Goal: Task Accomplishment & Management: Complete application form

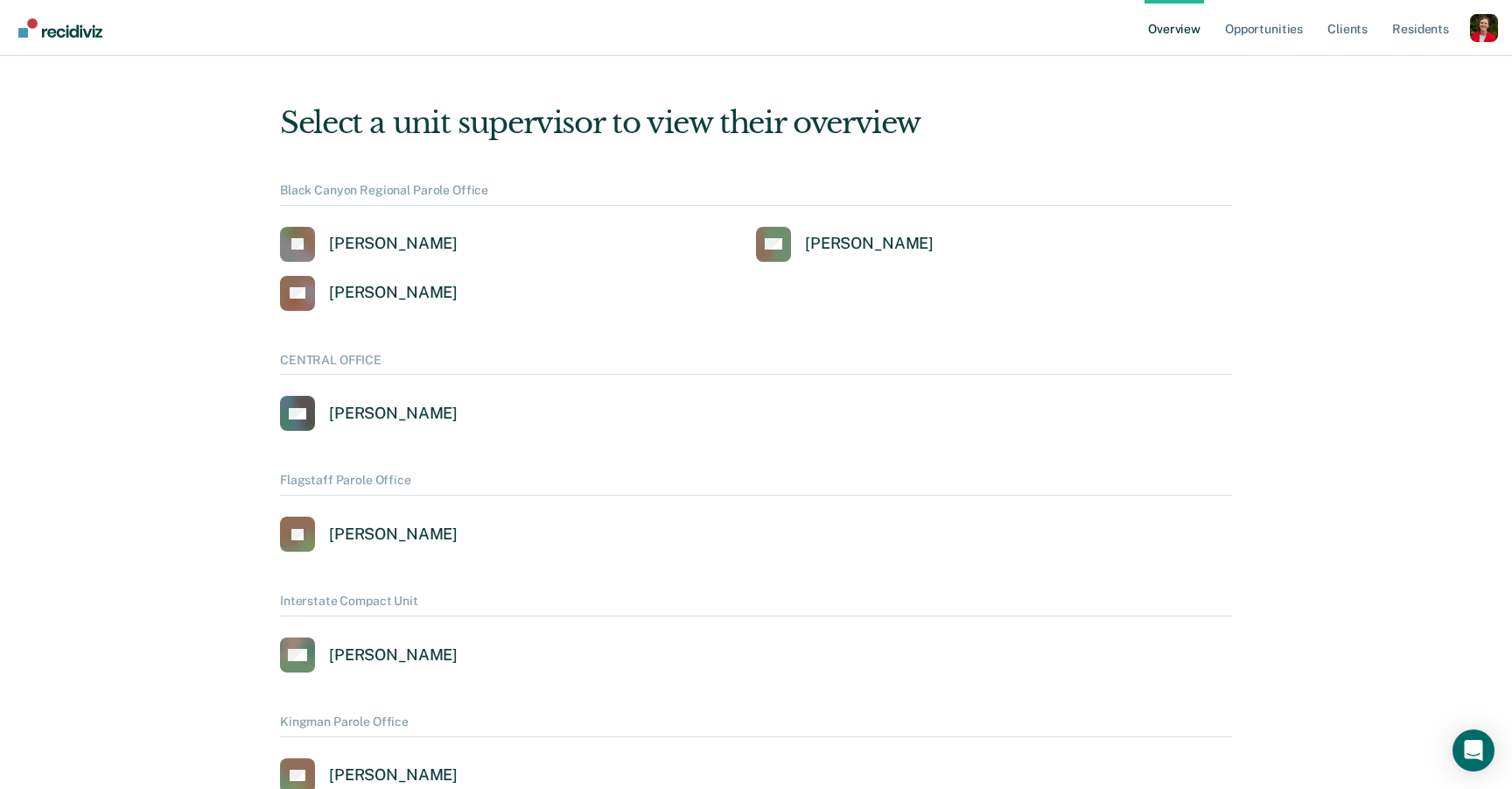
click at [1488, 29] on div "Profile dropdown button" at bounding box center [1483, 28] width 28 height 28
click at [1375, 84] on link "Profile" at bounding box center [1414, 80] width 113 height 15
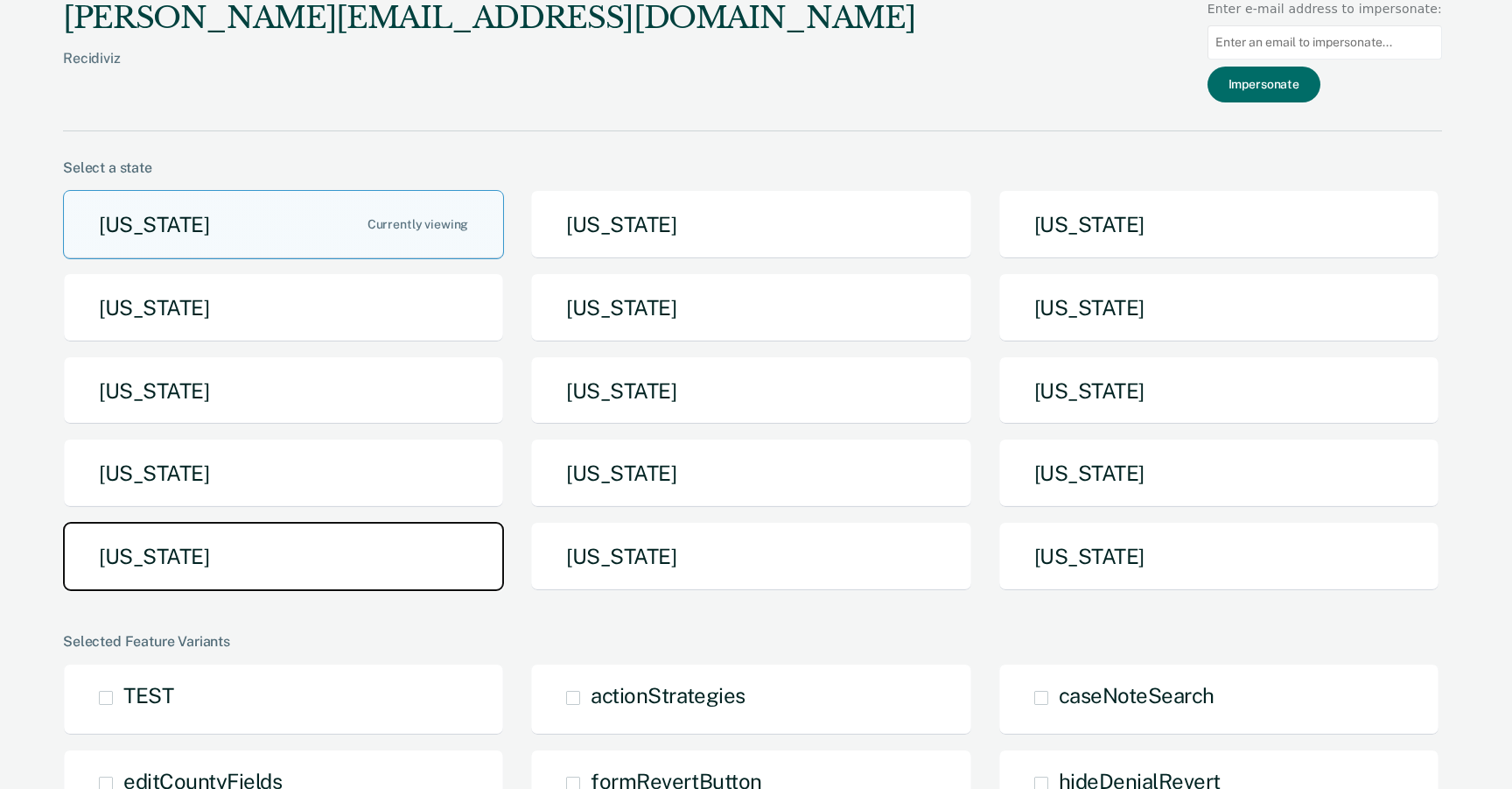
click at [293, 547] on button "[US_STATE]" at bounding box center [283, 556] width 441 height 69
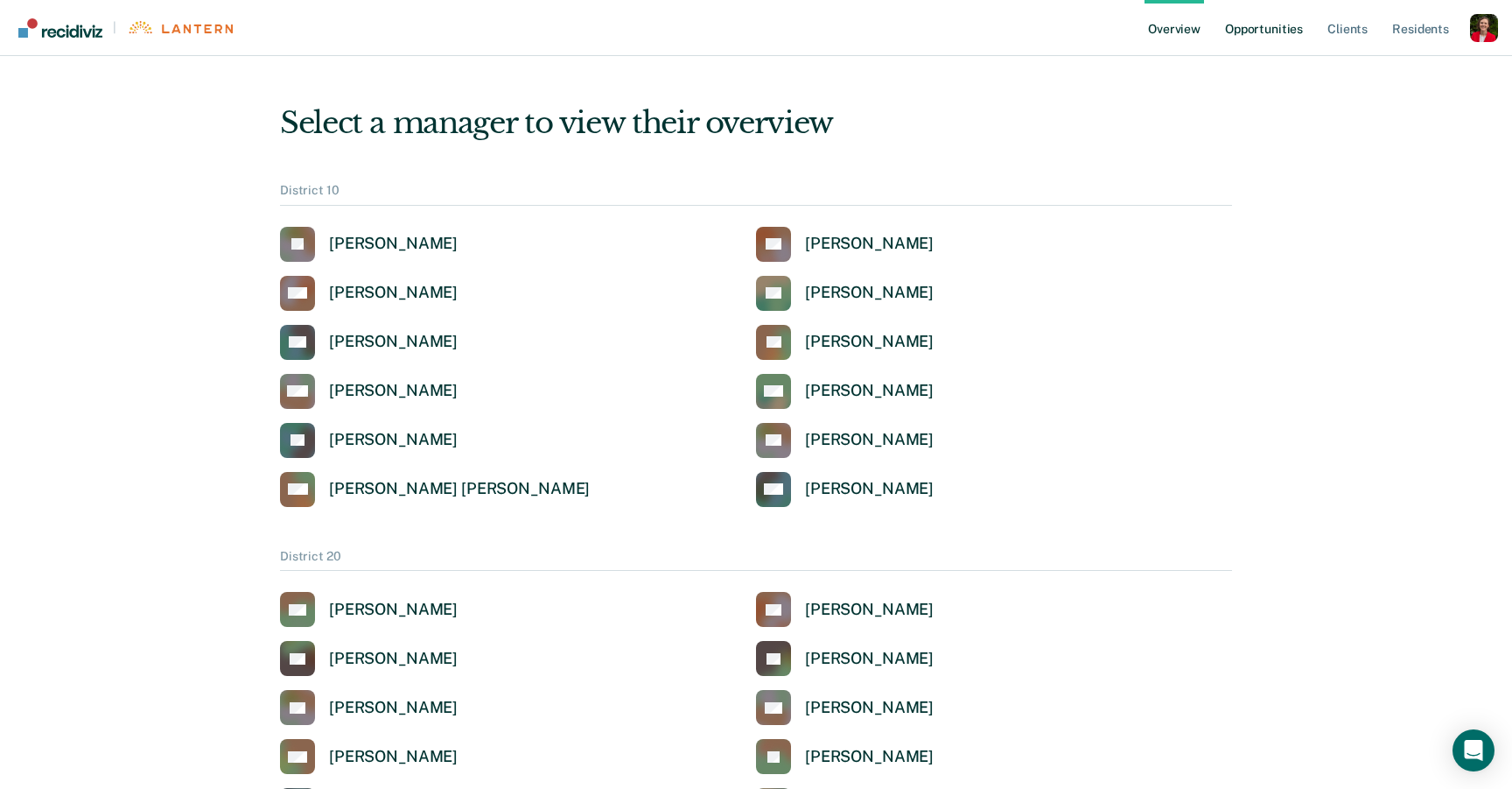
click at [1248, 50] on link "Opportunities" at bounding box center [1263, 28] width 85 height 56
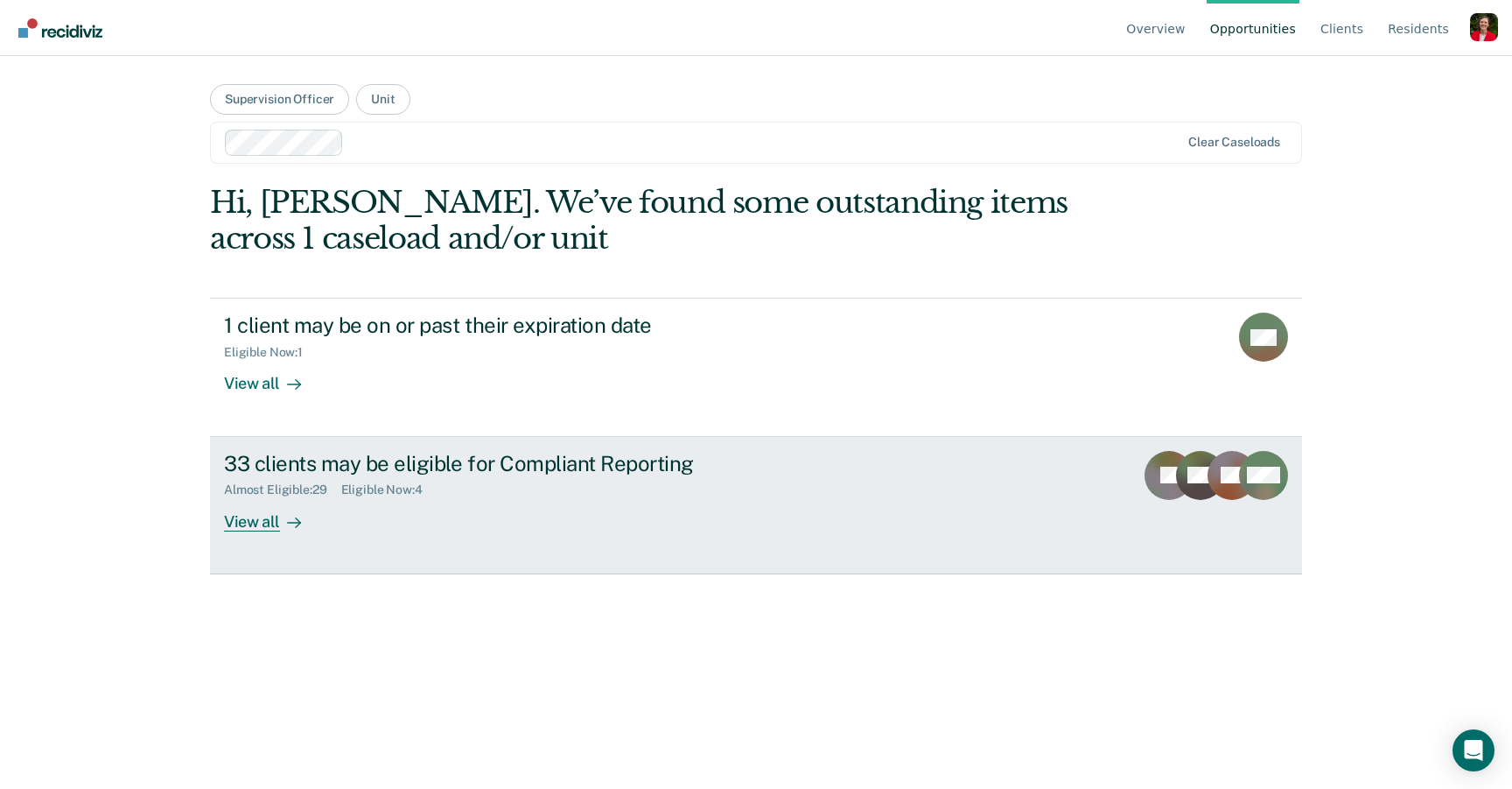
click at [359, 537] on link "33 clients may be eligible for Compliant Reporting Almost Eligible : 29 Eligibl…" at bounding box center [756, 505] width 1092 height 138
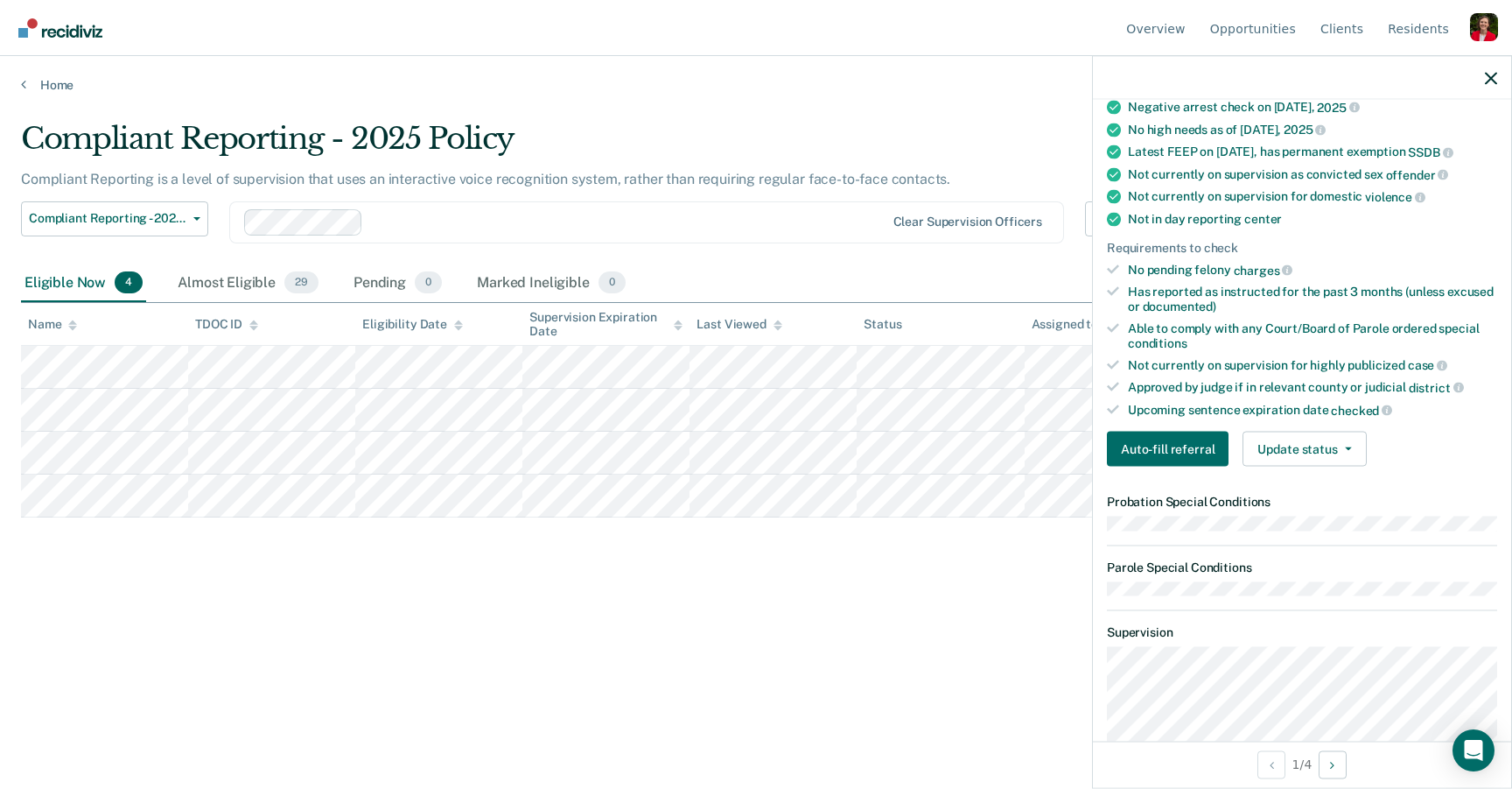
scroll to position [137, 0]
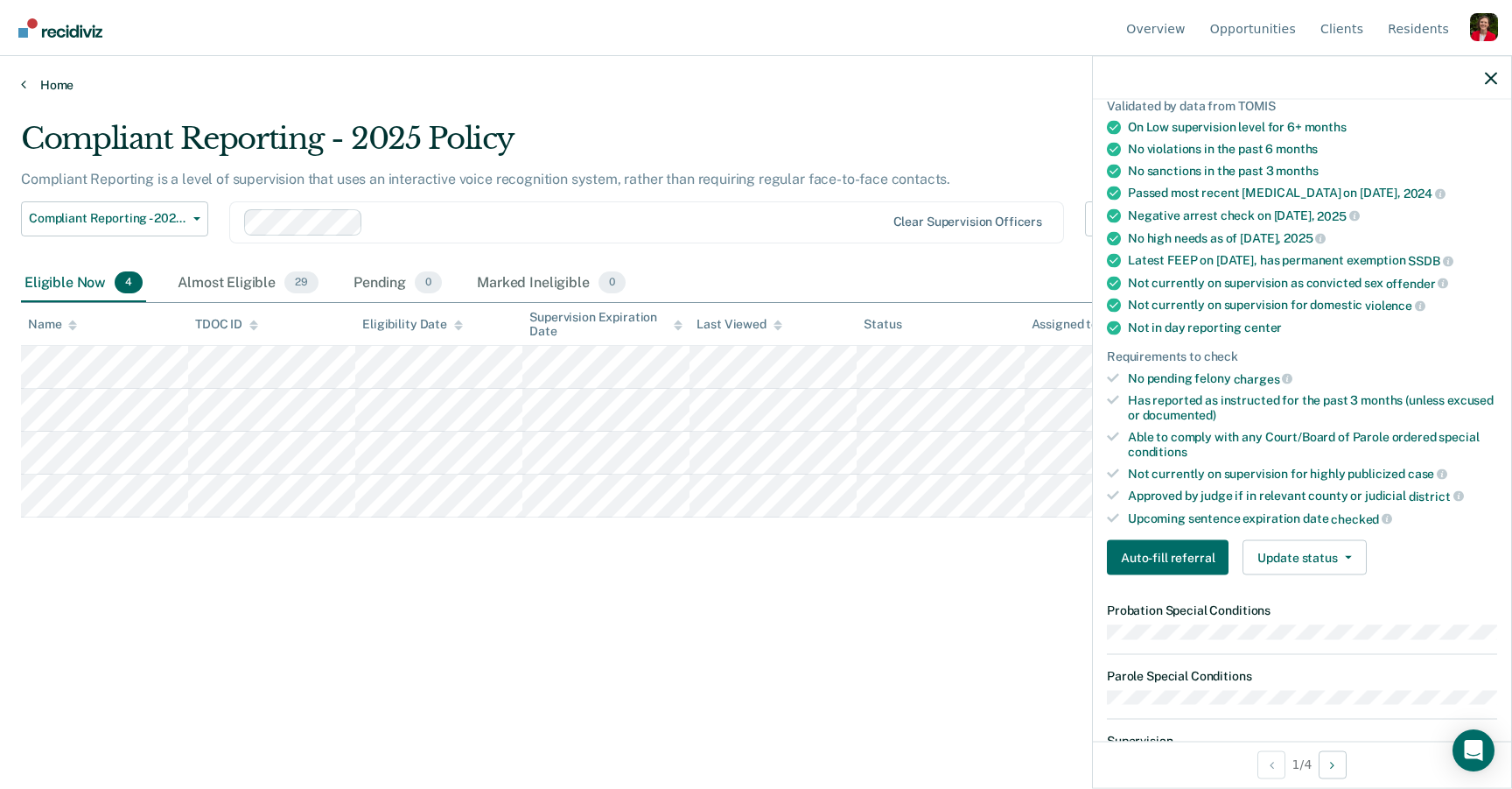
click at [70, 84] on link "Home" at bounding box center [756, 85] width 1470 height 16
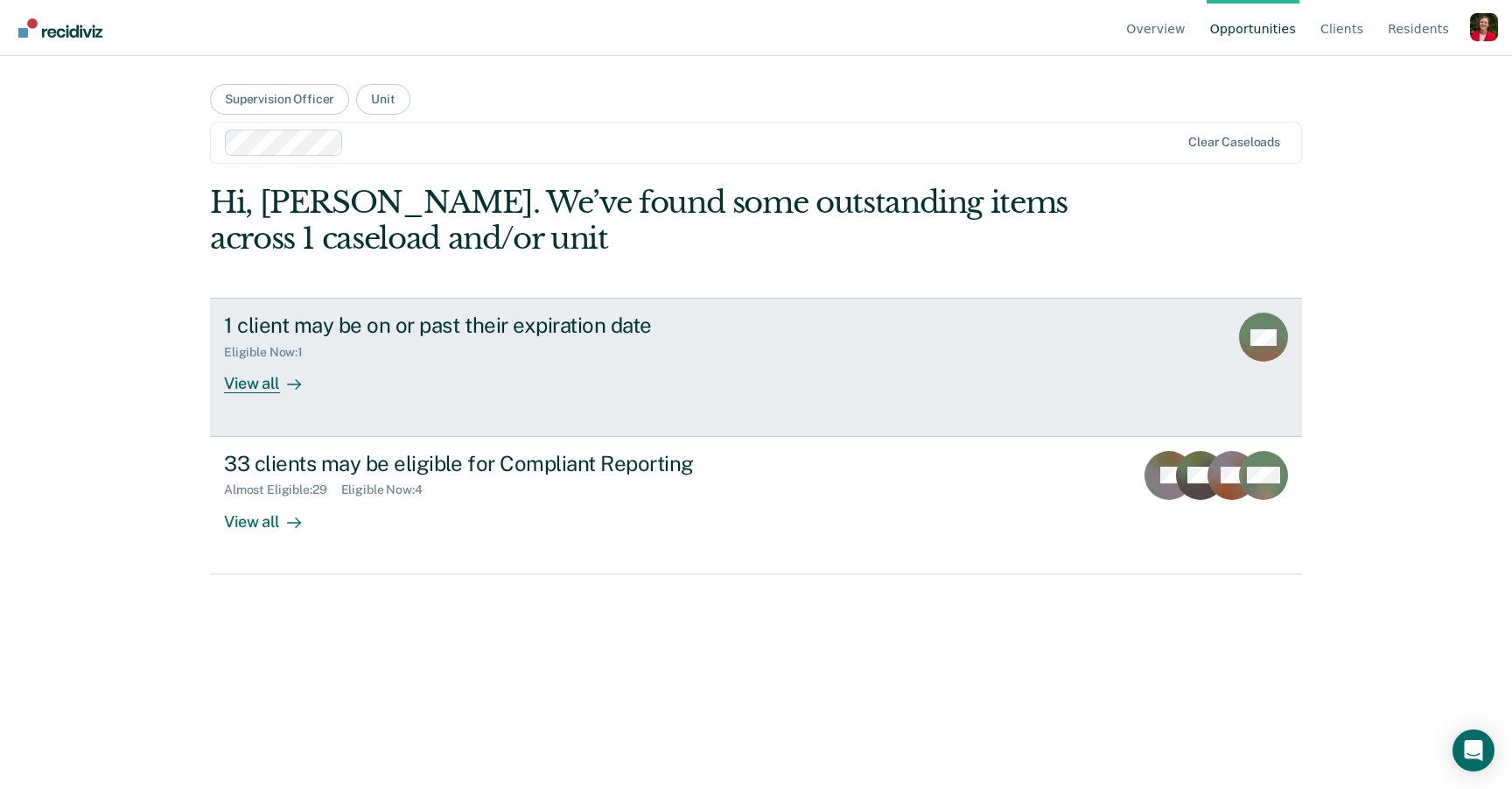
click at [376, 378] on div "1 client may be on or past their expiration date Eligible Now : 1 View all" at bounding box center [552, 352] width 656 height 81
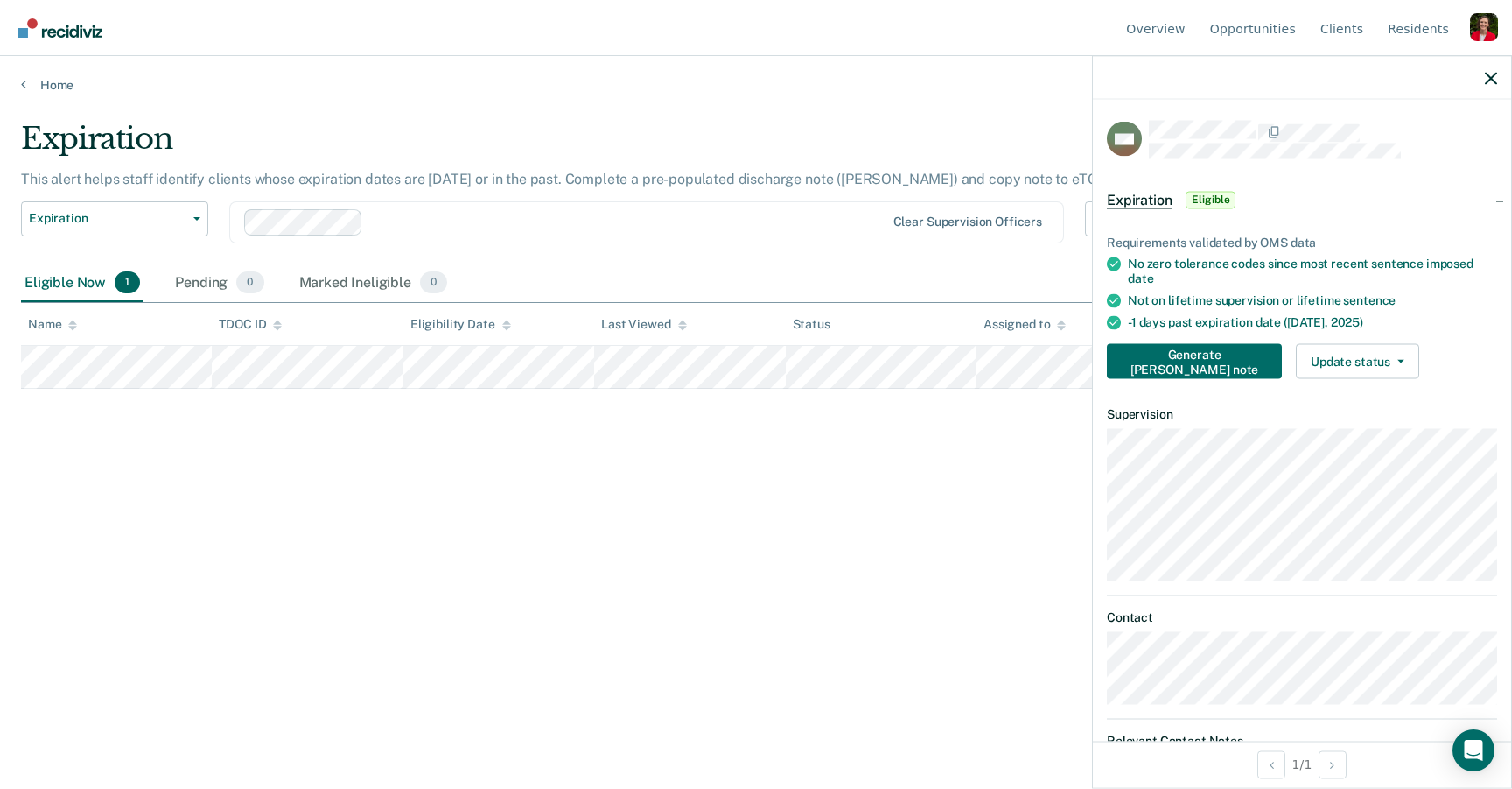
click at [518, 496] on div "Expiration This alert helps staff identify clients whose expiration dates are t…" at bounding box center [756, 389] width 1470 height 537
click at [40, 80] on link "Home" at bounding box center [756, 85] width 1470 height 16
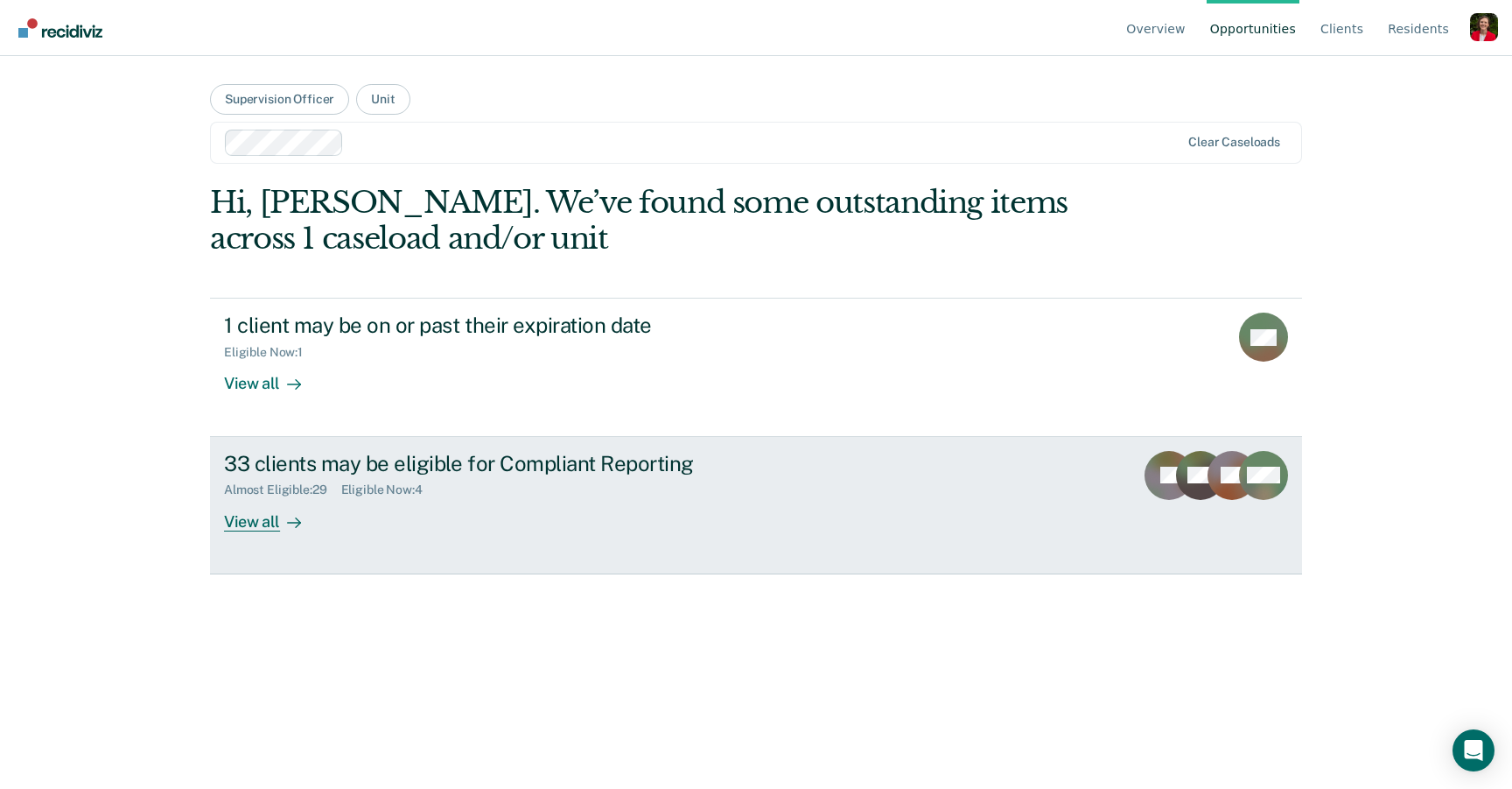
click at [414, 538] on link "33 clients may be eligible for Compliant Reporting Almost Eligible : 29 Eligibl…" at bounding box center [756, 505] width 1092 height 138
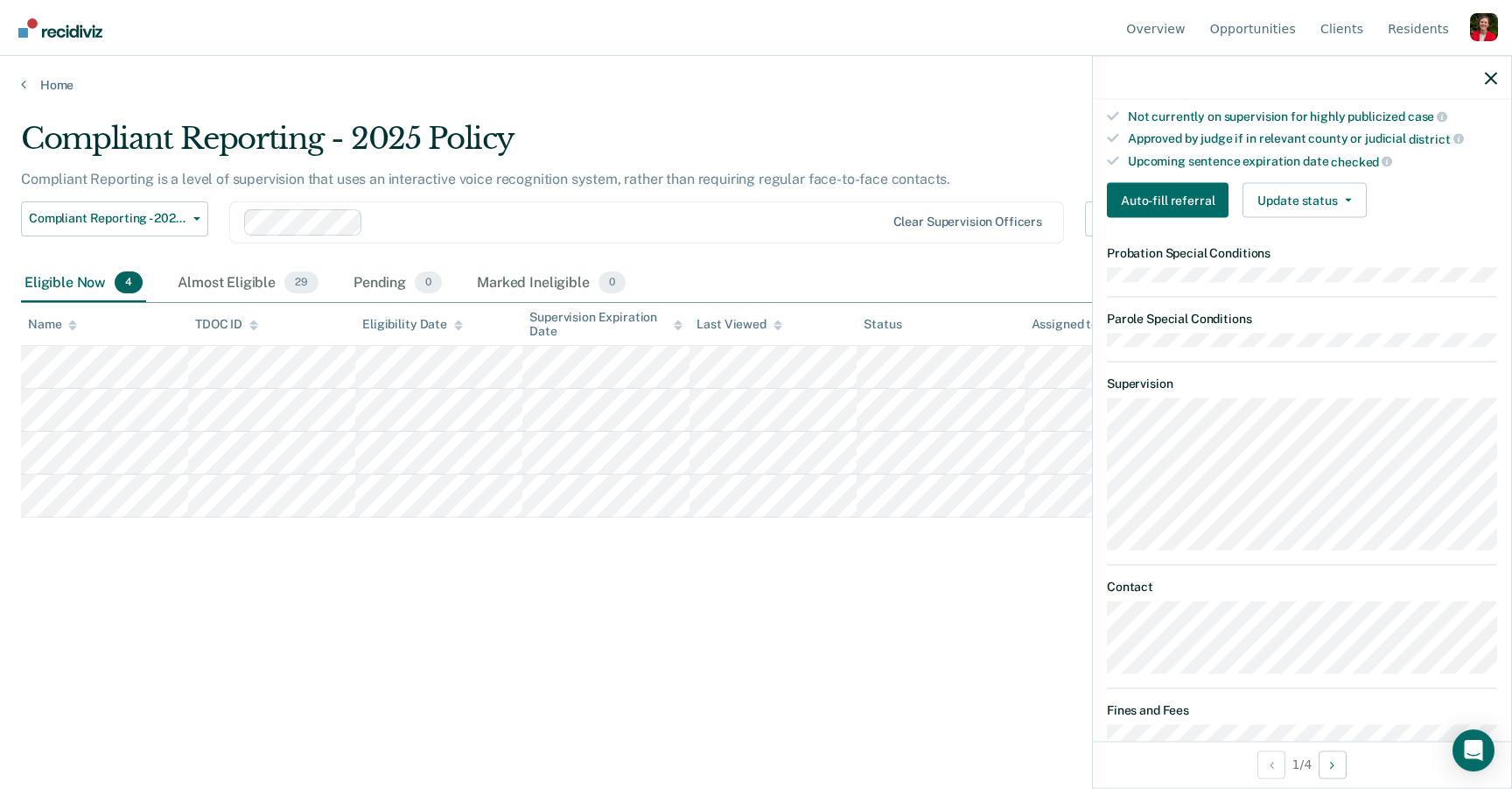
scroll to position [499, 0]
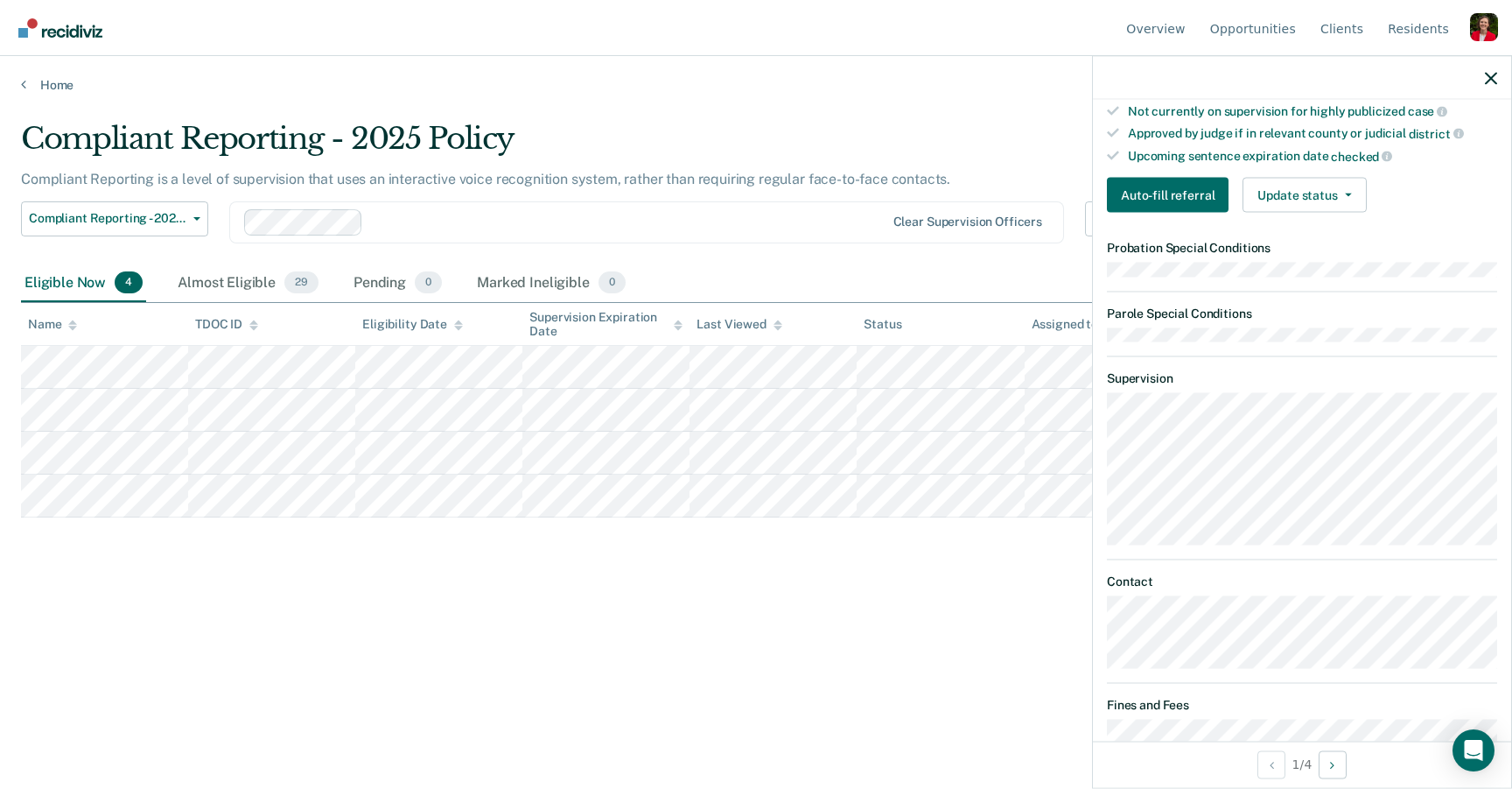
click at [525, 649] on div "Compliant Reporting - 2025 Policy Compliant Reporting is a level of supervision…" at bounding box center [756, 389] width 1470 height 537
click at [40, 83] on link "Home" at bounding box center [756, 85] width 1470 height 16
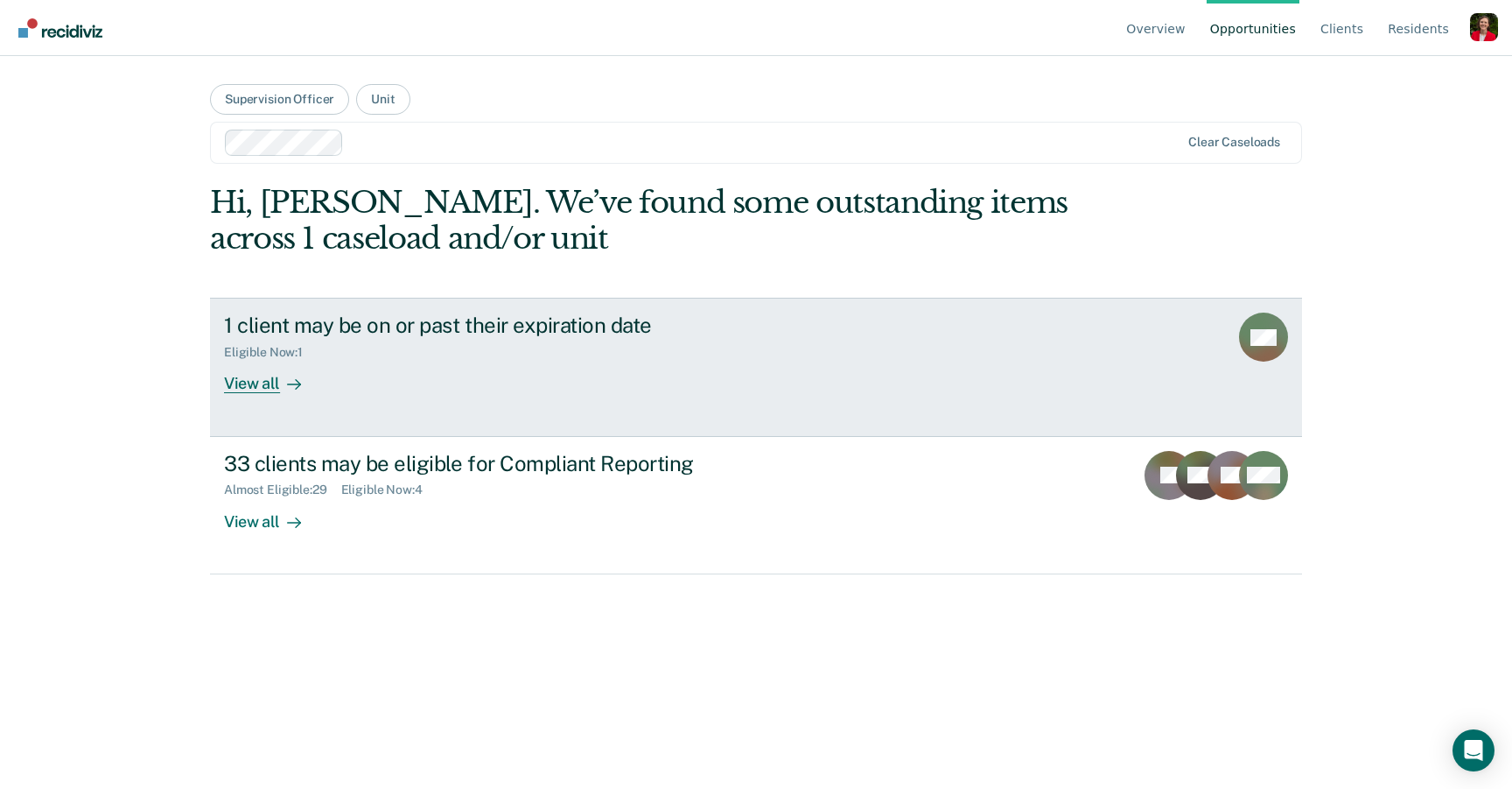
click at [370, 396] on link "1 client may be on or past their expiration date Eligible Now : 1 View all MS" at bounding box center [756, 367] width 1092 height 139
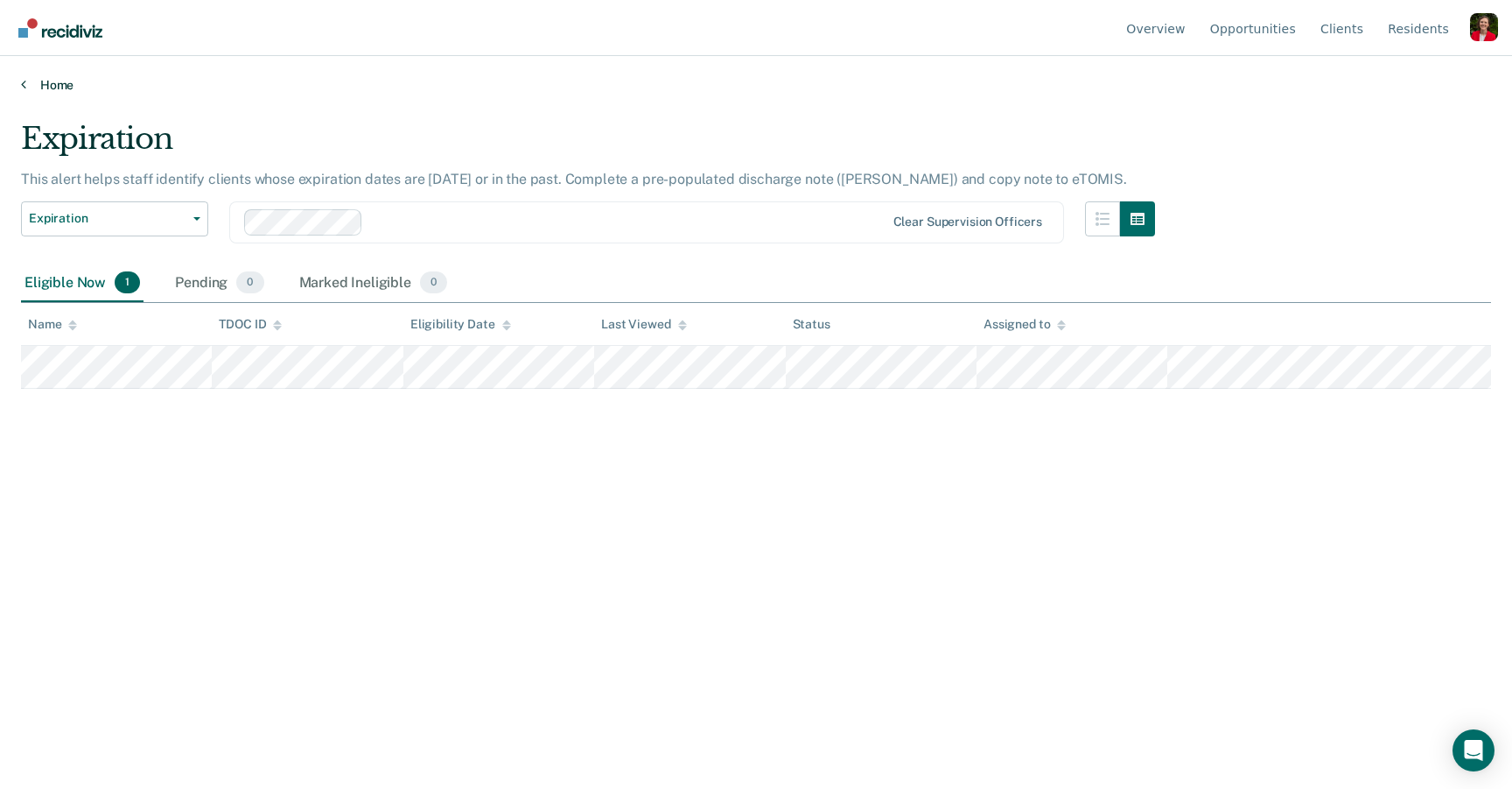
click at [41, 83] on link "Home" at bounding box center [756, 85] width 1470 height 16
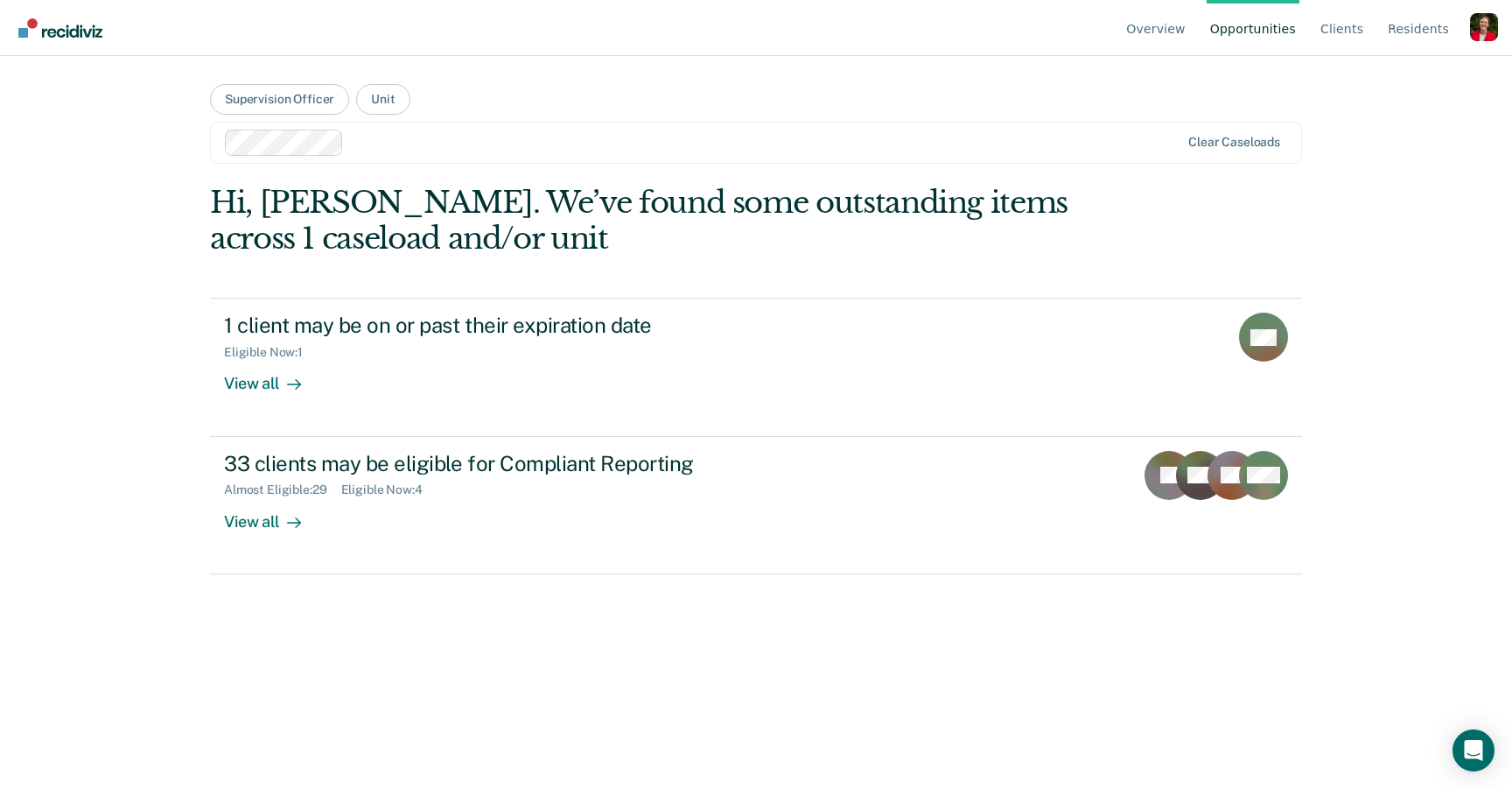
click at [386, 143] on div at bounding box center [764, 142] width 829 height 21
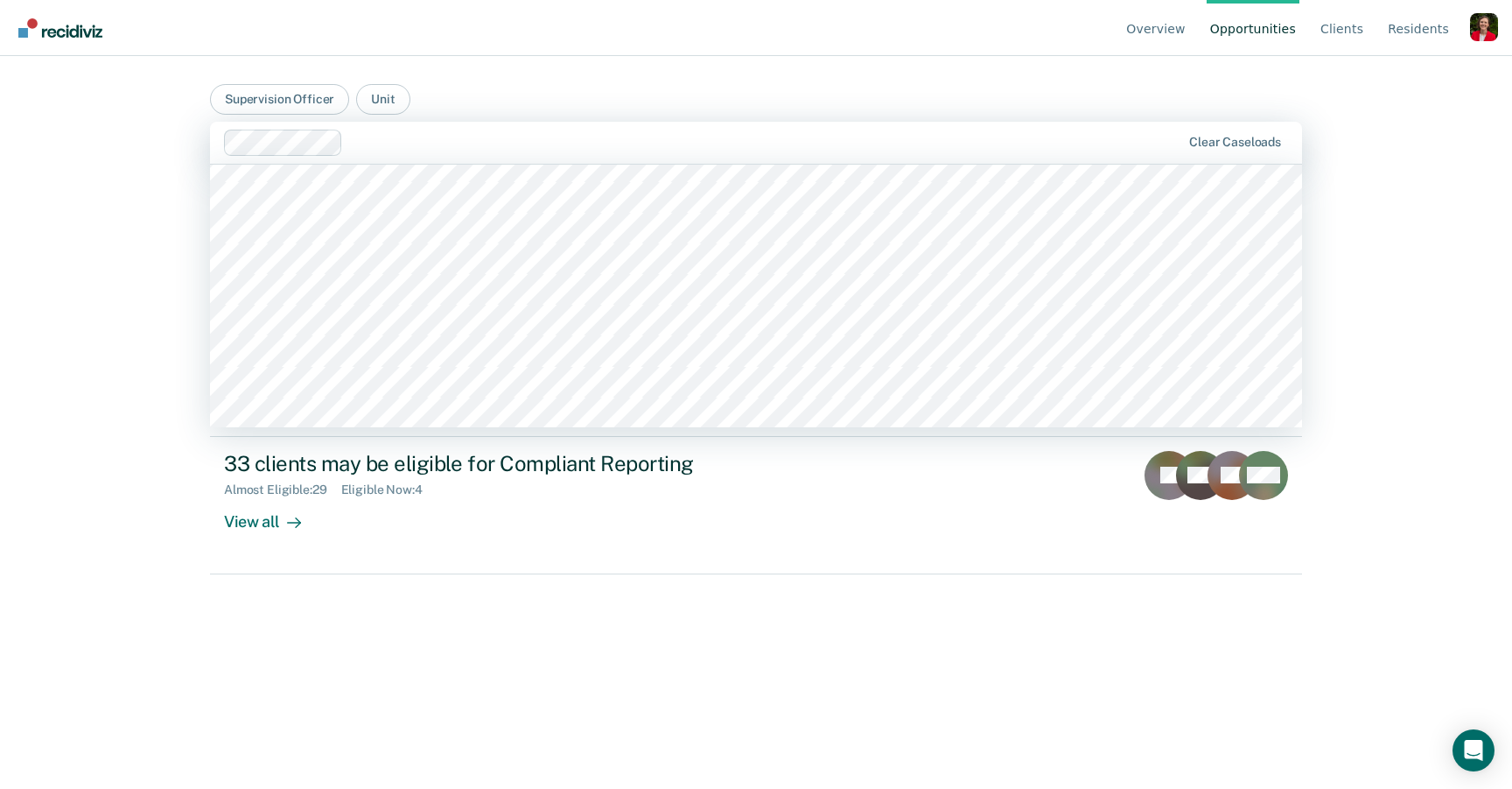
scroll to position [259, 0]
click at [292, 101] on button "Supervision Officer" at bounding box center [280, 99] width 139 height 30
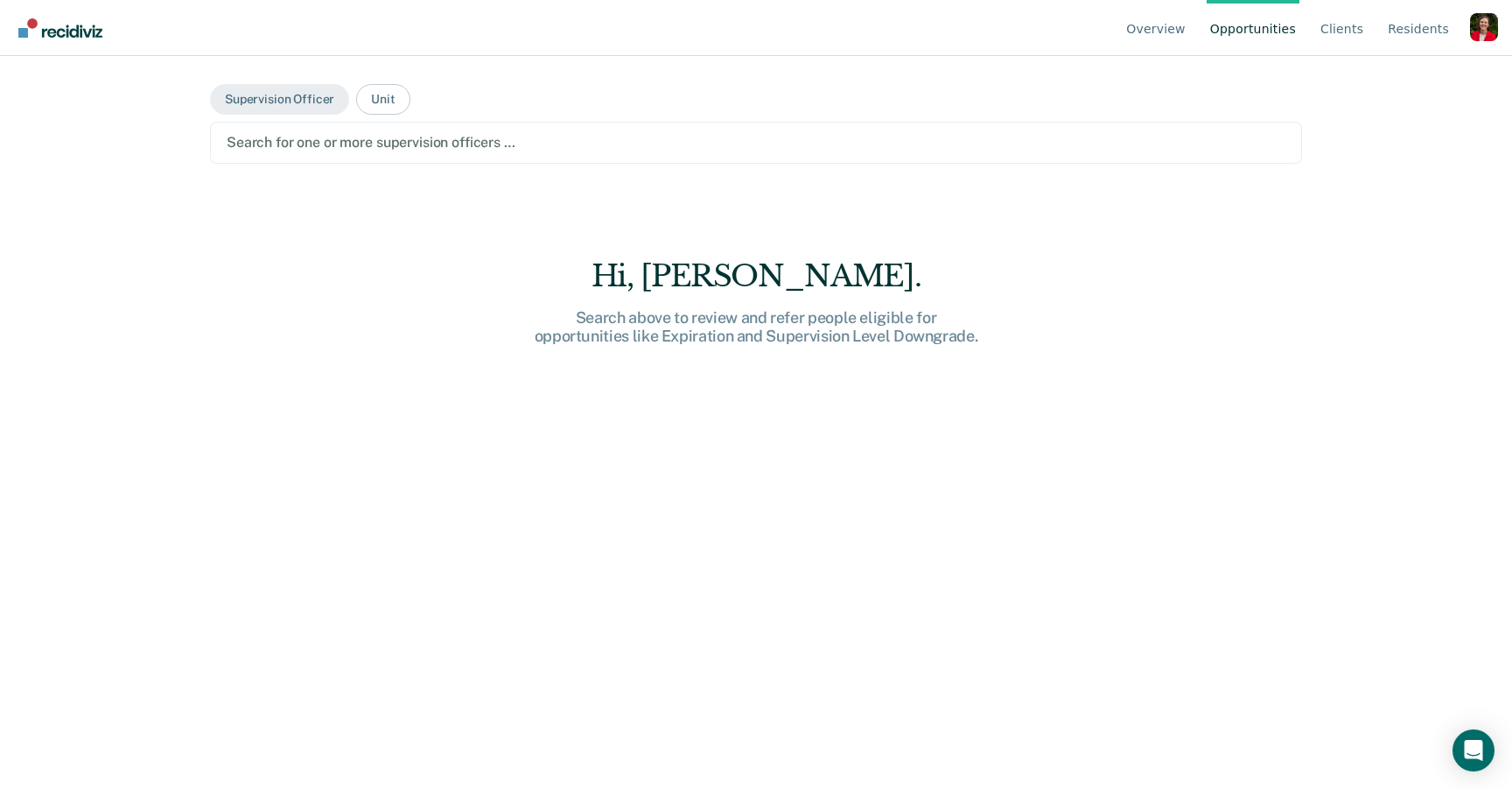
click at [398, 154] on div "Search for one or more supervision officers …" at bounding box center [756, 142] width 1062 height 23
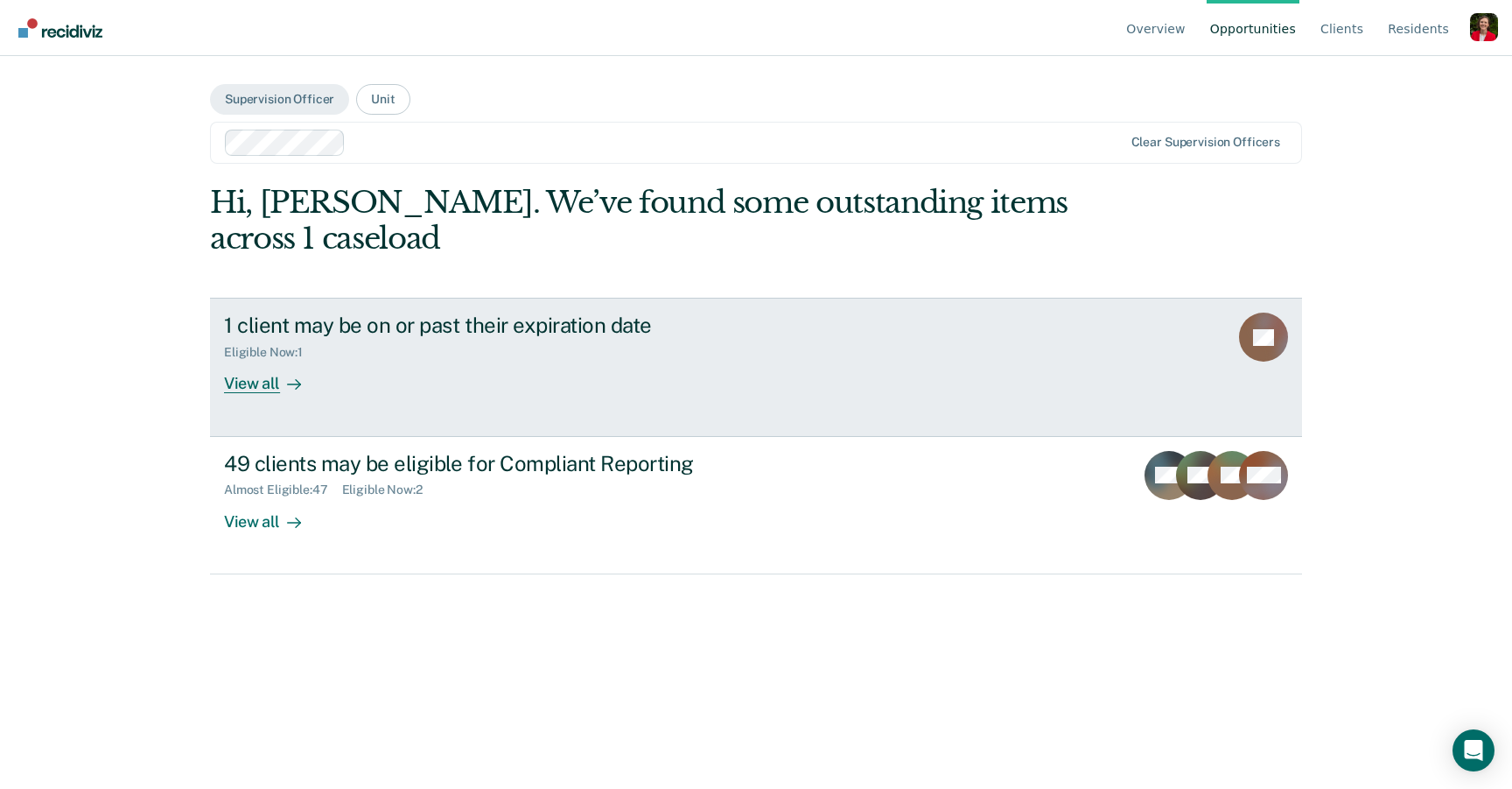
click at [324, 397] on link "1 client may be on or past their expiration date Eligible Now : 1 View all TS" at bounding box center [756, 367] width 1092 height 139
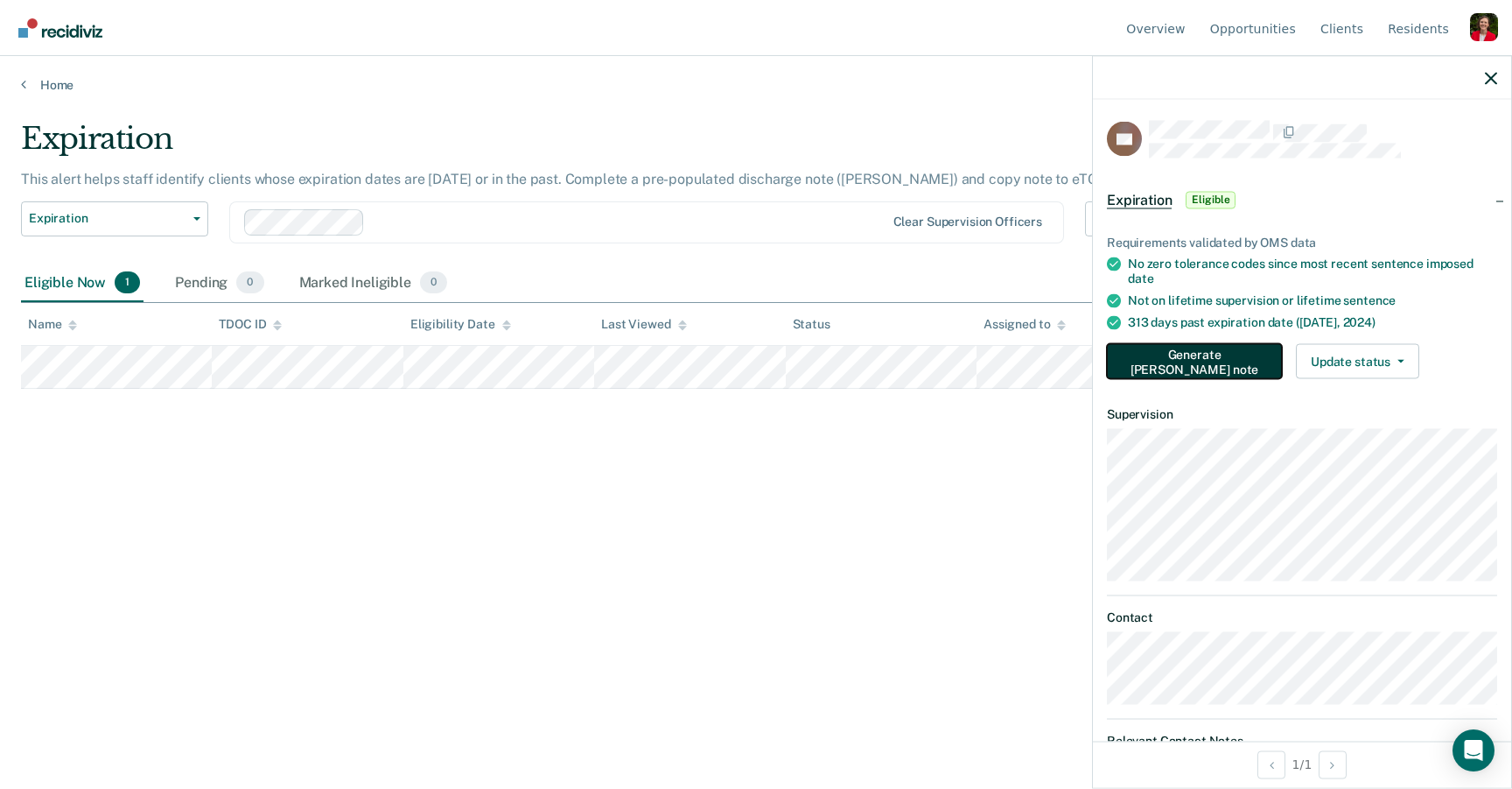
click at [1192, 366] on button "Generate TEPE note" at bounding box center [1195, 361] width 175 height 35
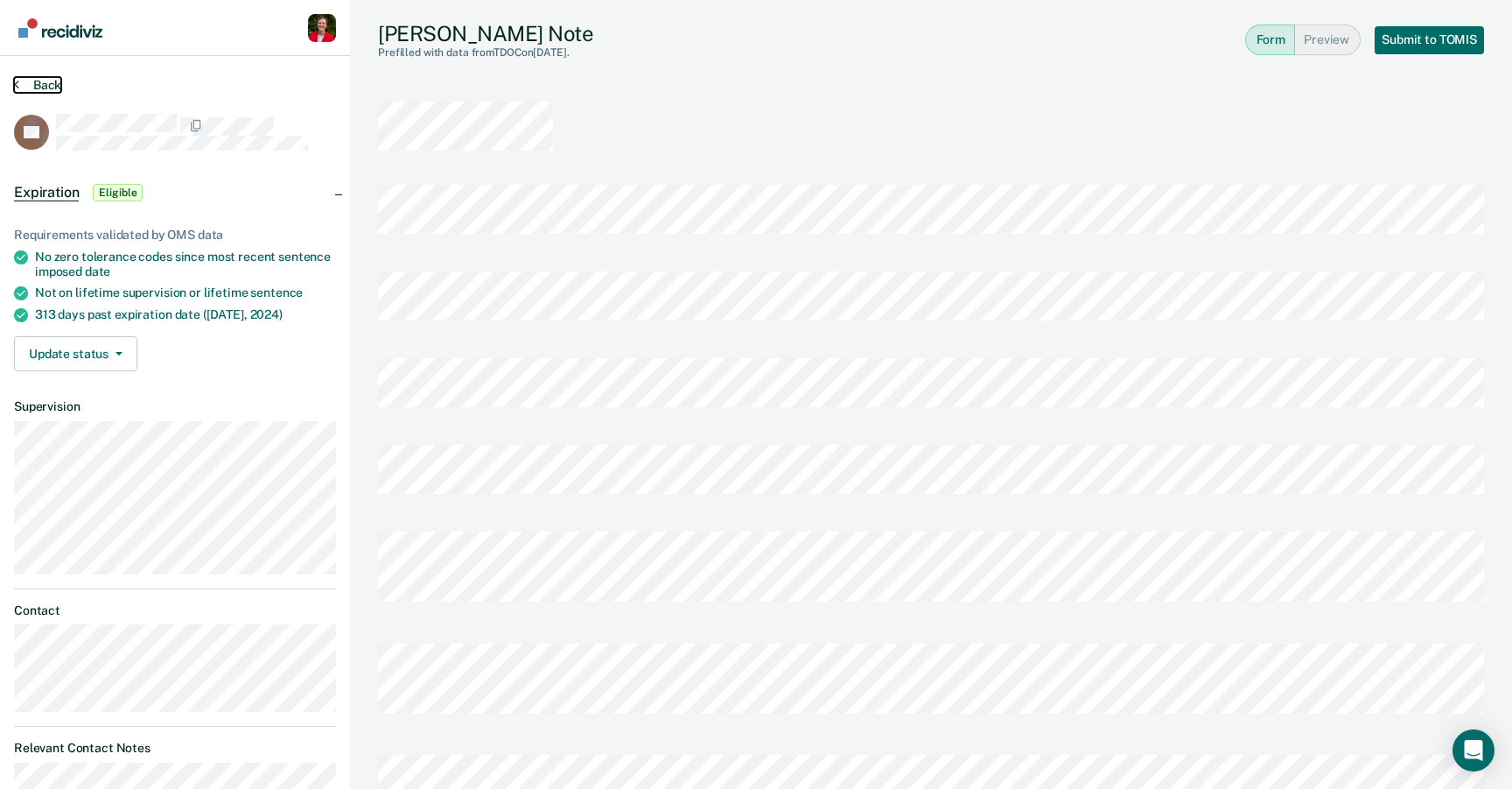
click at [18, 85] on icon at bounding box center [17, 84] width 5 height 14
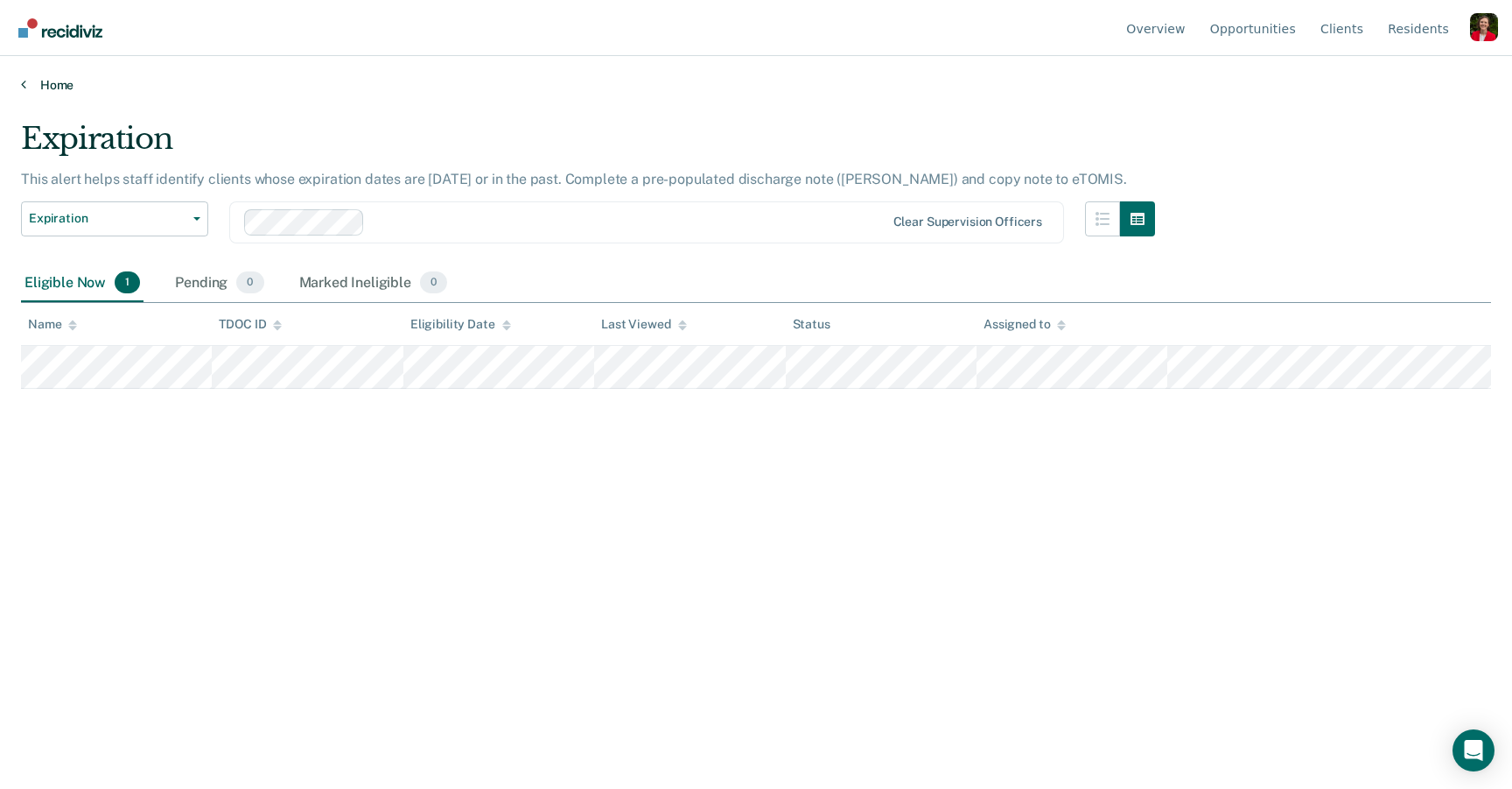
click at [41, 77] on link "Home" at bounding box center [756, 85] width 1470 height 16
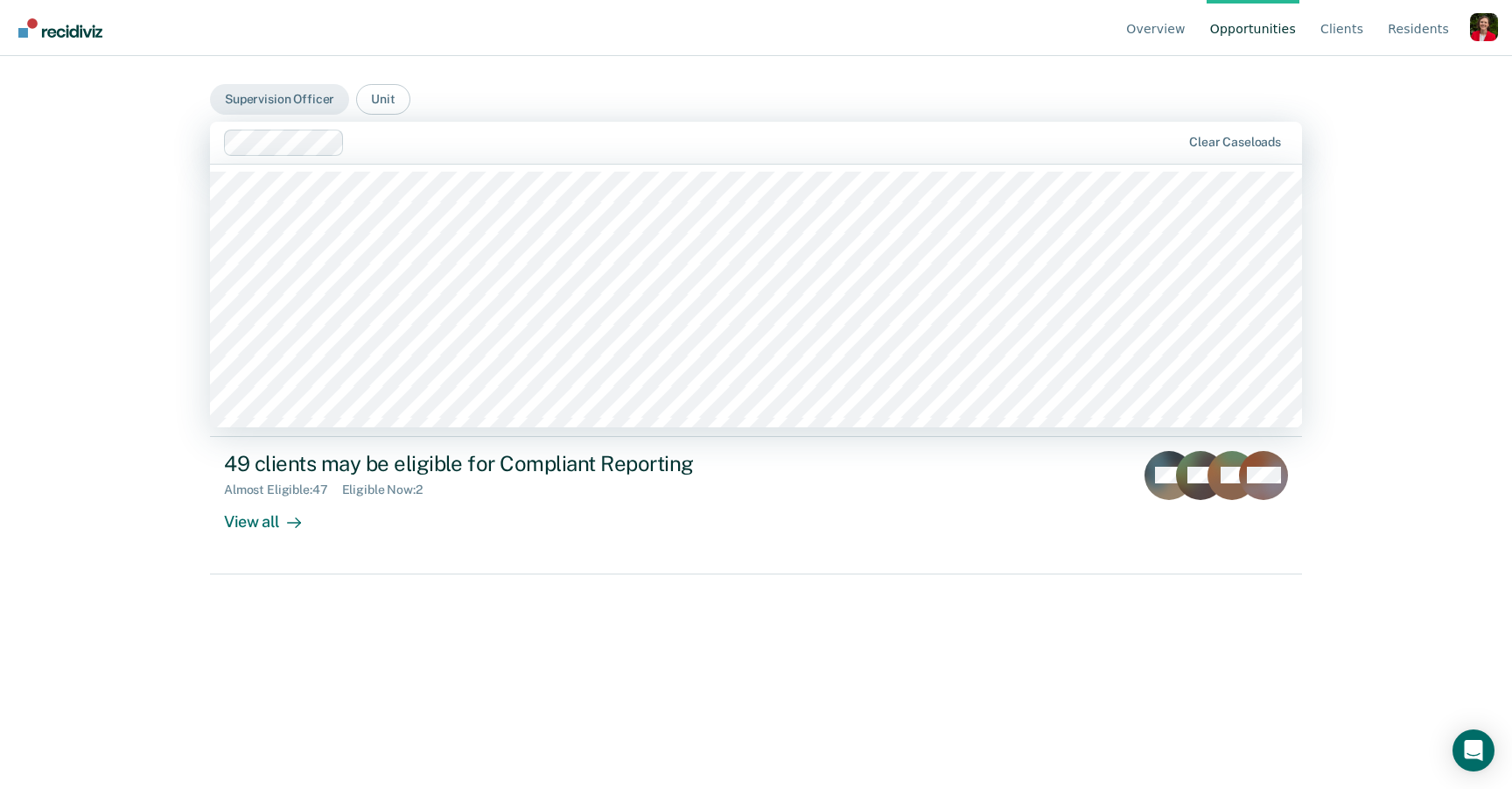
click at [360, 133] on div at bounding box center [765, 142] width 829 height 21
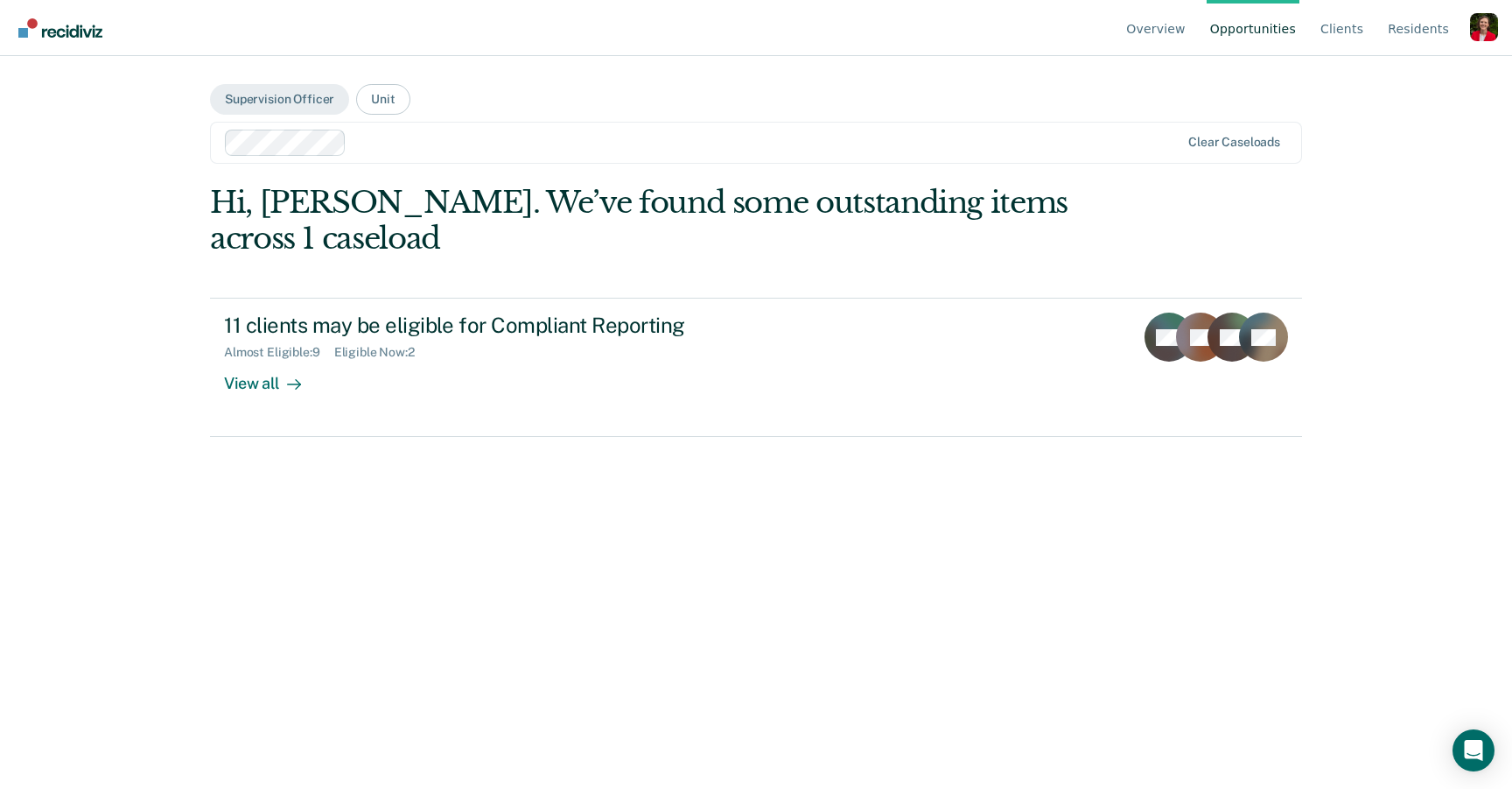
click at [385, 137] on div at bounding box center [766, 142] width 826 height 21
click at [365, 146] on div at bounding box center [768, 142] width 823 height 21
click at [502, 141] on div at bounding box center [832, 142] width 696 height 21
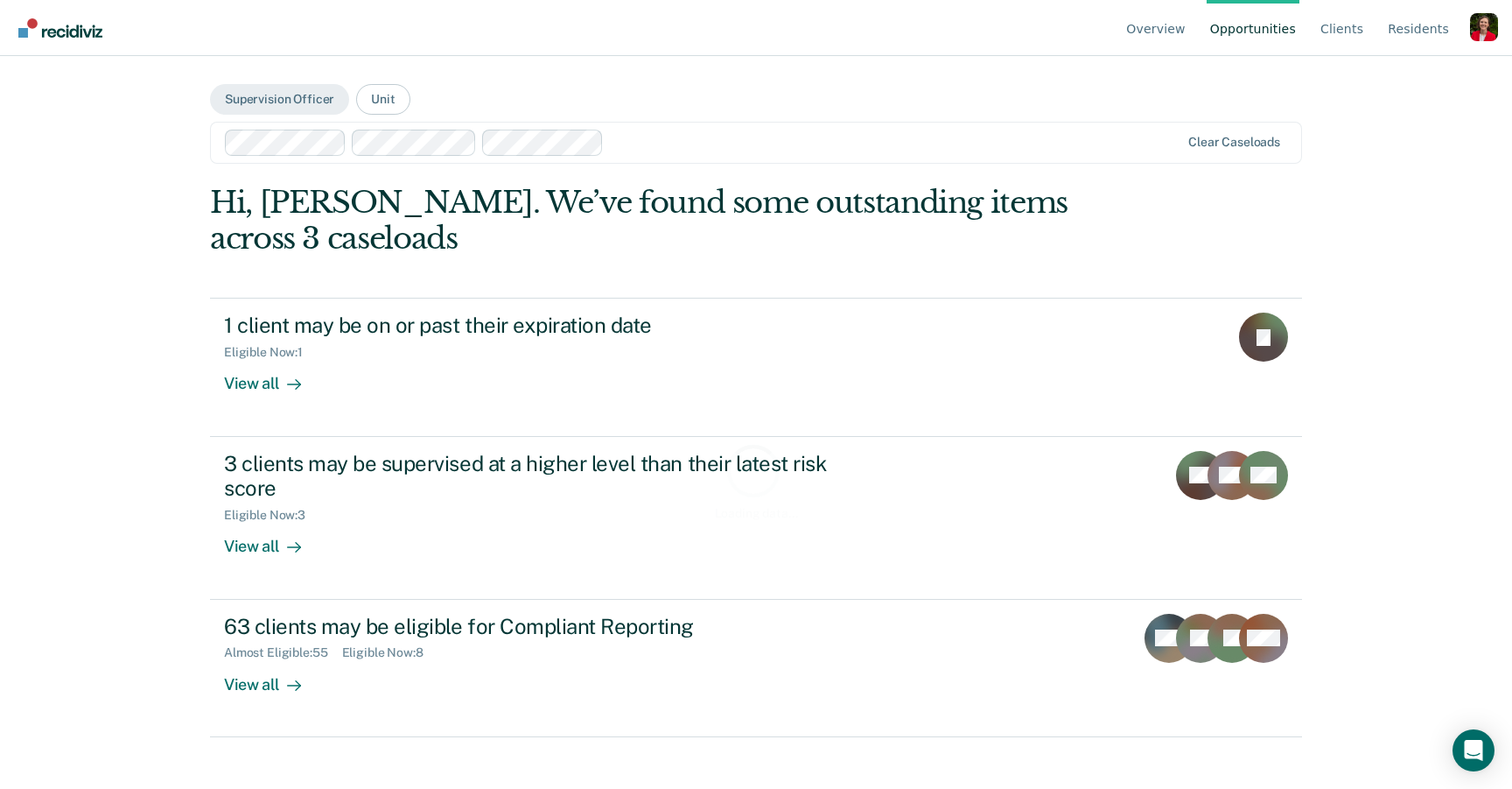
click at [182, 182] on div "Overview Opportunities Client s Resident s Profile How it works Go to Pathways …" at bounding box center [756, 394] width 1512 height 789
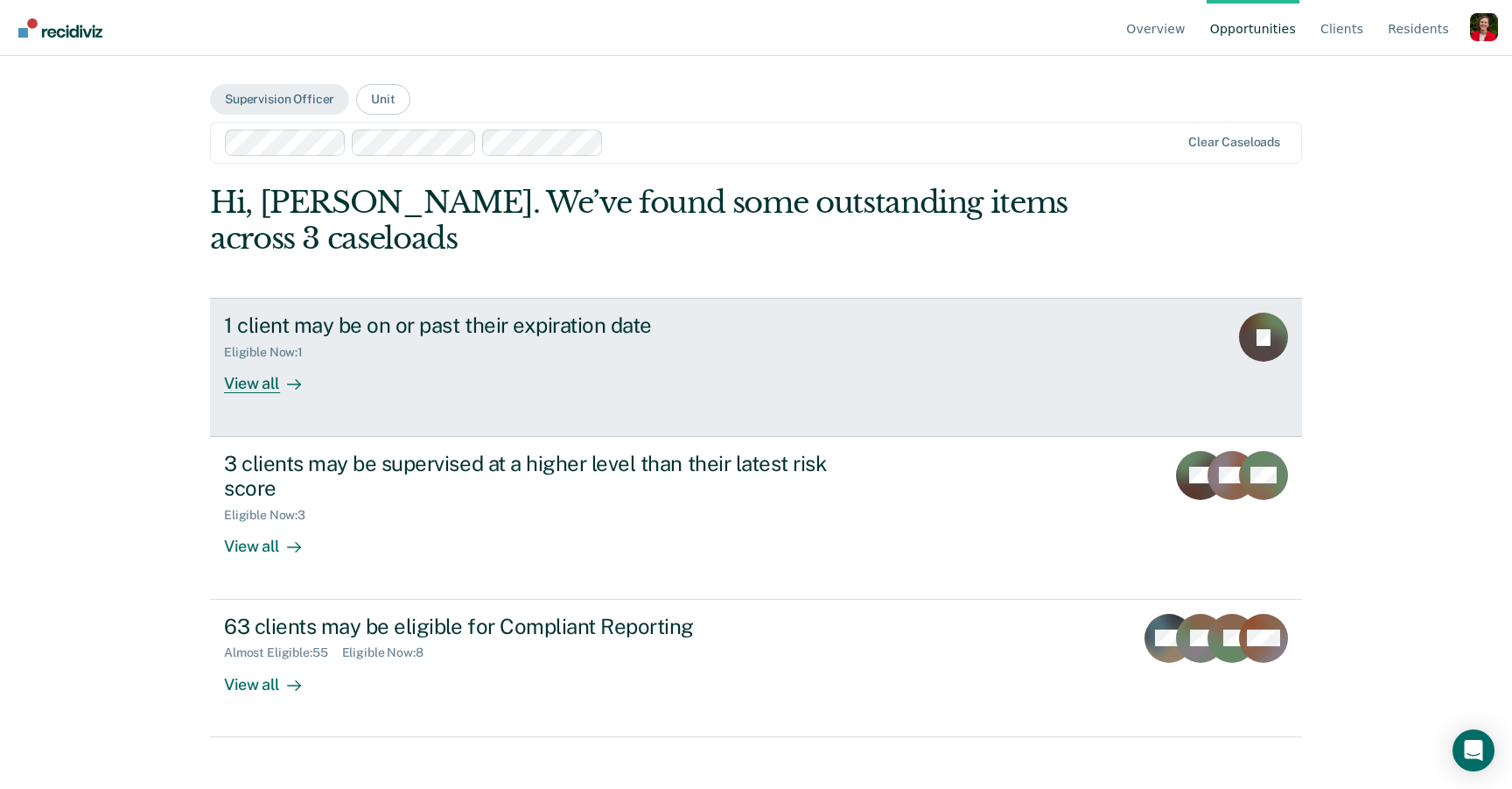
click at [360, 404] on link "1 client may be on or past their expiration date Eligible Now : 1 View all TI" at bounding box center [756, 367] width 1092 height 139
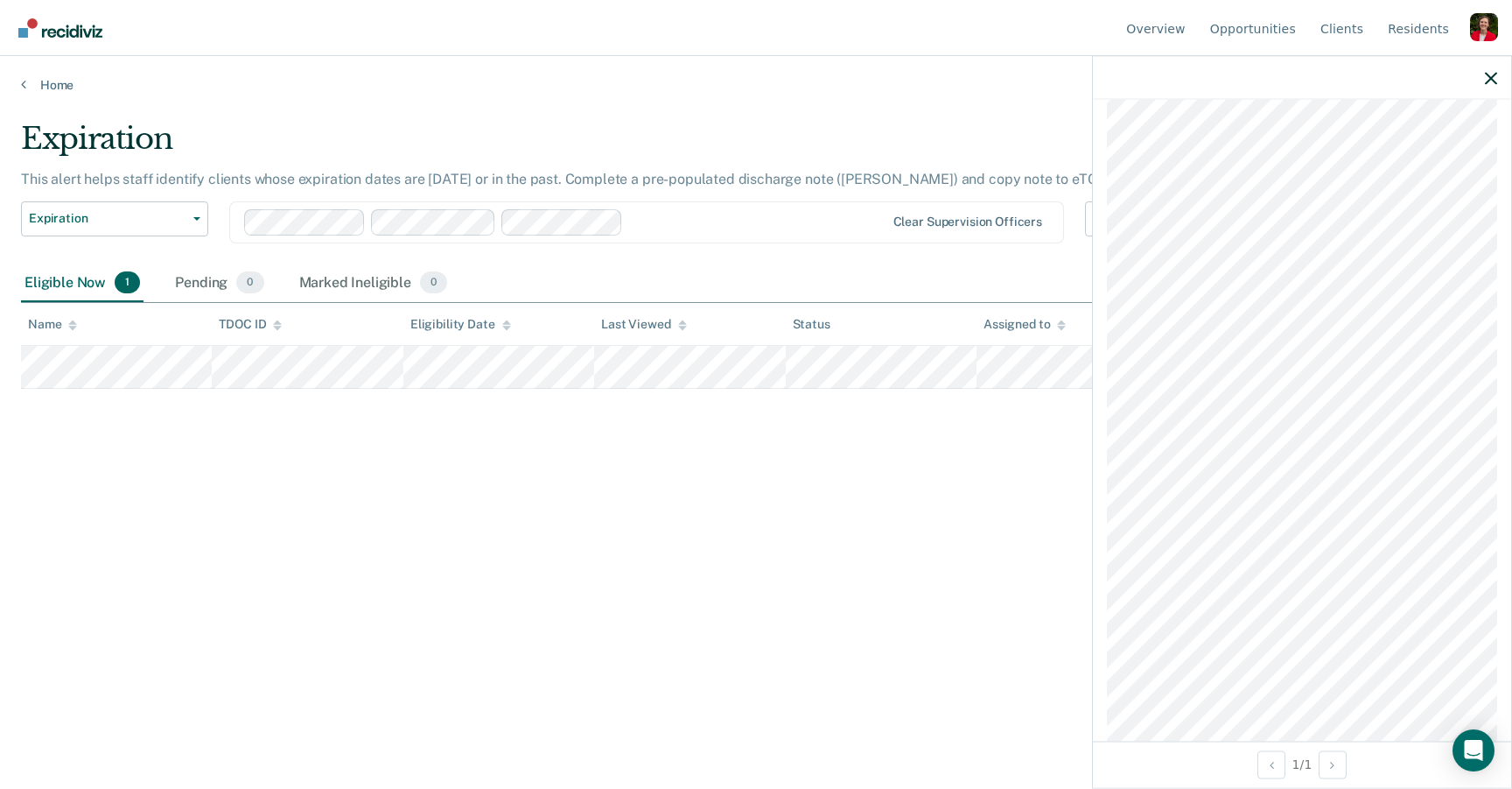
scroll to position [335, 0]
click at [452, 502] on div "Expiration This alert helps staff identify clients whose expiration dates are t…" at bounding box center [756, 389] width 1470 height 537
click at [35, 75] on div "Home" at bounding box center [756, 74] width 1512 height 37
click at [34, 79] on link "Home" at bounding box center [756, 85] width 1470 height 16
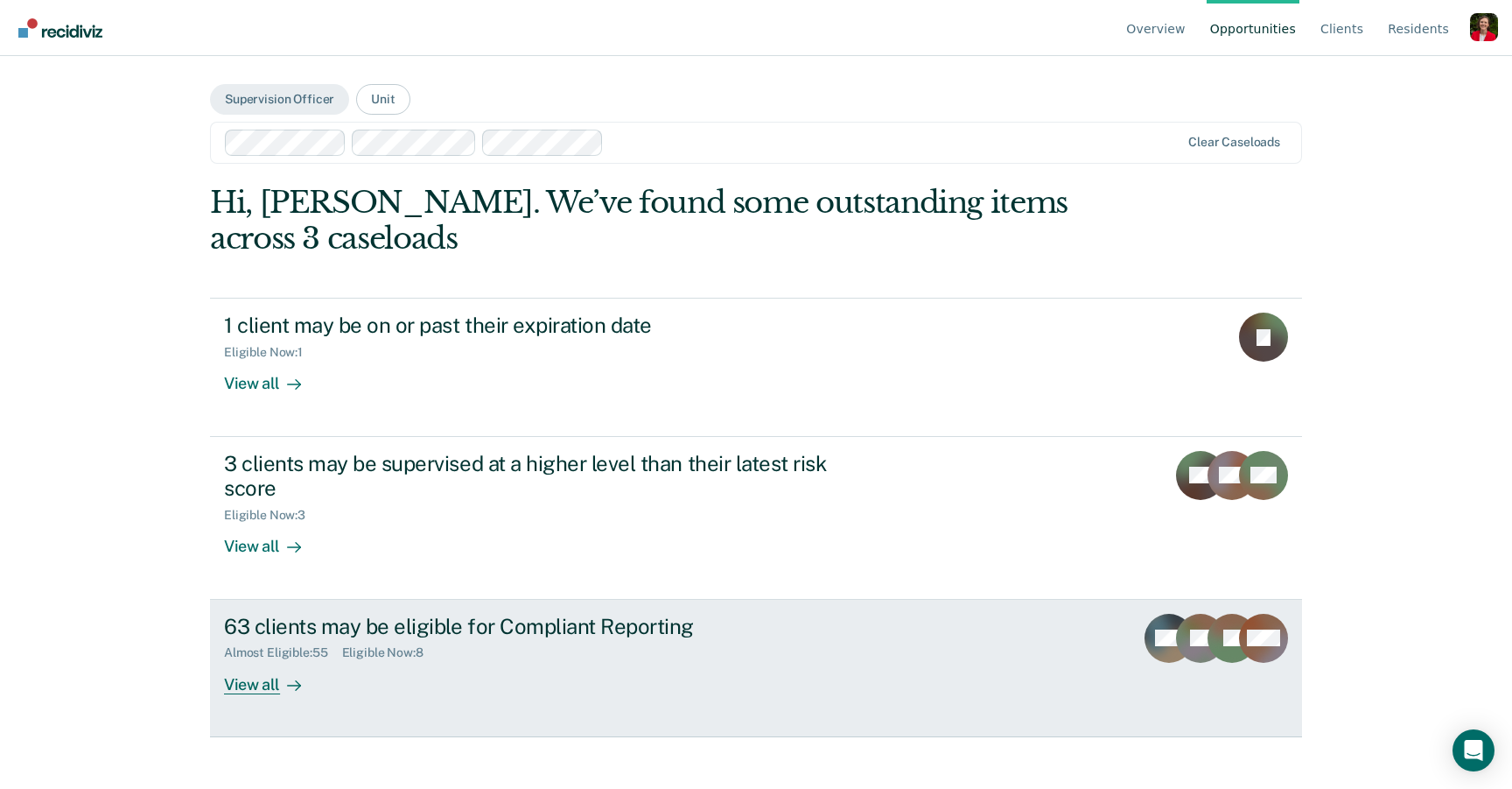
click at [362, 693] on div "63 clients may be eligible for Compliant Reporting Almost Eligible : 55 Eligibl…" at bounding box center [552, 654] width 656 height 81
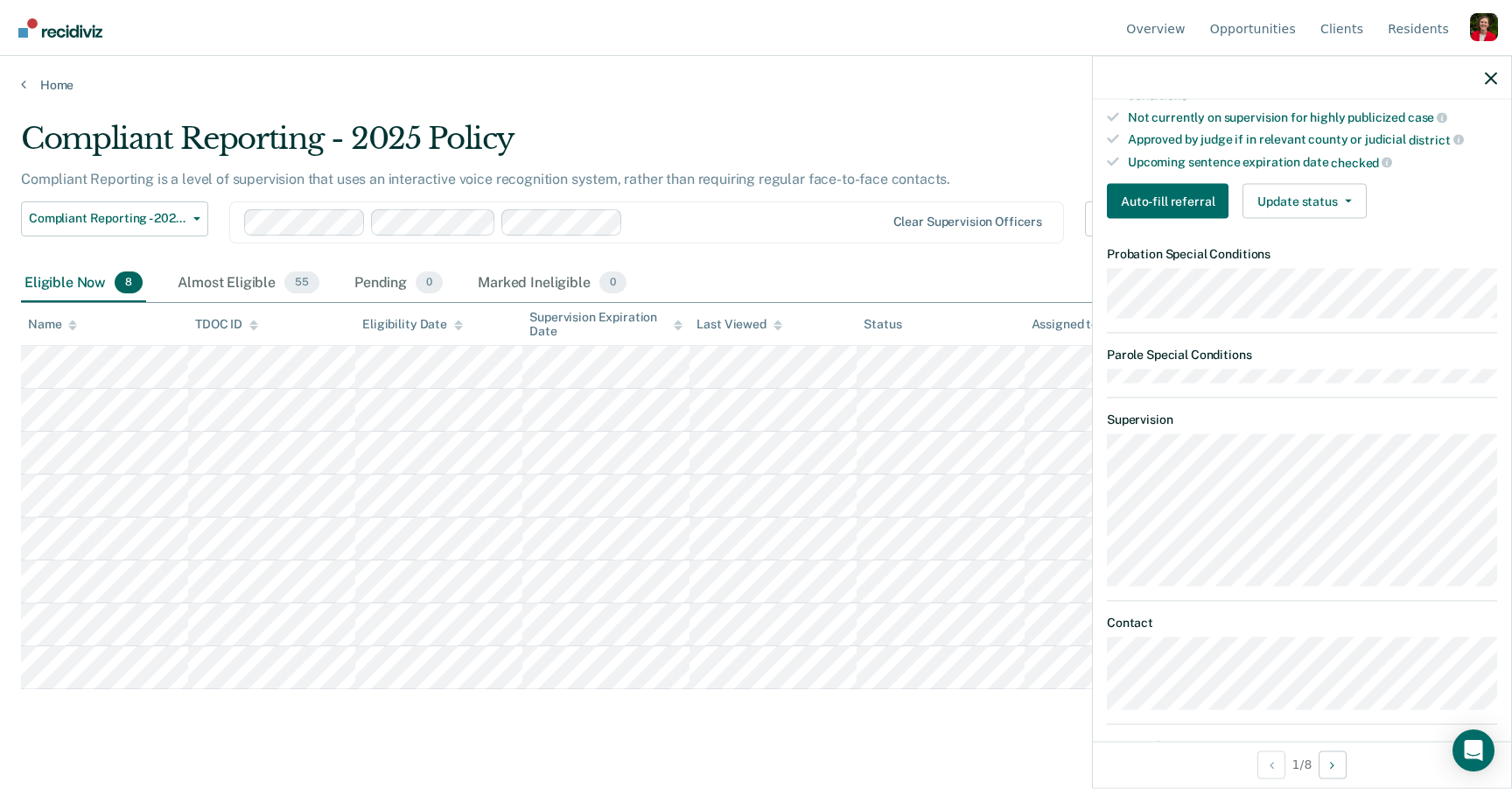
scroll to position [517, 0]
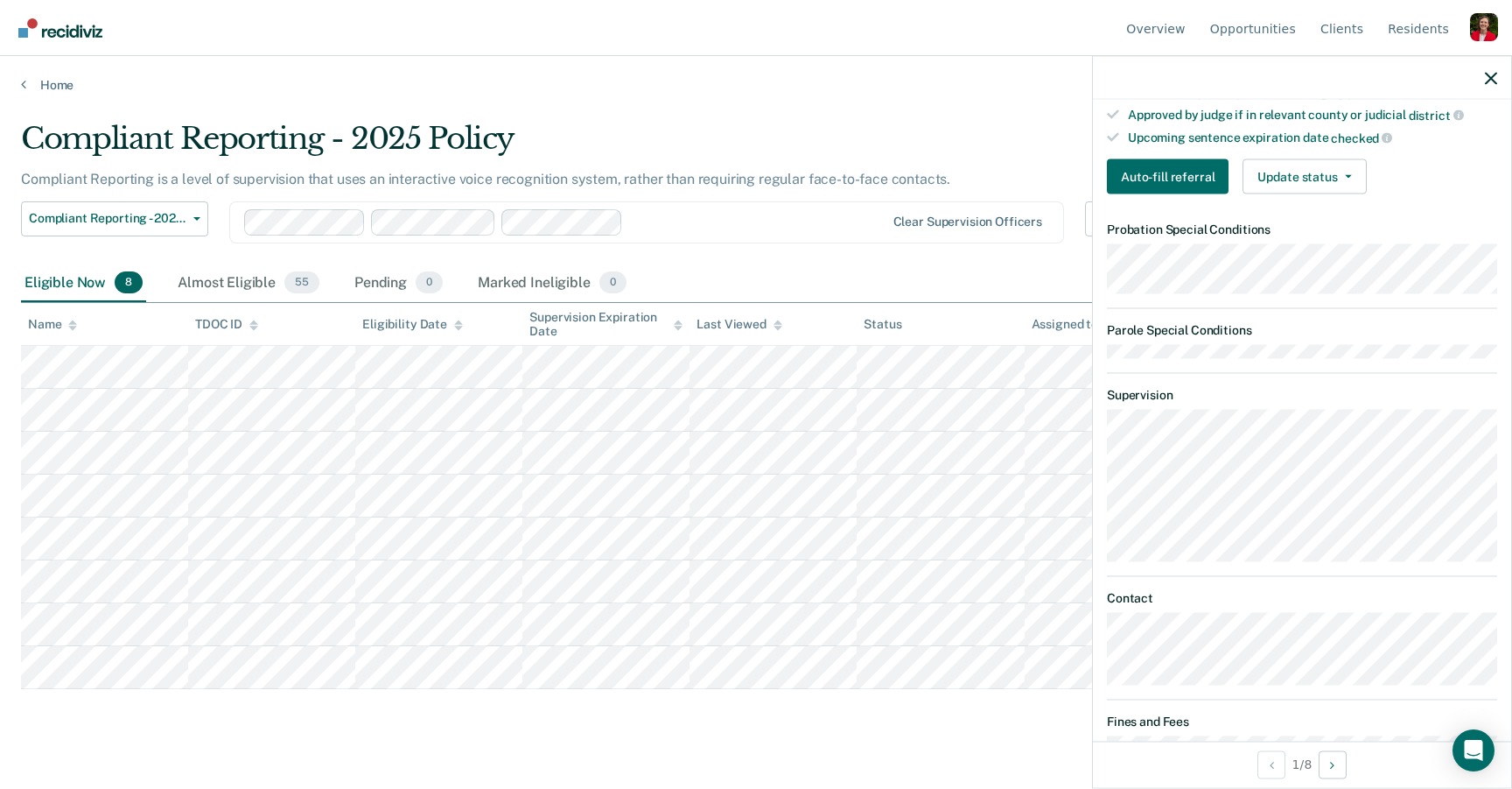
click at [50, 94] on main "Compliant Reporting - 2025 Policy Compliant Reporting is a level of supervision…" at bounding box center [756, 438] width 1512 height 691
click at [50, 85] on link "Home" at bounding box center [756, 85] width 1470 height 16
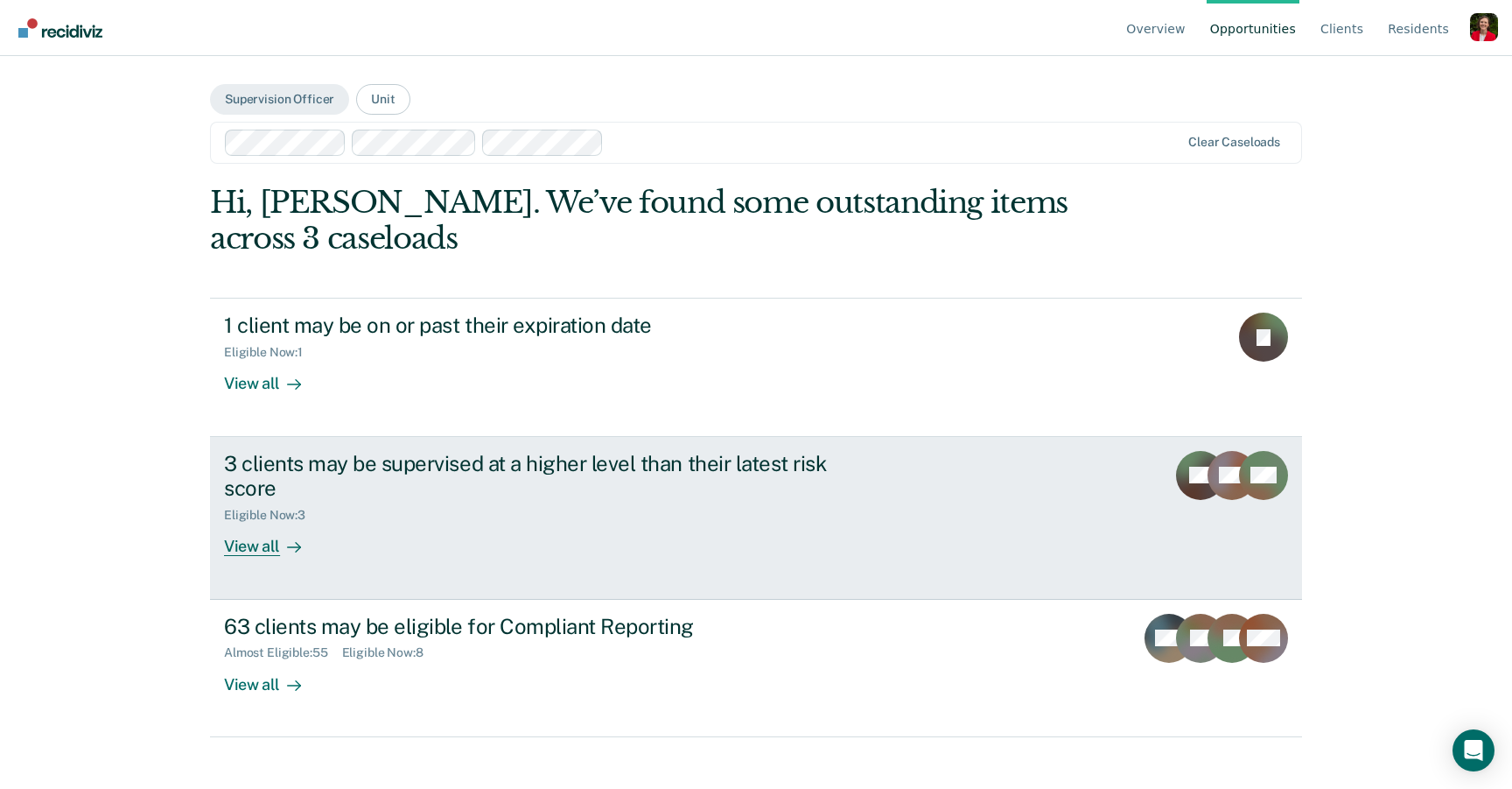
click at [445, 521] on div "Eligible Now : 3" at bounding box center [530, 512] width 614 height 21
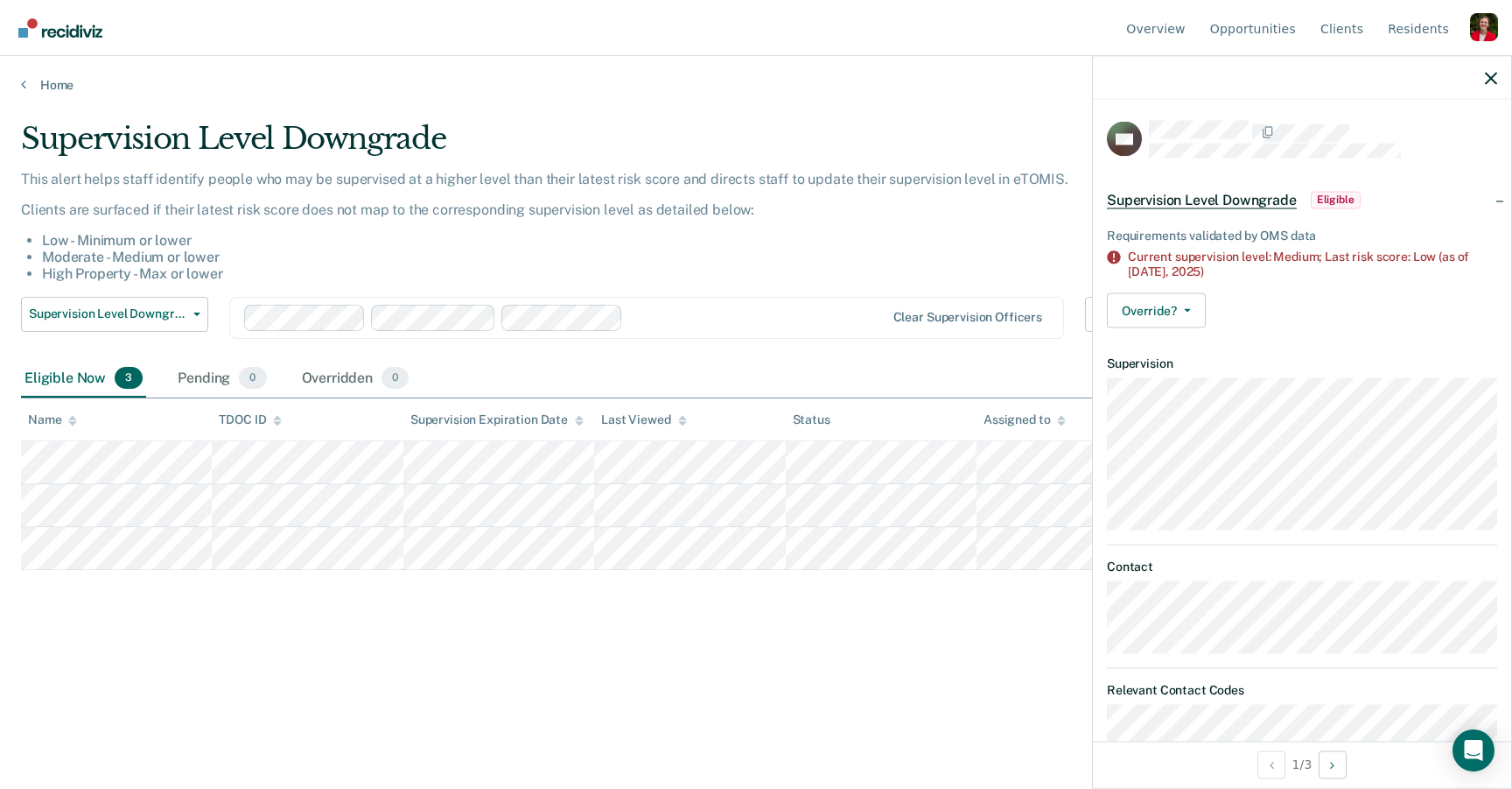
click at [478, 665] on div "Supervision Level Downgrade This alert helps staff identify people who may be s…" at bounding box center [756, 417] width 1470 height 592
click at [36, 81] on link "Home" at bounding box center [756, 85] width 1470 height 16
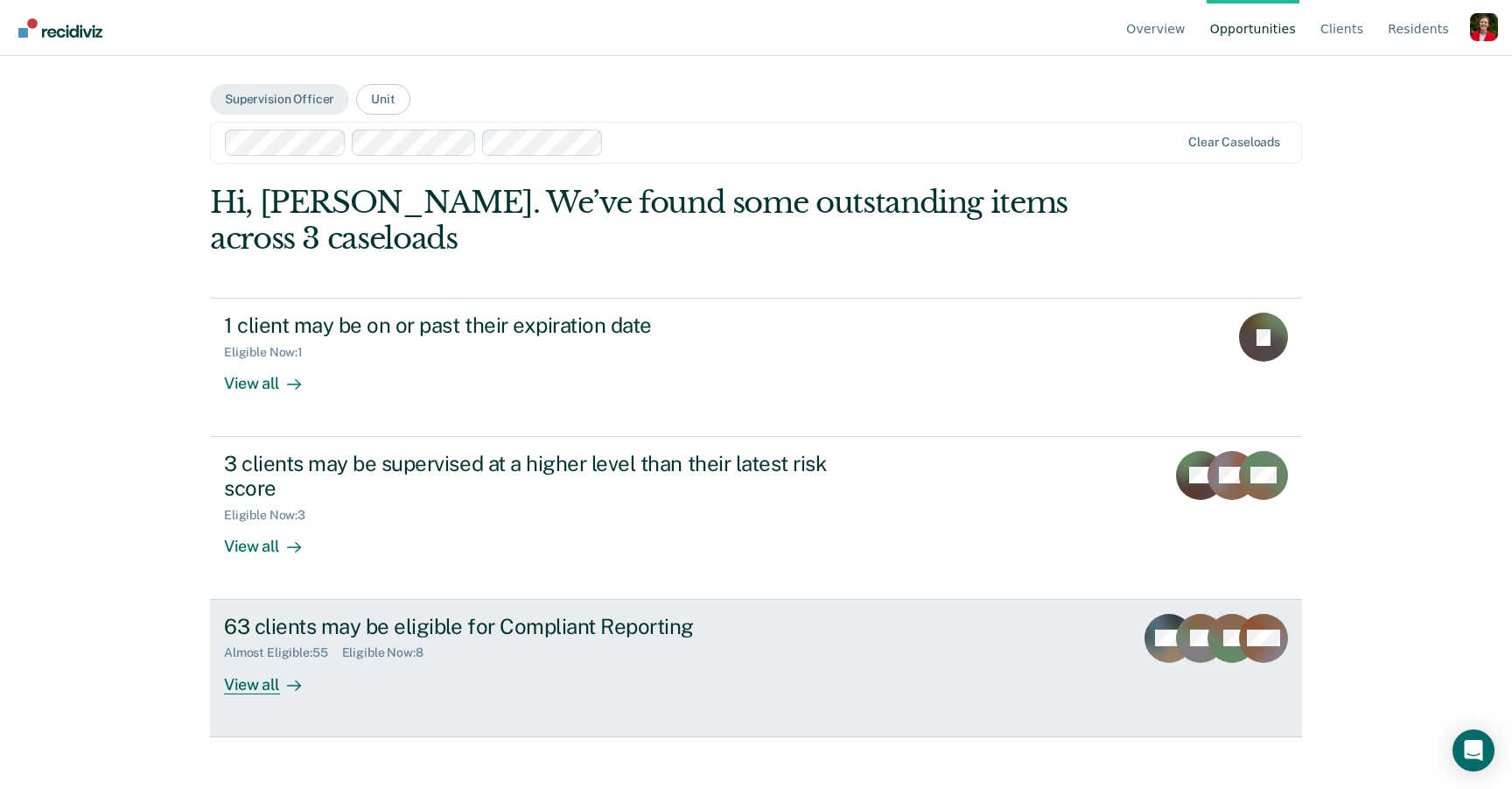
click at [443, 681] on div "63 clients may be eligible for Compliant Reporting Almost Eligible : 55 Eligibl…" at bounding box center [552, 654] width 656 height 81
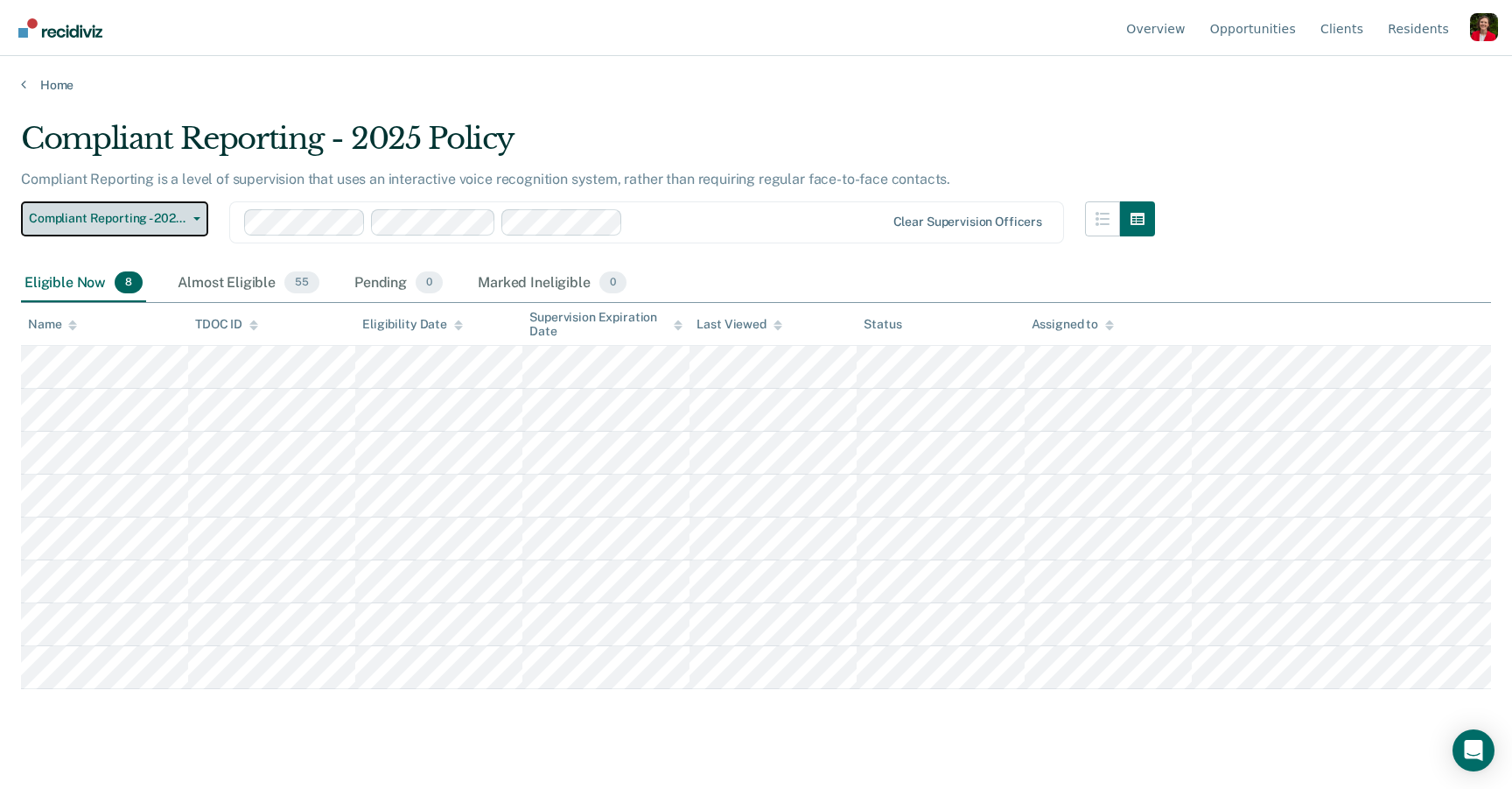
click at [178, 217] on span "Compliant Reporting - 2025 Policy" at bounding box center [107, 218] width 157 height 15
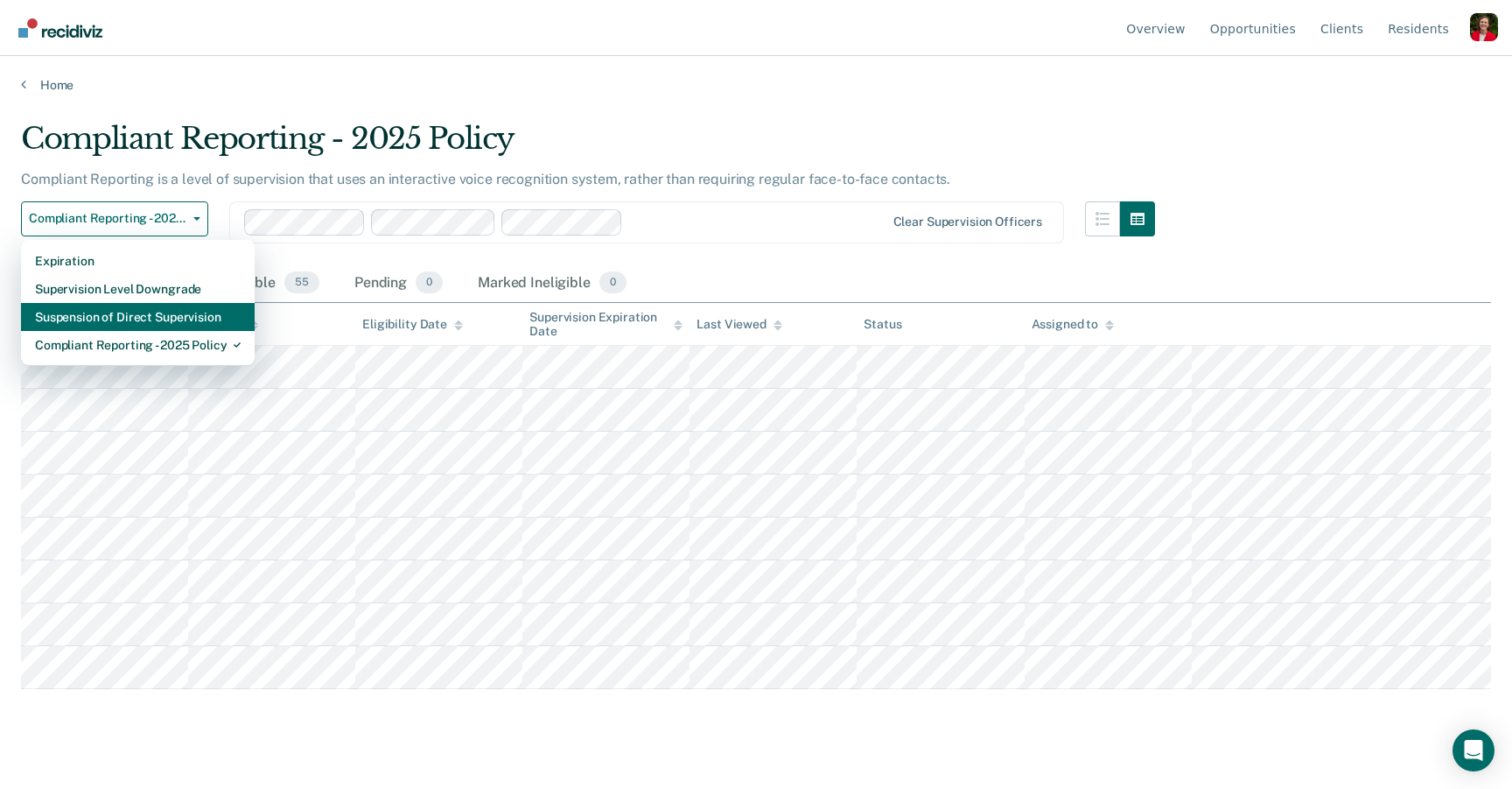
click at [148, 314] on div "Suspension of Direct Supervision" at bounding box center [138, 317] width 206 height 28
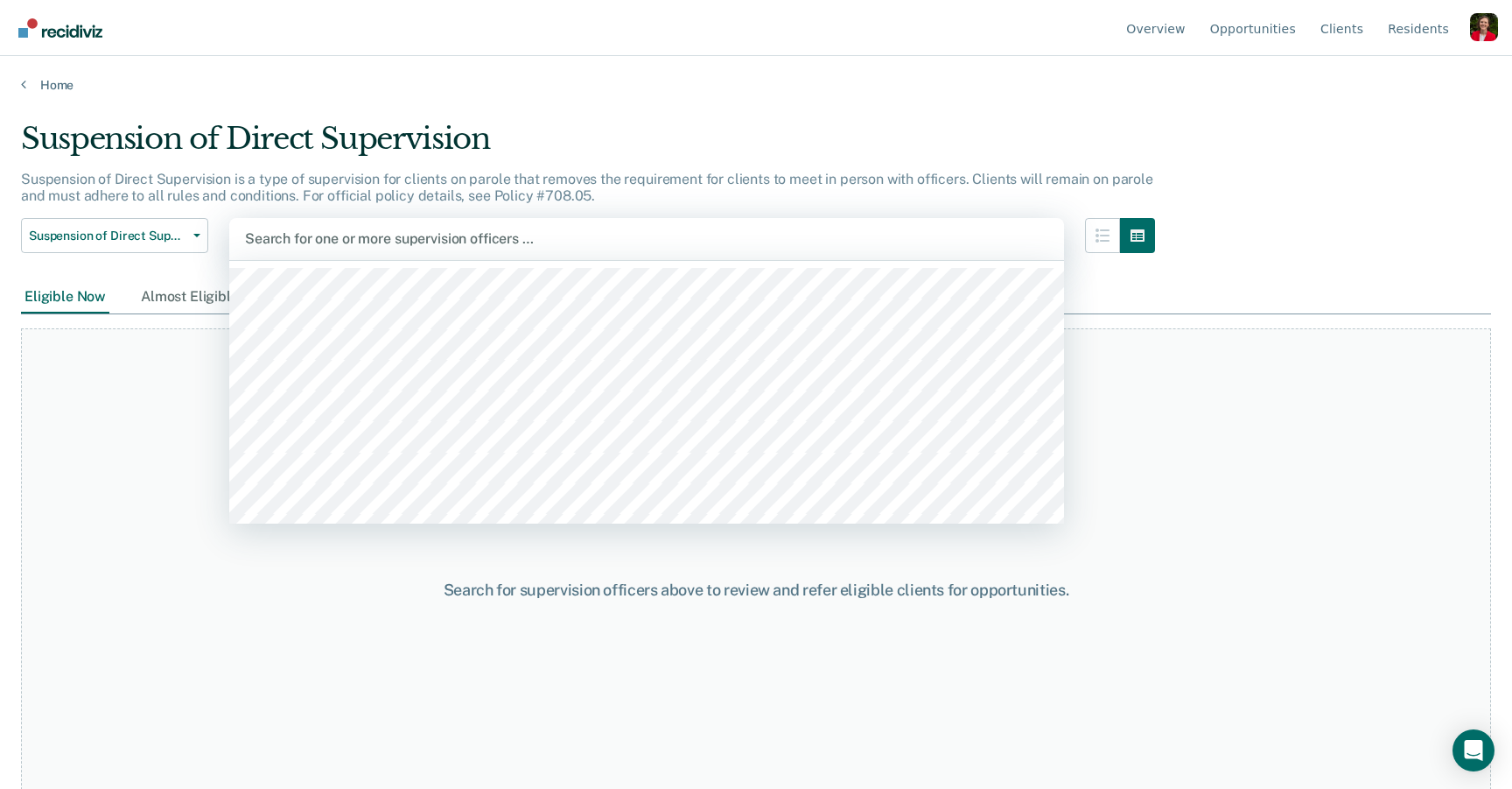
click at [492, 237] on div at bounding box center [646, 238] width 803 height 21
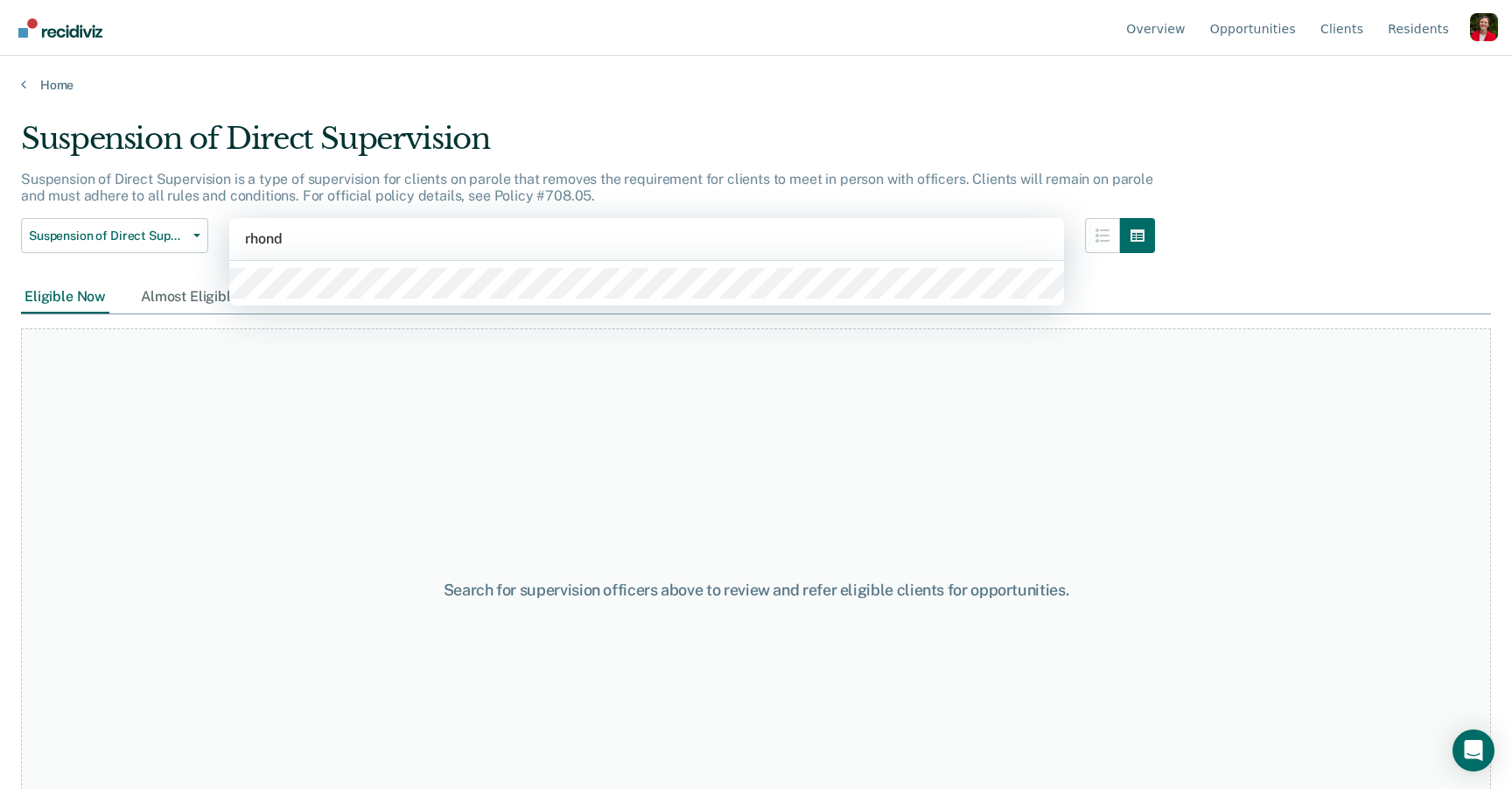
type input "[PERSON_NAME]"
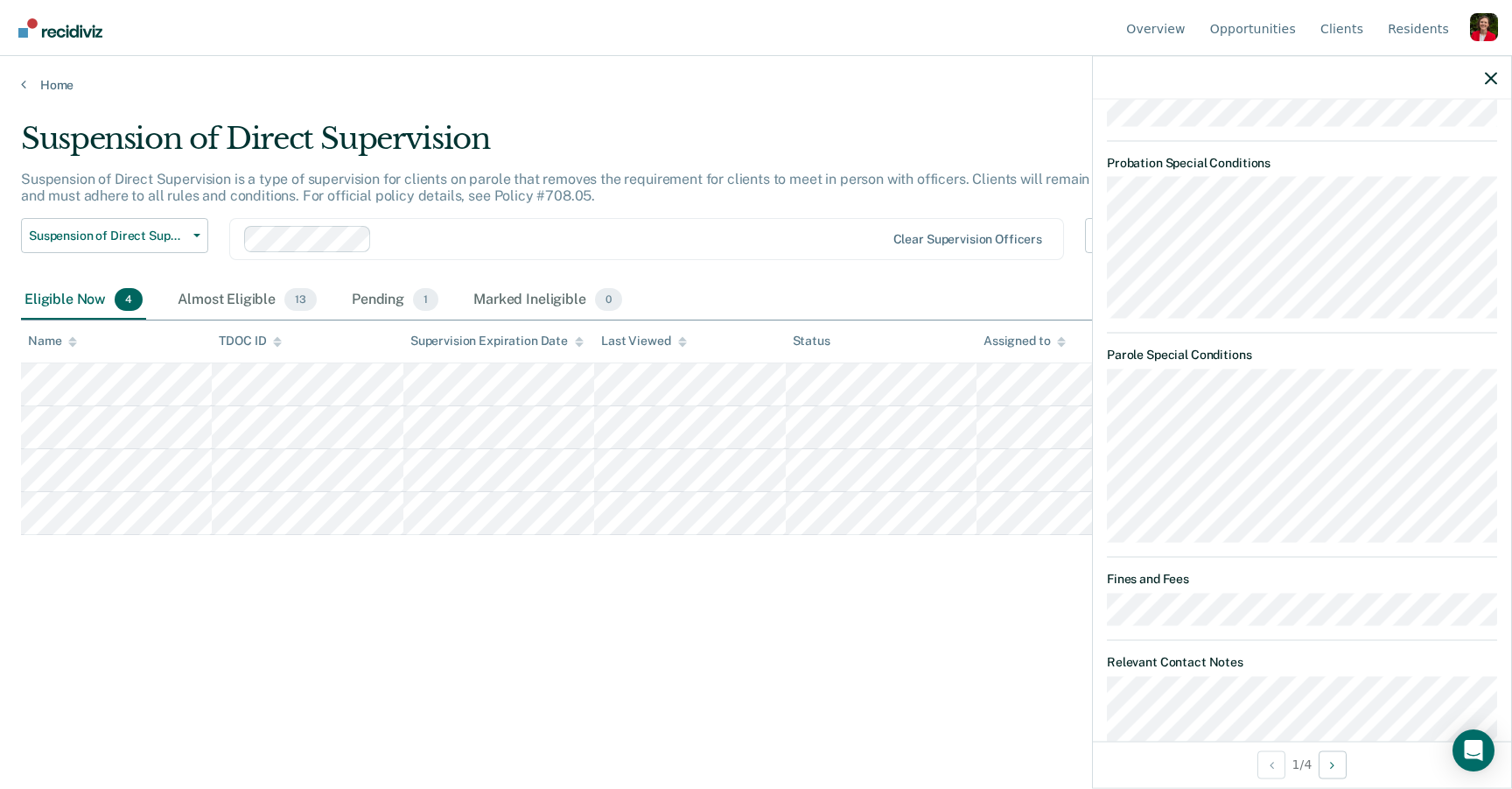
scroll to position [1014, 0]
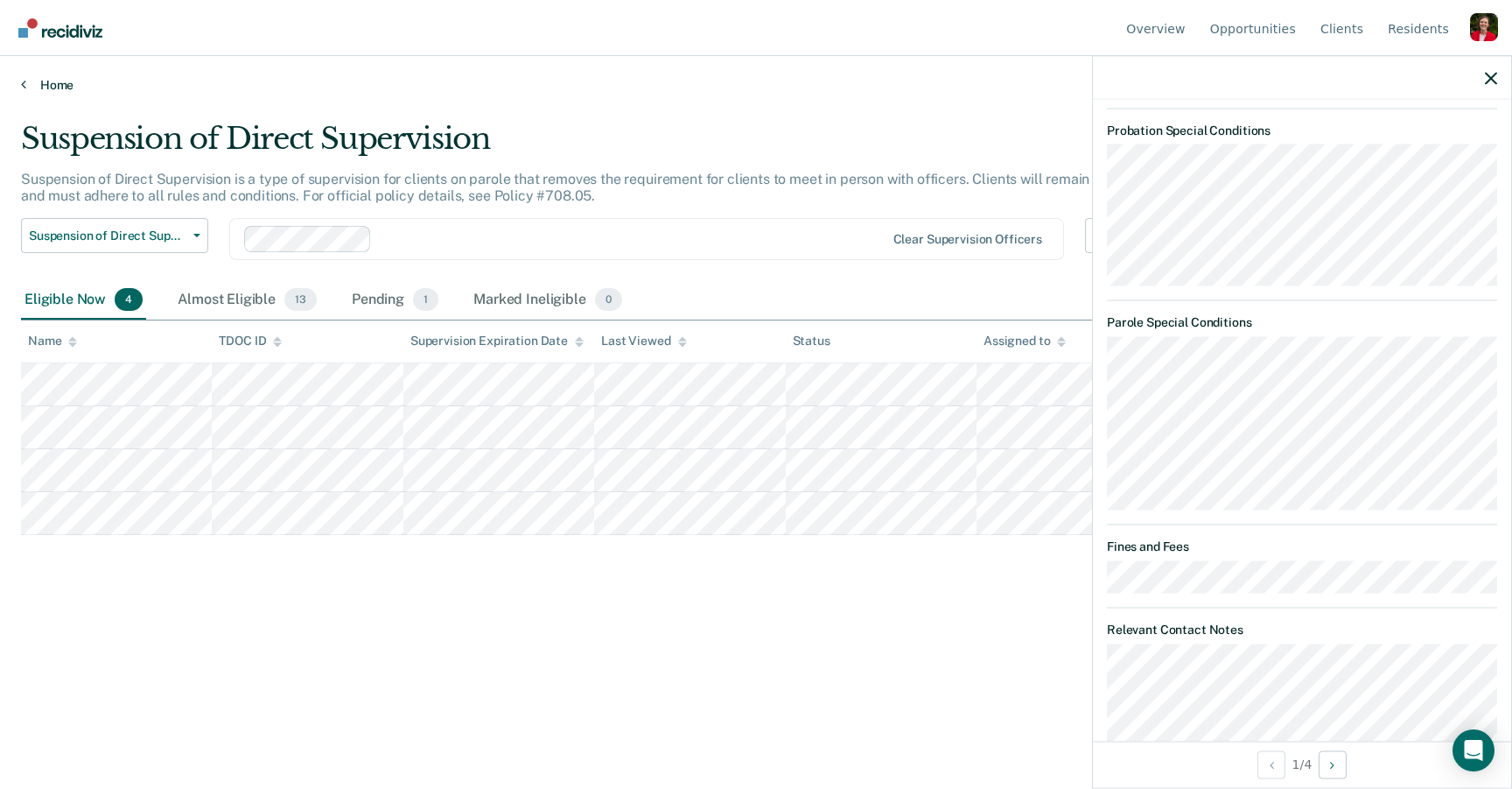
click at [45, 84] on link "Home" at bounding box center [756, 85] width 1470 height 16
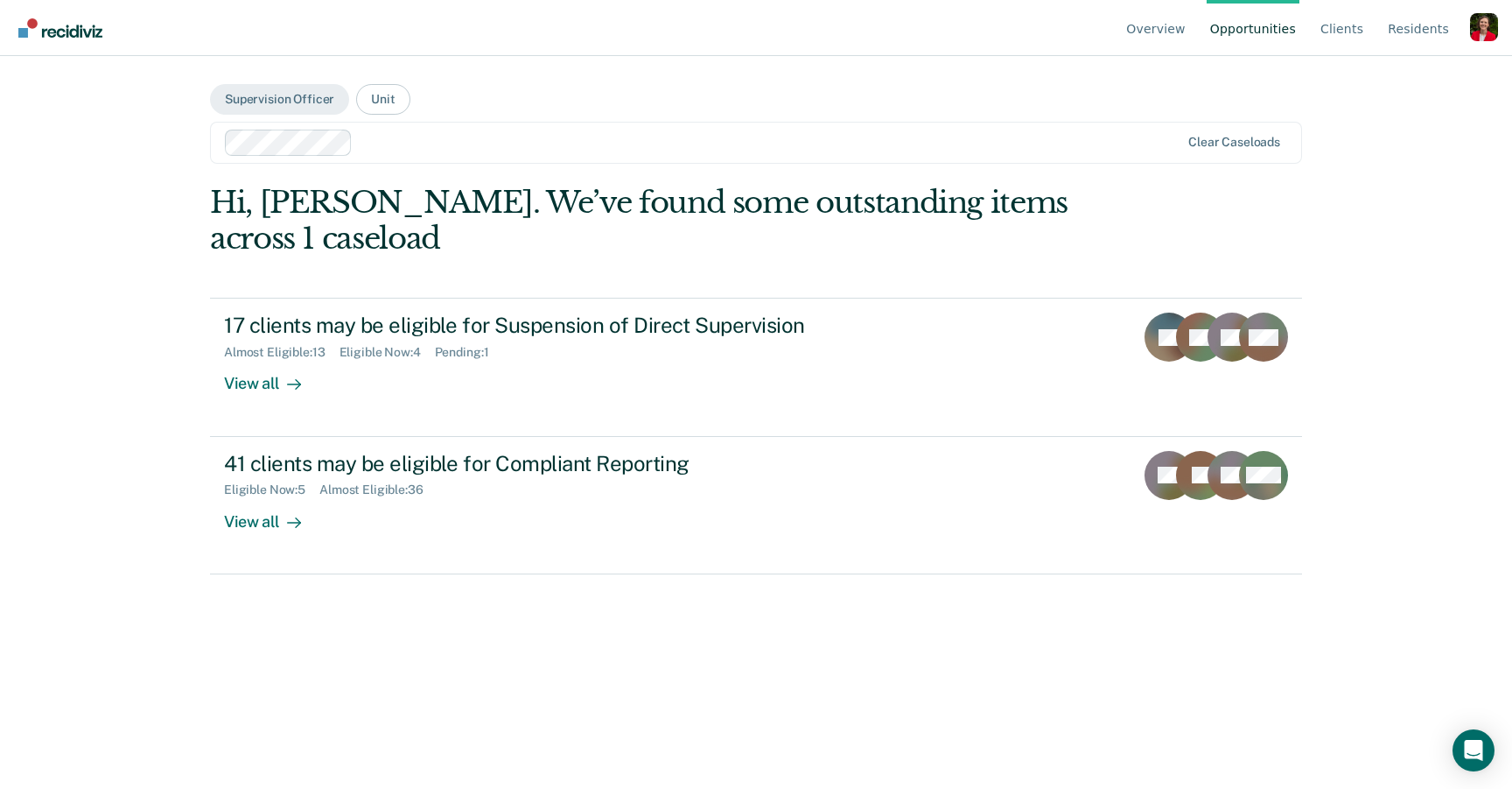
click at [384, 151] on div at bounding box center [769, 142] width 820 height 21
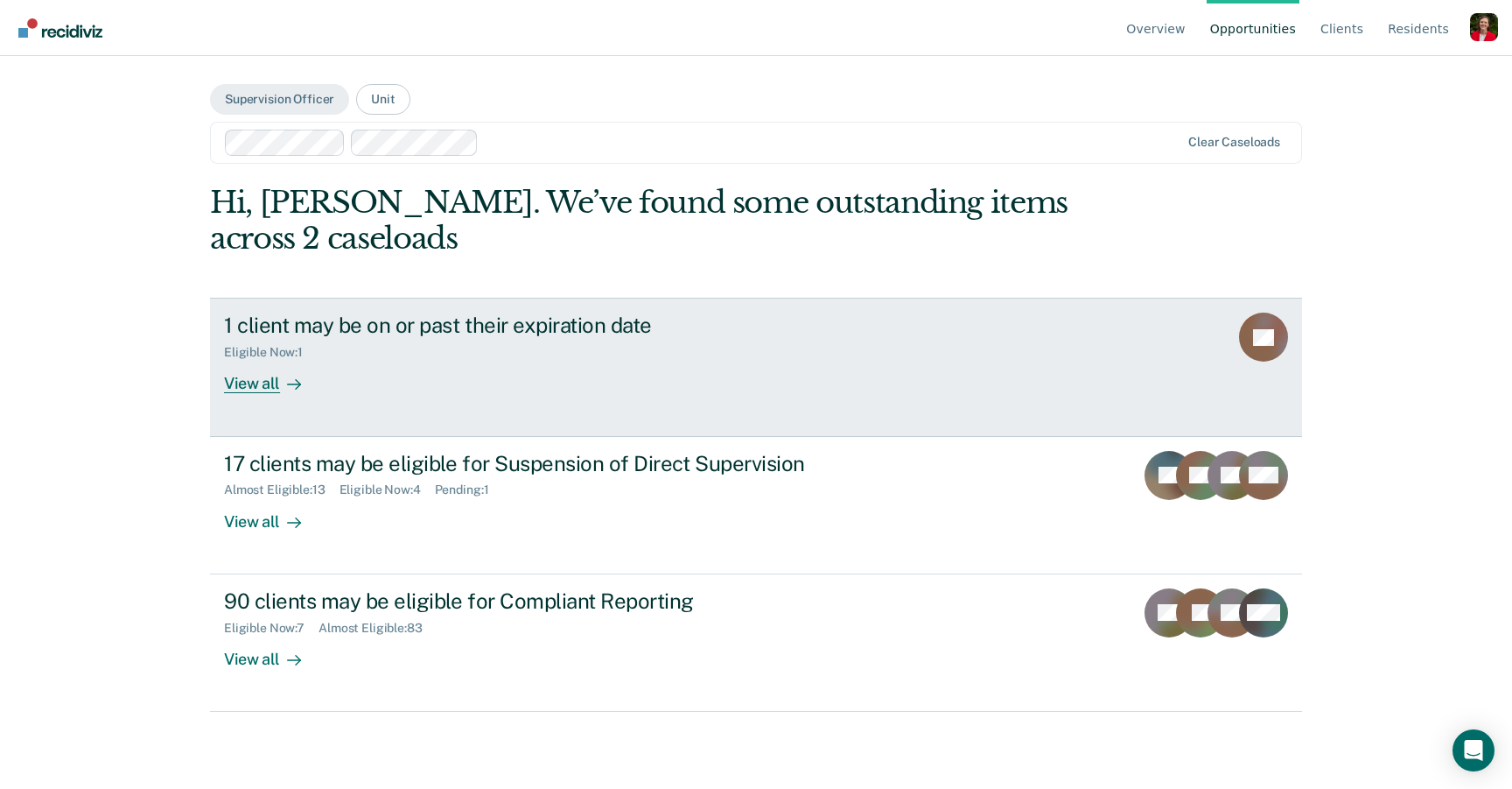
click at [384, 392] on div "1 client may be on or past their expiration date Eligible Now : 1 View all" at bounding box center [552, 352] width 656 height 81
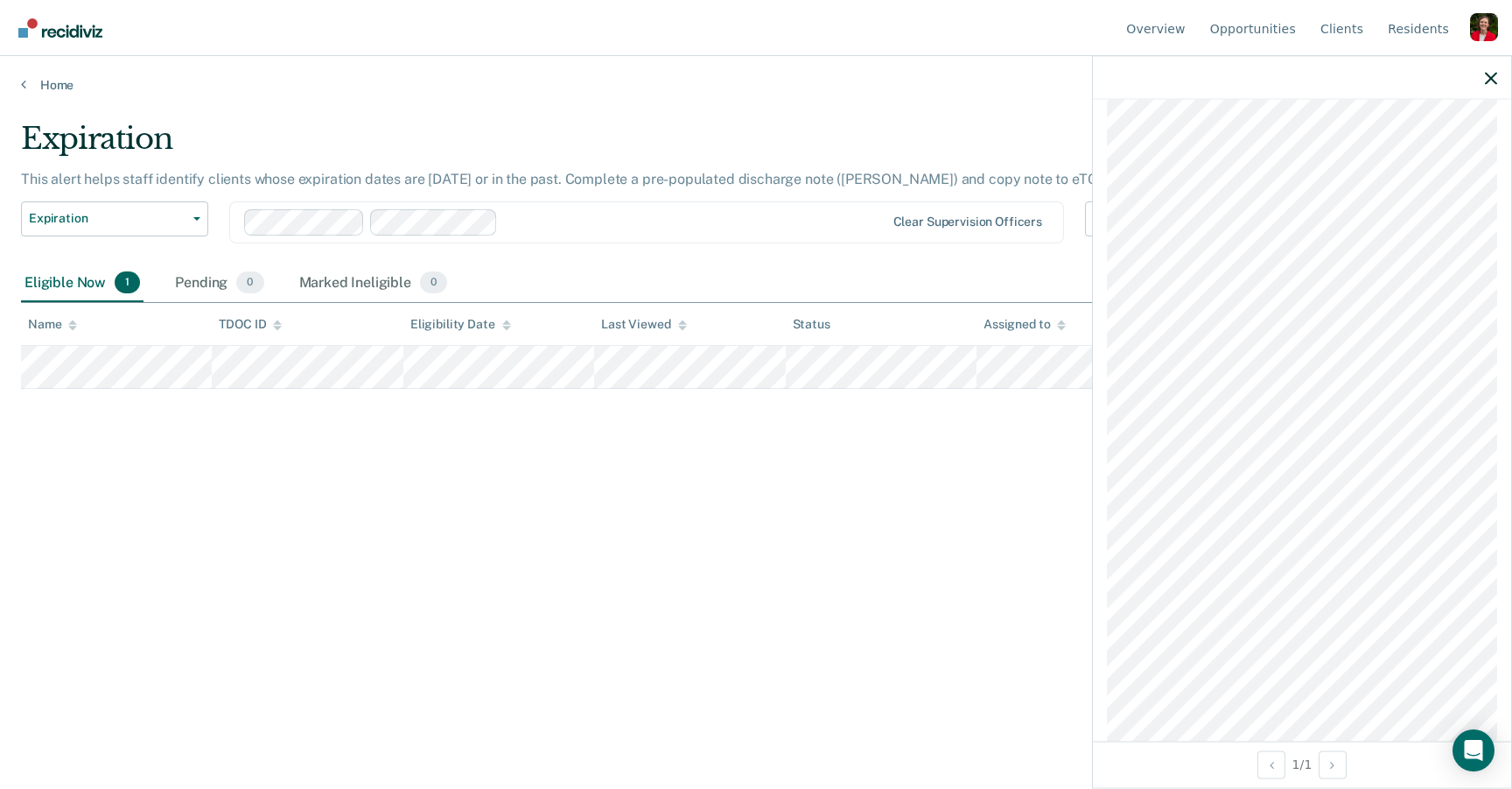
scroll to position [1537, 0]
click at [559, 215] on div at bounding box center [695, 222] width 380 height 21
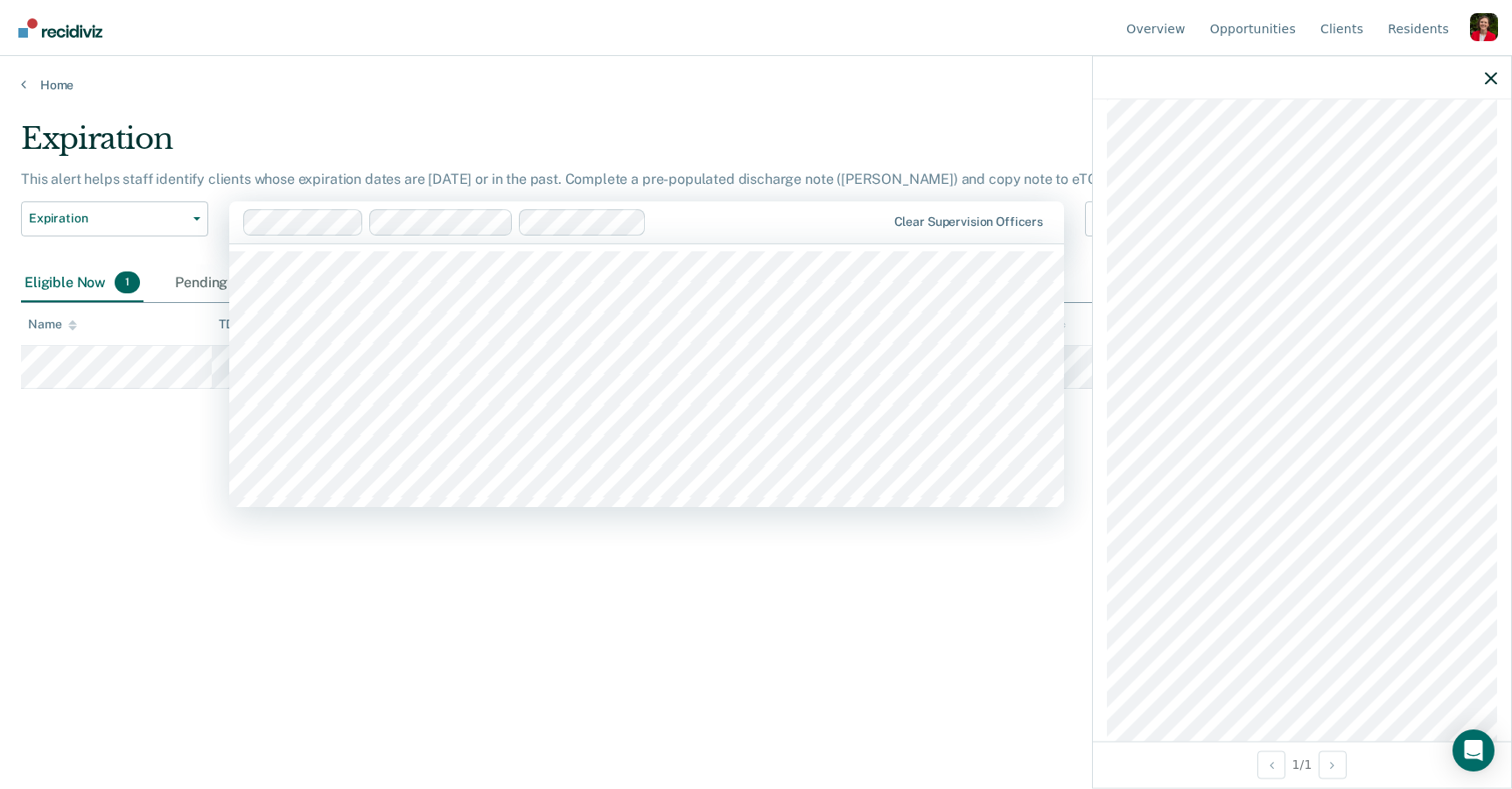
click at [685, 233] on div "Clear supervision officers" at bounding box center [646, 222] width 834 height 42
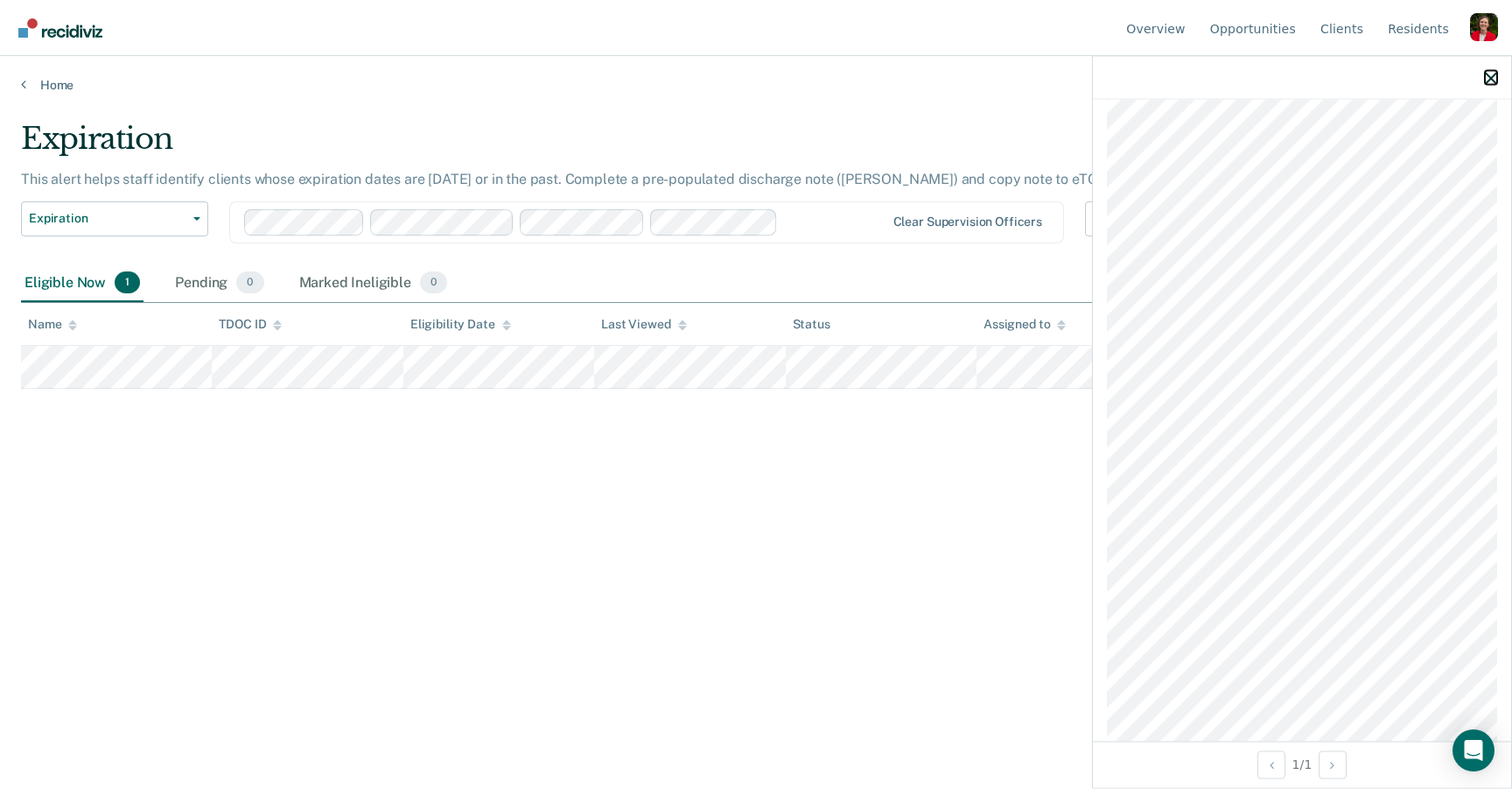
click at [1487, 80] on icon "button" at bounding box center [1491, 78] width 13 height 13
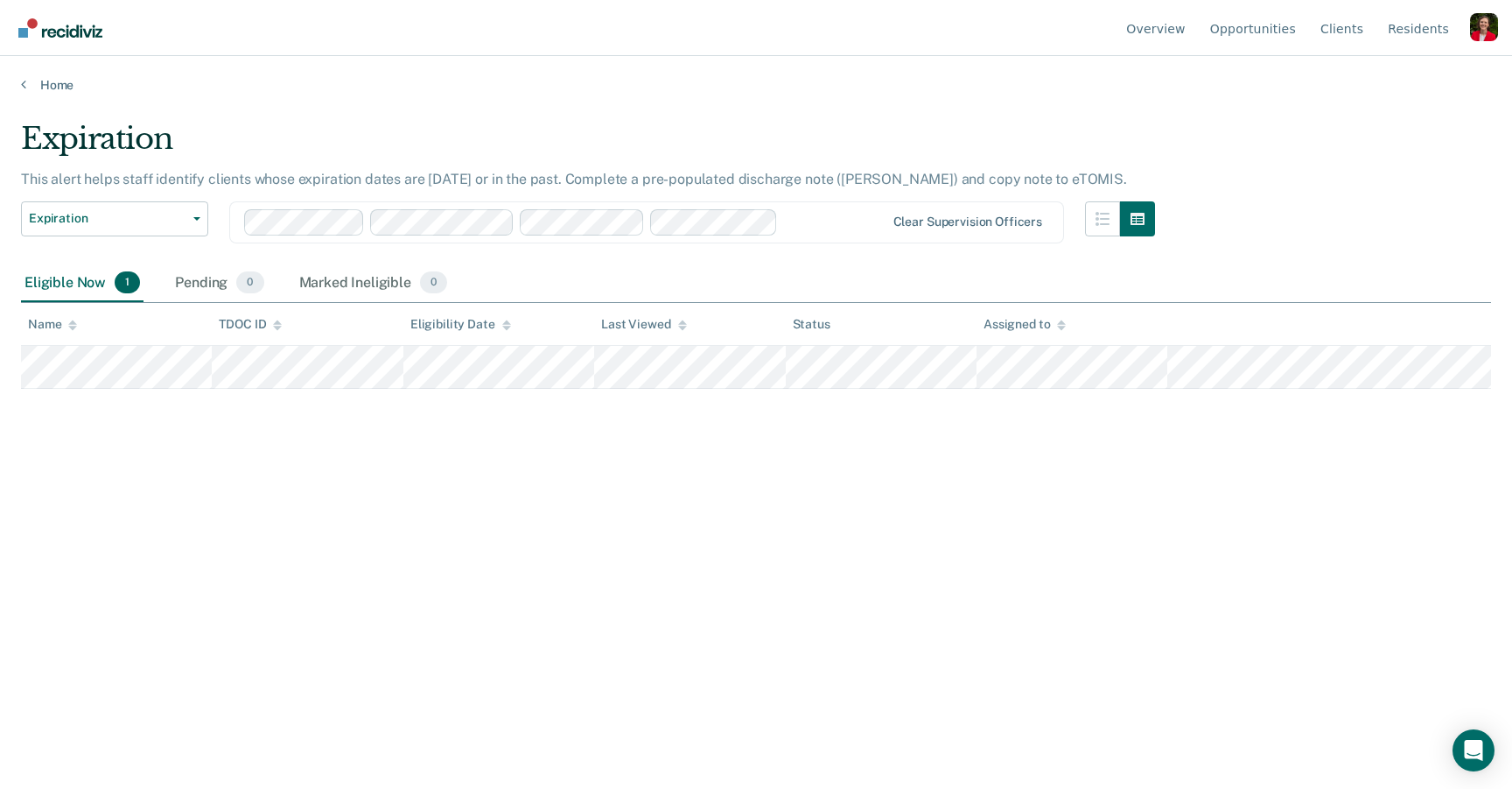
click at [266, 460] on div "Expiration This alert helps staff identify clients whose expiration dates are t…" at bounding box center [756, 389] width 1470 height 537
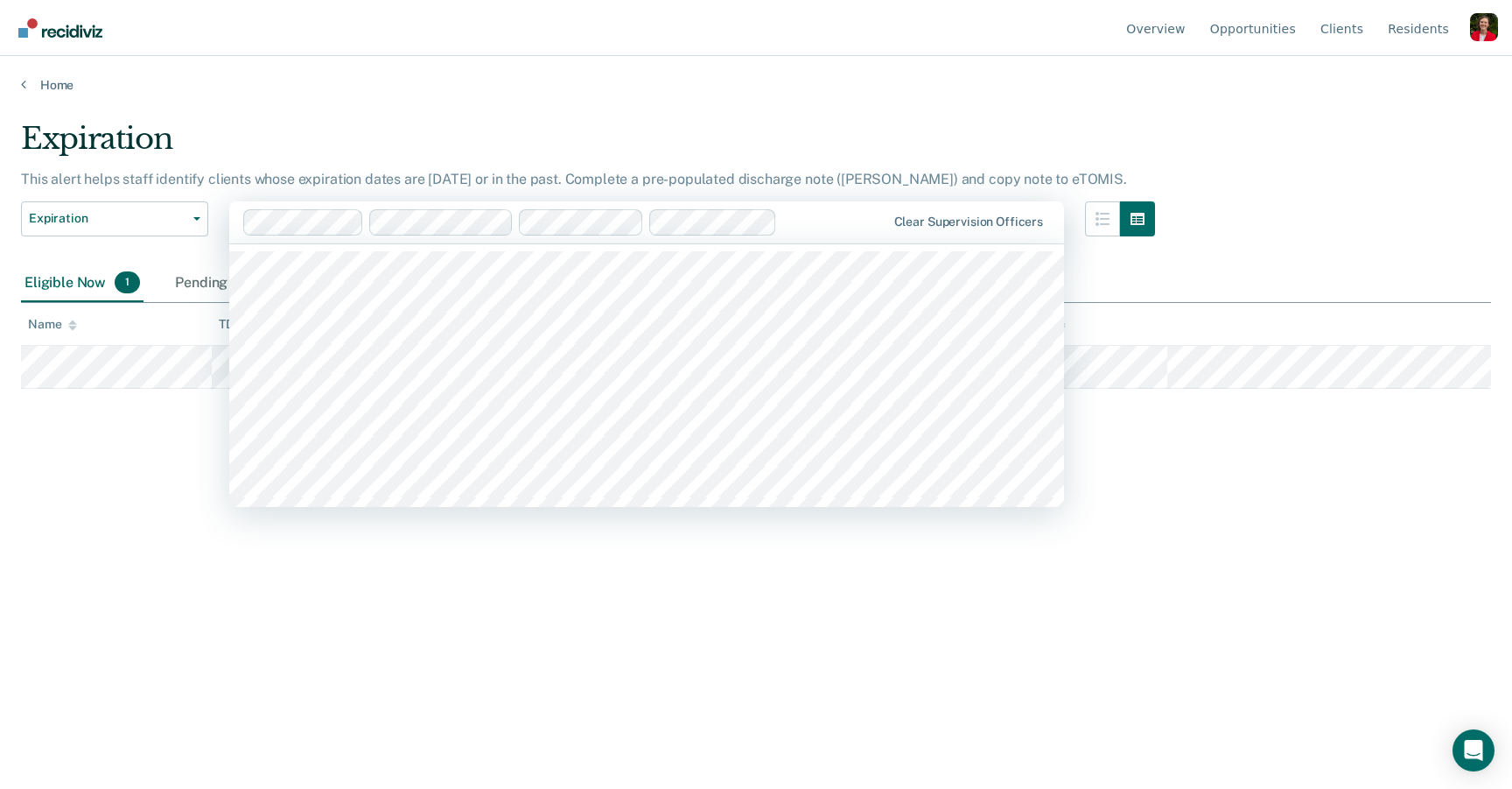
click at [791, 218] on div at bounding box center [834, 222] width 101 height 21
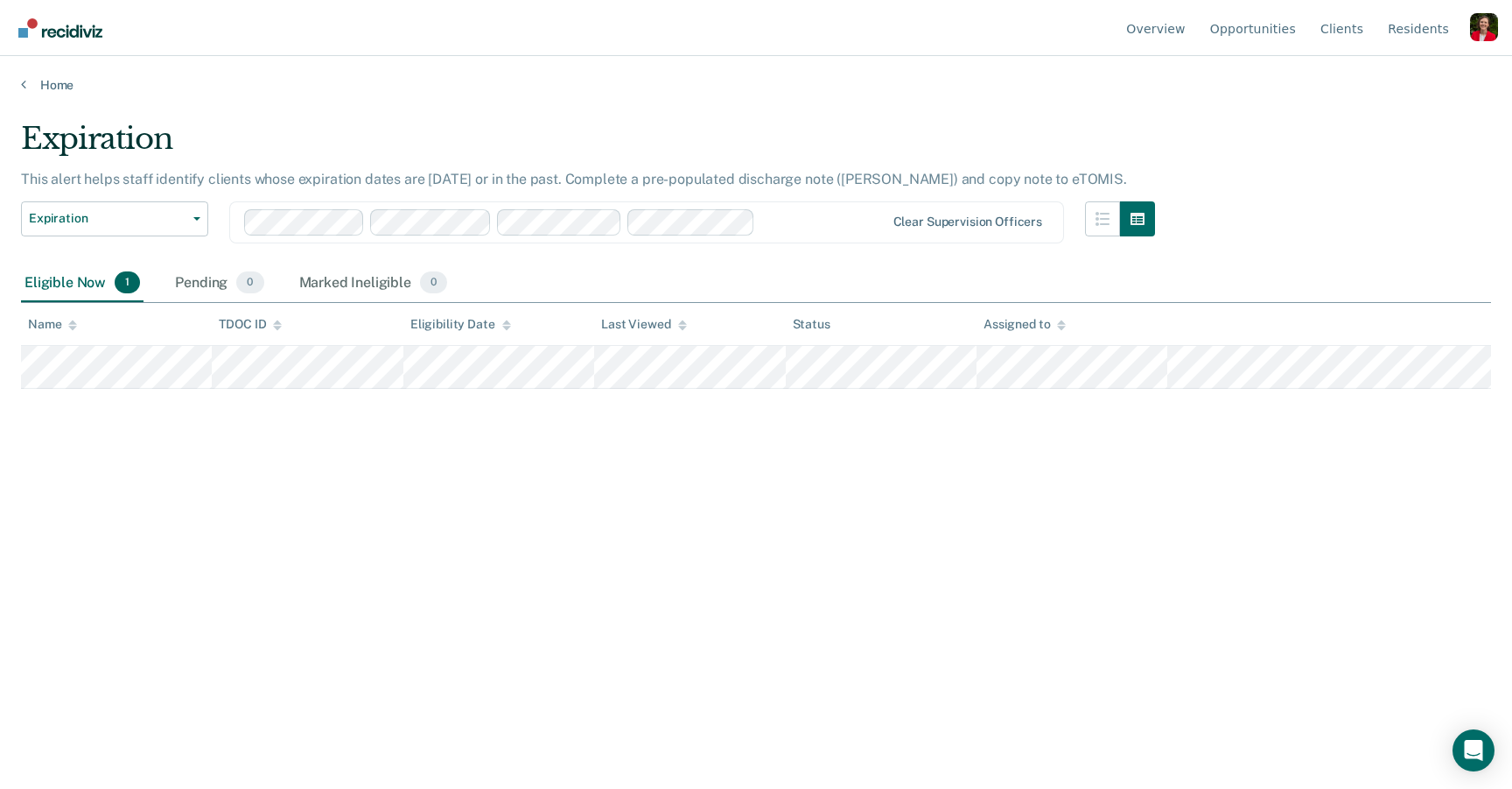
click at [227, 573] on div "Expiration This alert helps staff identify clients whose expiration dates are t…" at bounding box center [756, 389] width 1470 height 537
click at [188, 272] on div "Pending 0" at bounding box center [219, 283] width 96 height 38
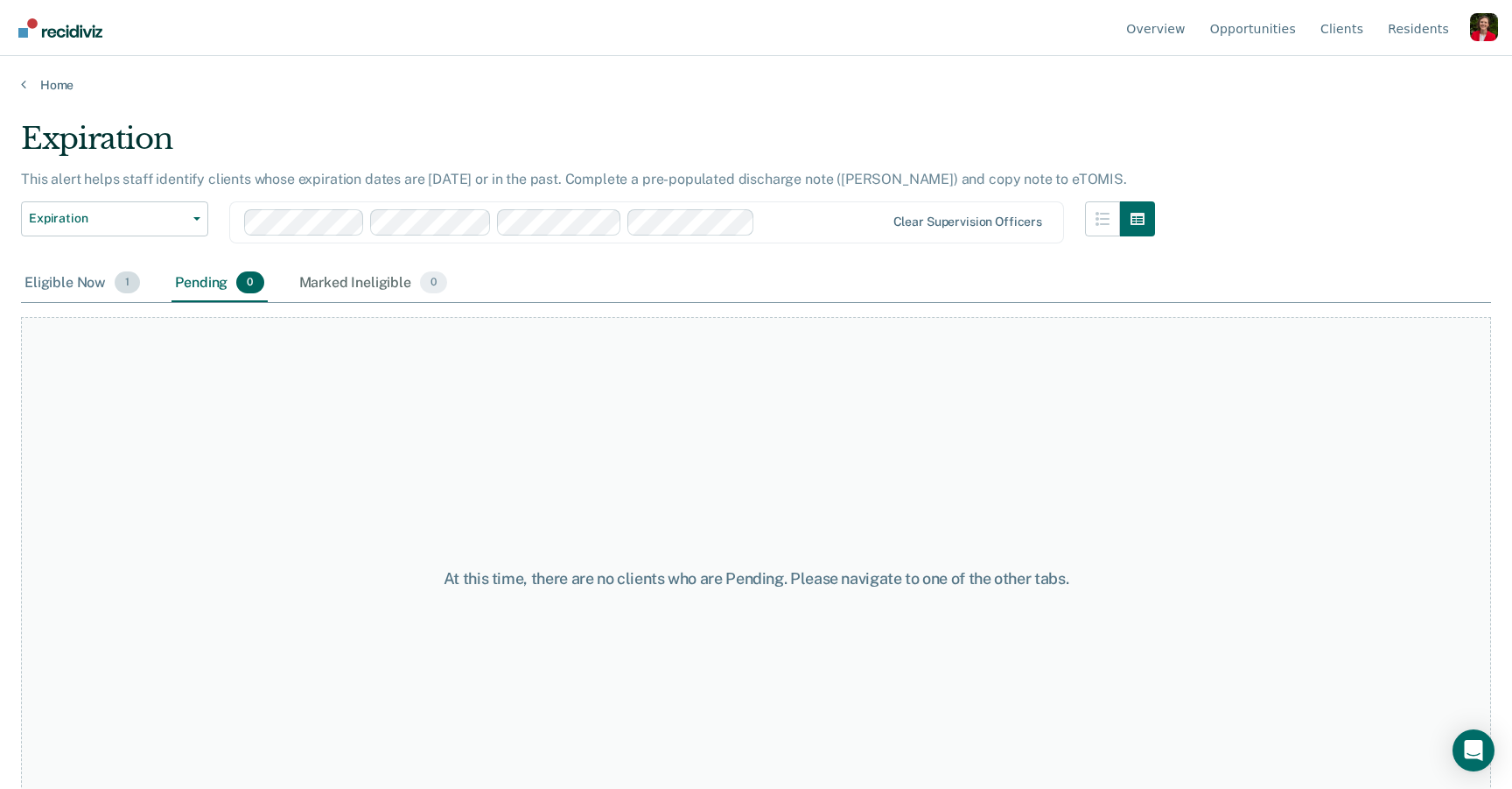
click at [68, 282] on div "Eligible Now 1" at bounding box center [81, 283] width 122 height 38
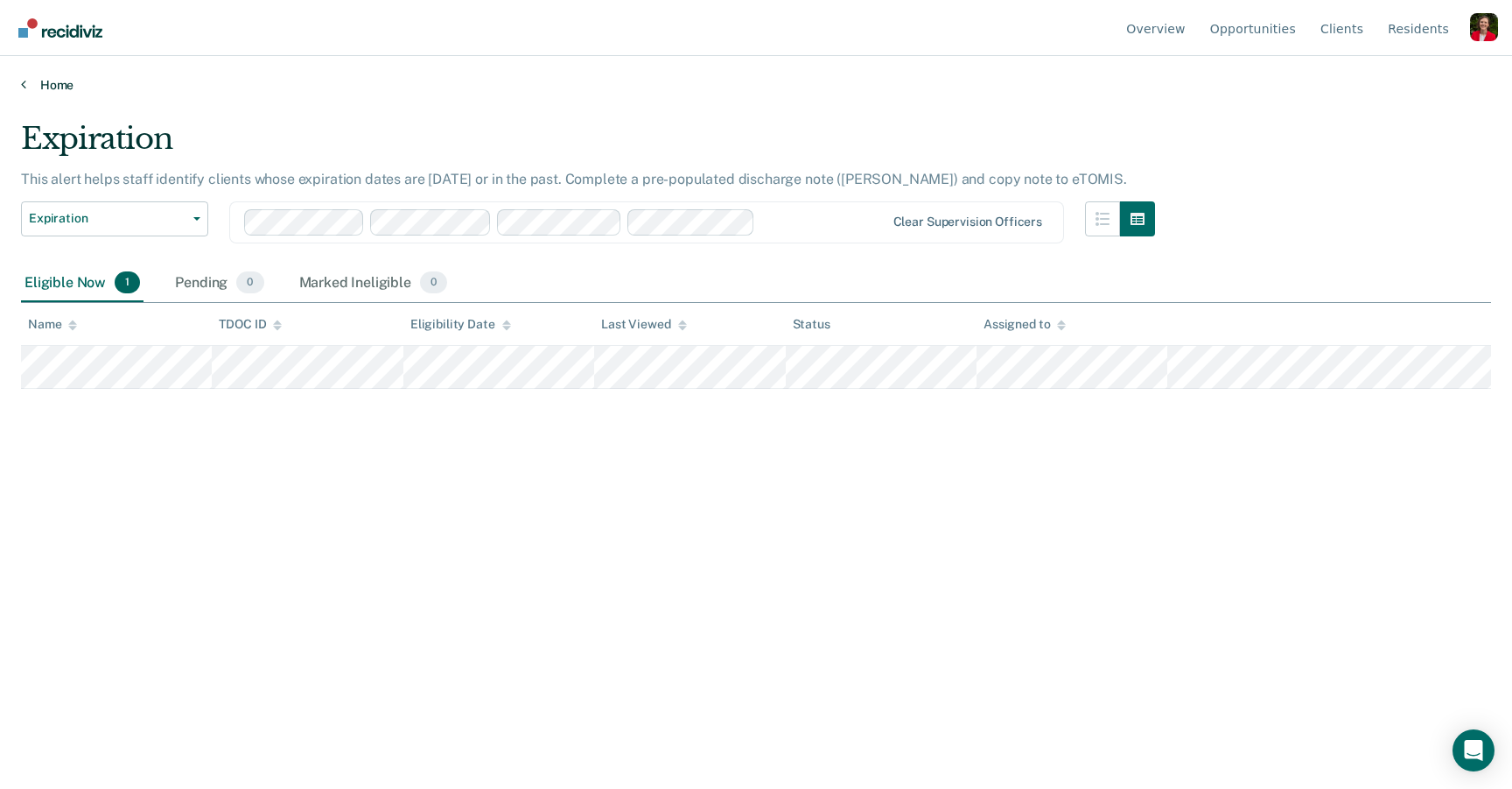
click at [48, 79] on link "Home" at bounding box center [756, 85] width 1470 height 16
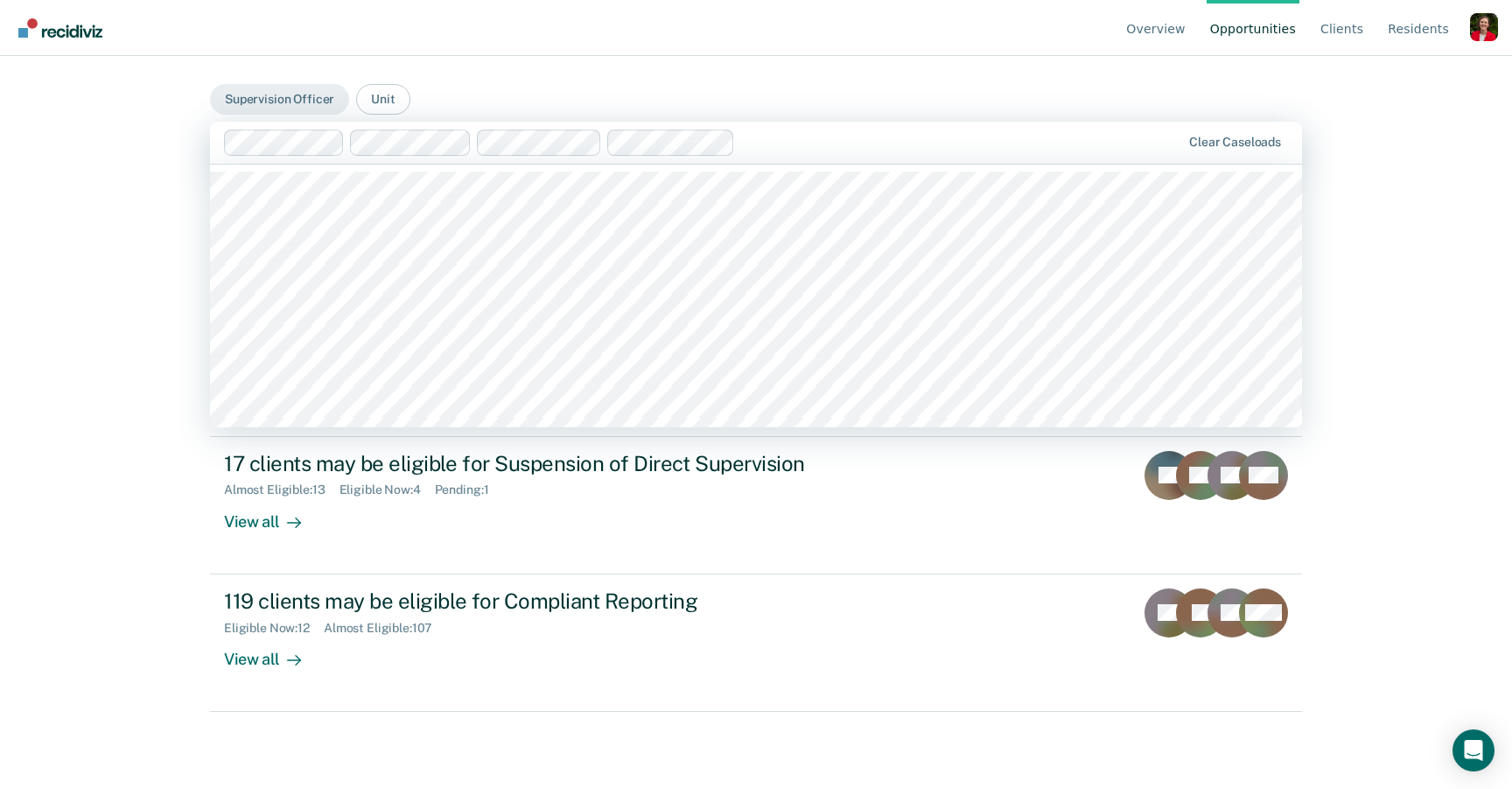
click at [765, 132] on div at bounding box center [961, 142] width 438 height 21
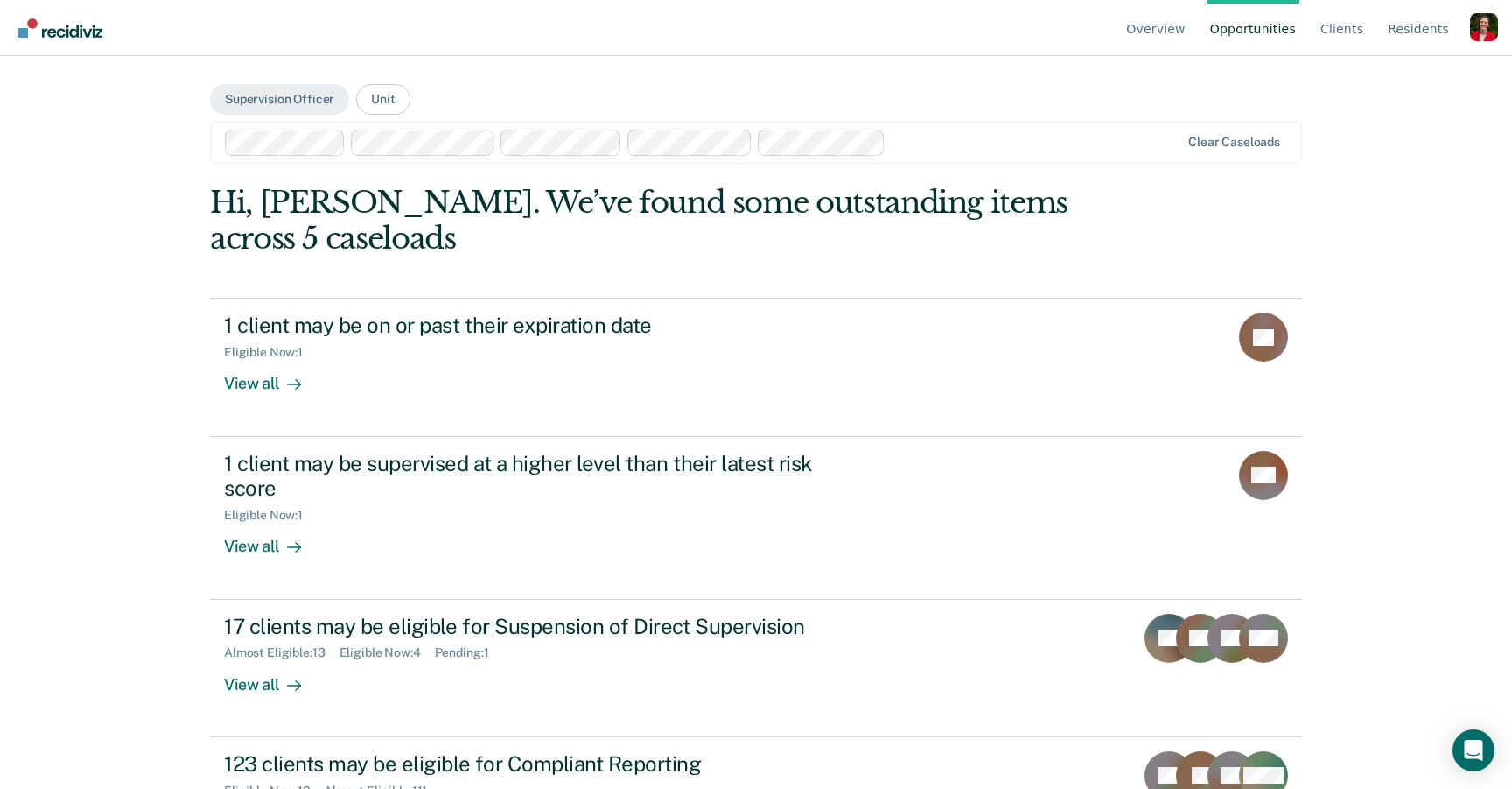
click at [175, 252] on div "Overview Opportunities Client s Resident s Profile How it works Go to Pathways …" at bounding box center [756, 394] width 1512 height 789
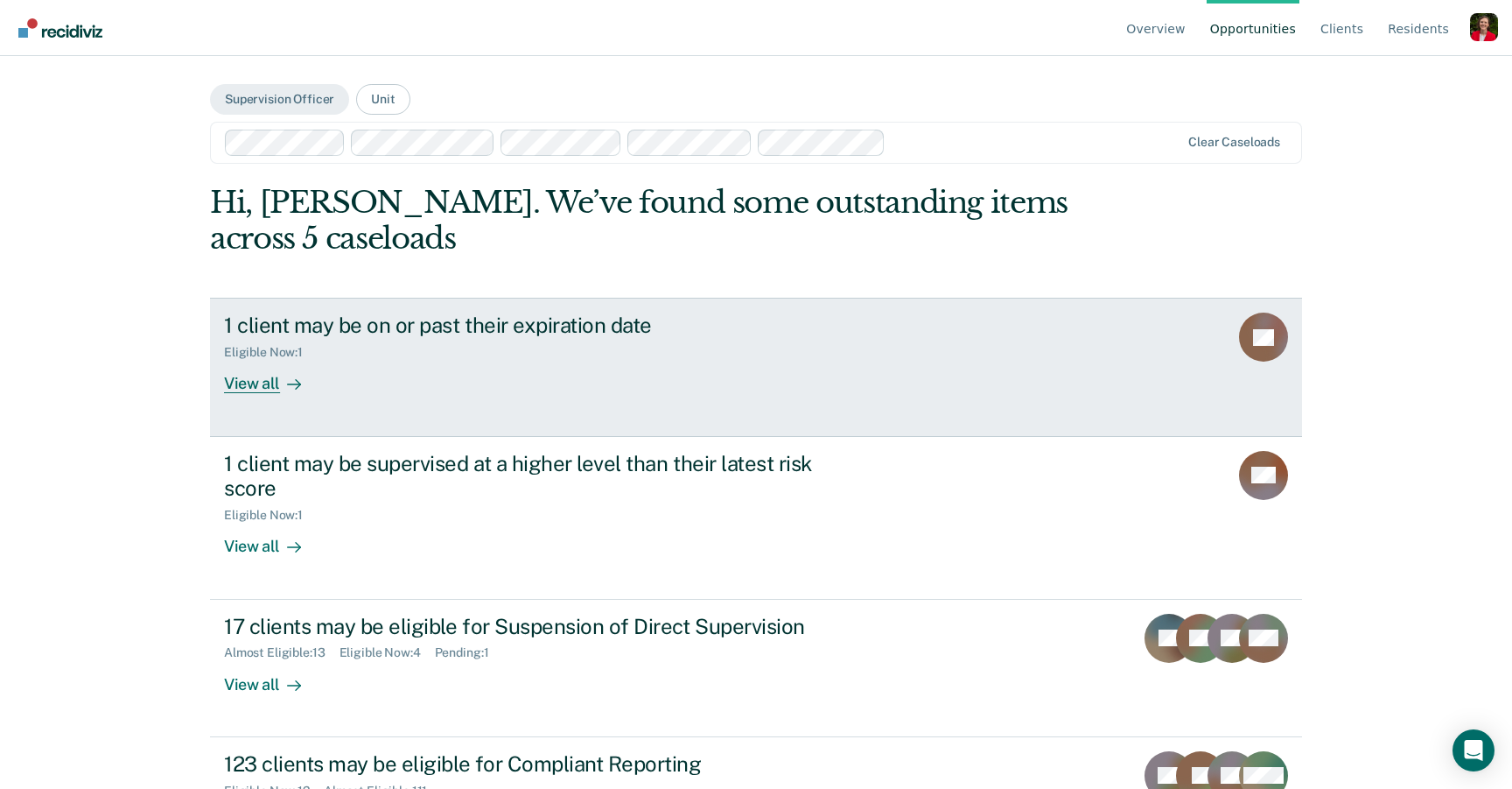
click at [372, 401] on link "1 client may be on or past their expiration date Eligible Now : 1 View all TS" at bounding box center [756, 367] width 1092 height 139
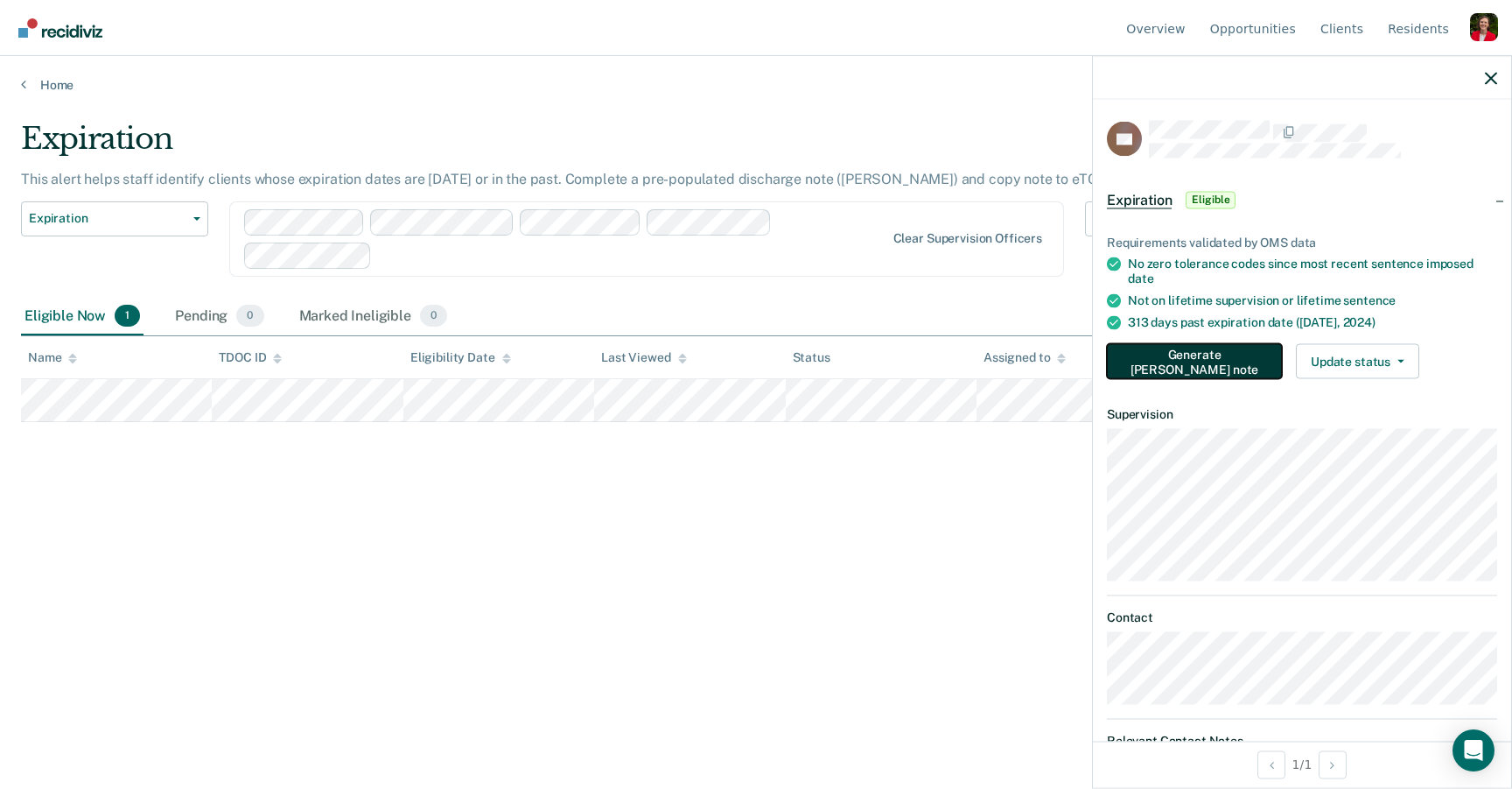
click at [1190, 353] on button "Generate TEPE note" at bounding box center [1195, 361] width 175 height 35
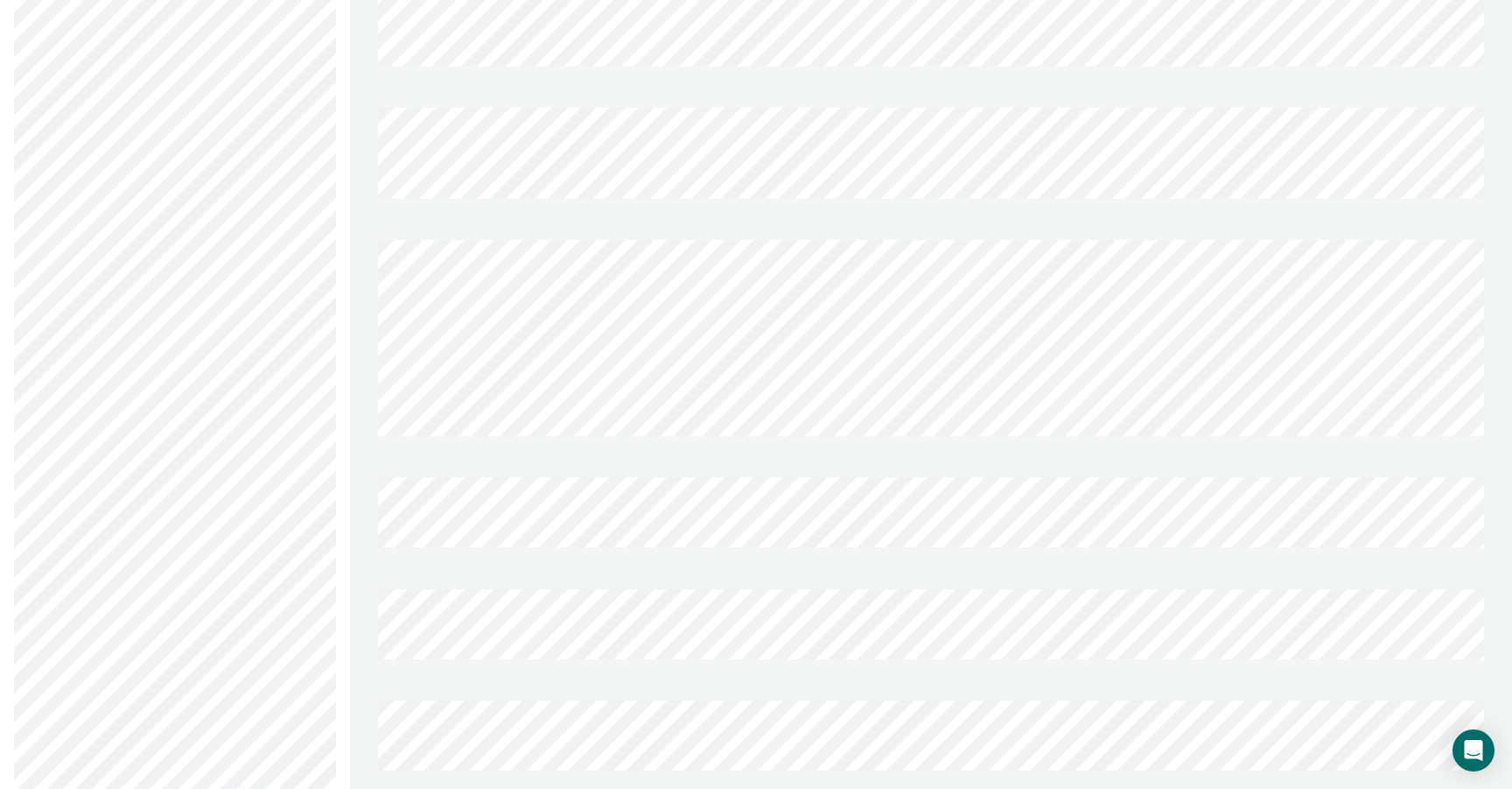
scroll to position [783, 0]
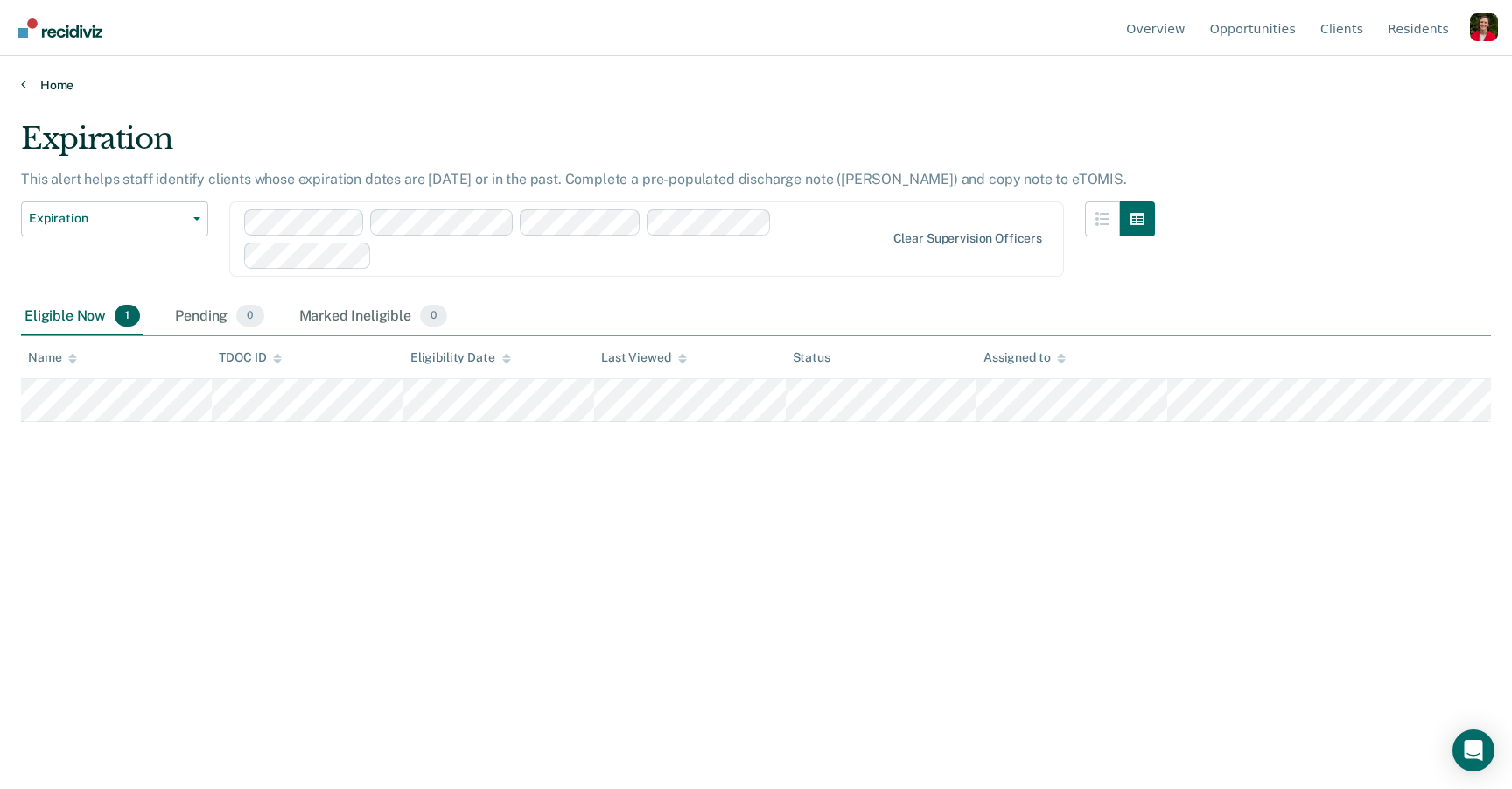
click at [46, 89] on link "Home" at bounding box center [756, 85] width 1470 height 16
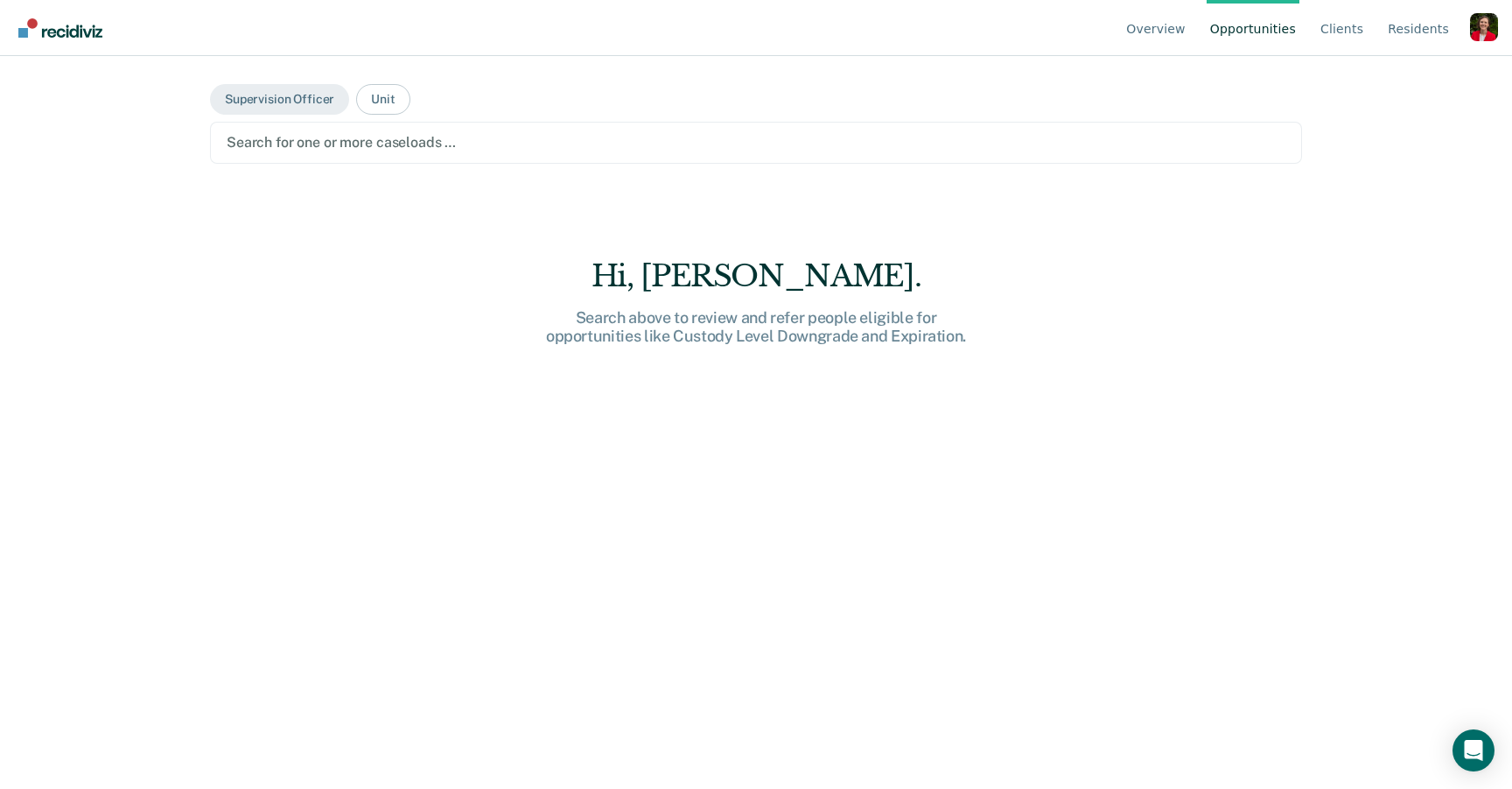
click at [413, 142] on div at bounding box center [756, 142] width 1059 height 21
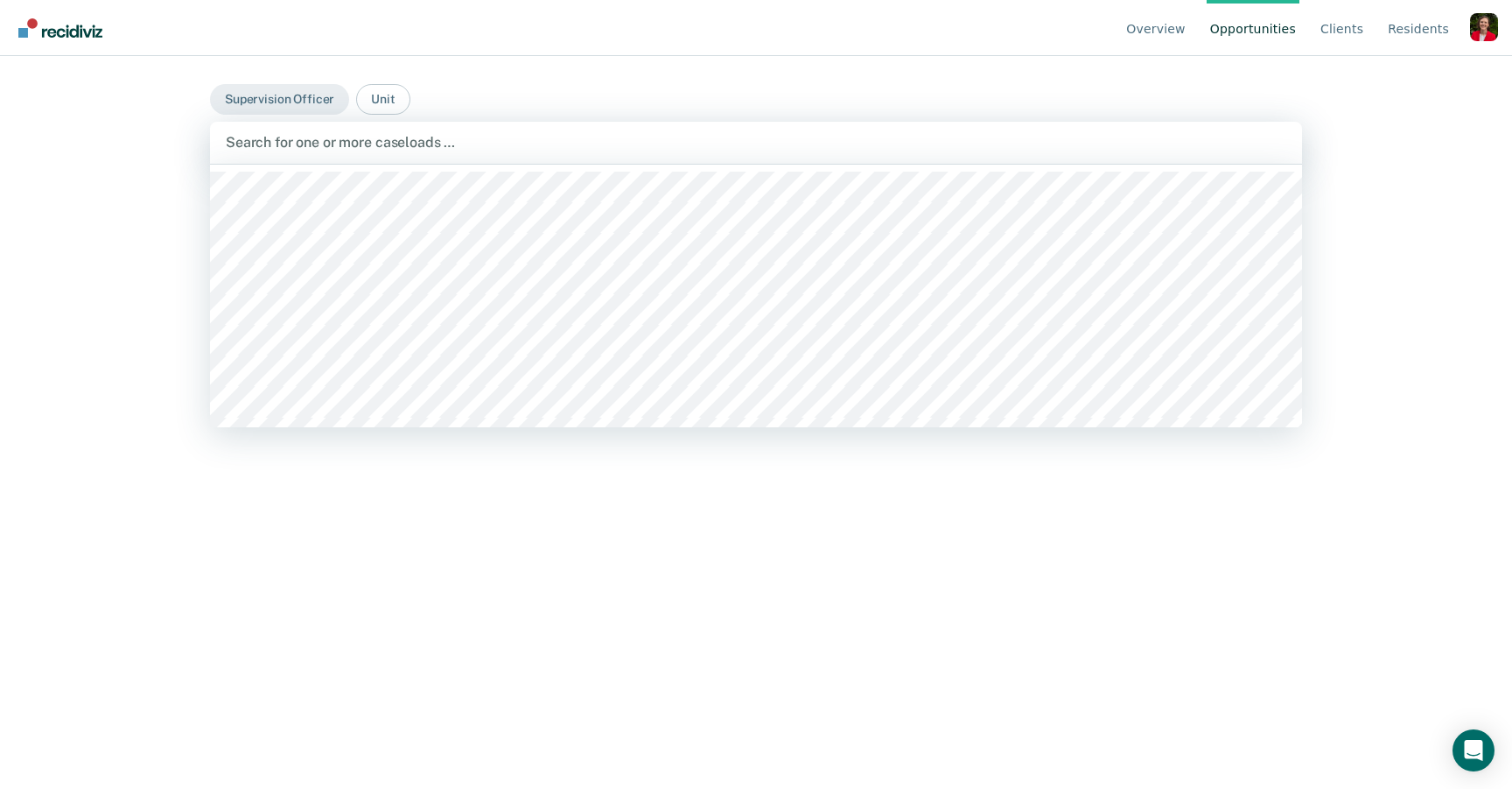
click at [385, 143] on div at bounding box center [756, 142] width 1060 height 21
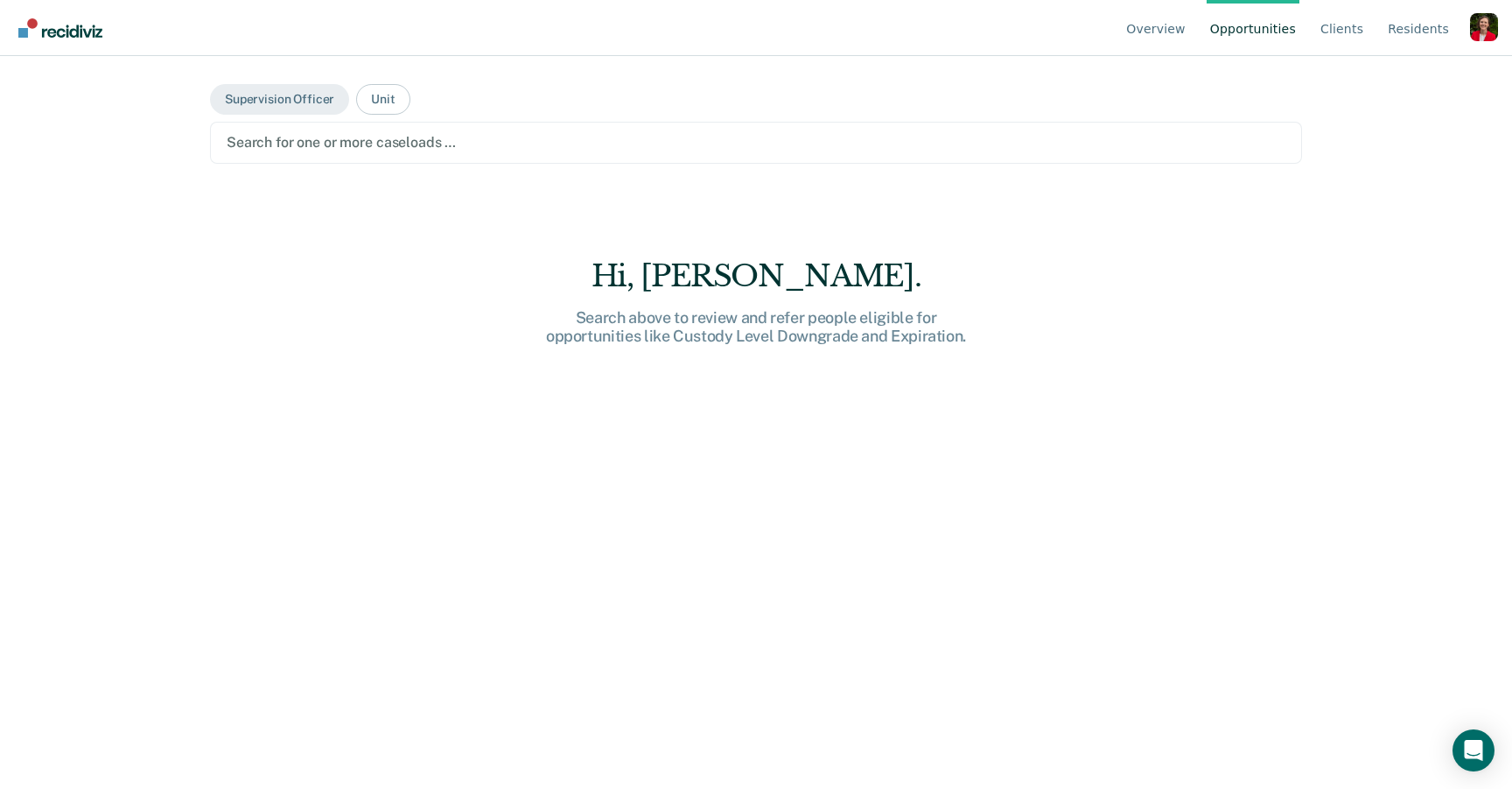
click at [370, 145] on div at bounding box center [756, 142] width 1059 height 21
click at [309, 146] on div at bounding box center [756, 142] width 1059 height 21
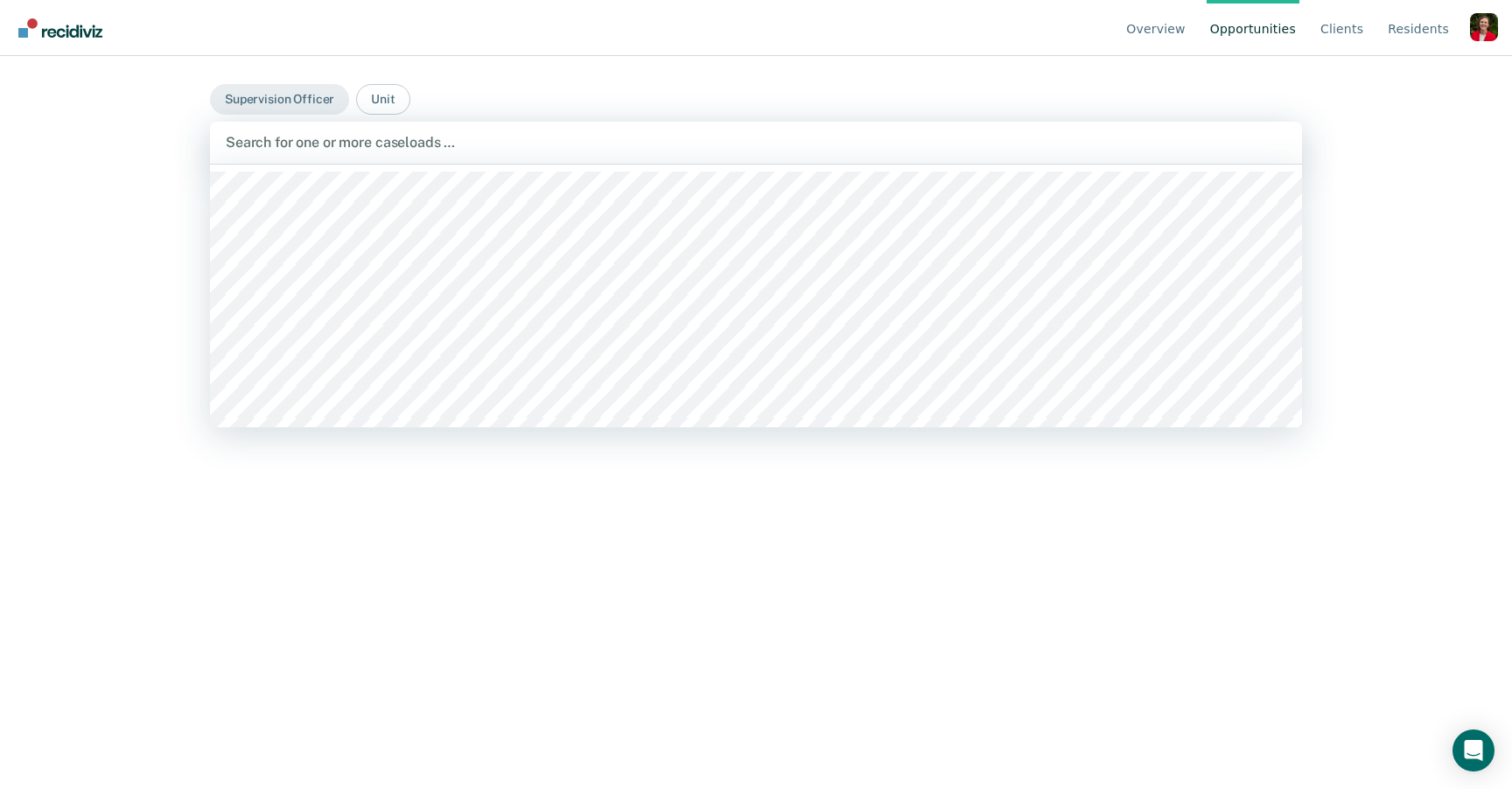
click at [344, 143] on div at bounding box center [756, 142] width 1060 height 21
click at [323, 144] on div at bounding box center [756, 142] width 1060 height 21
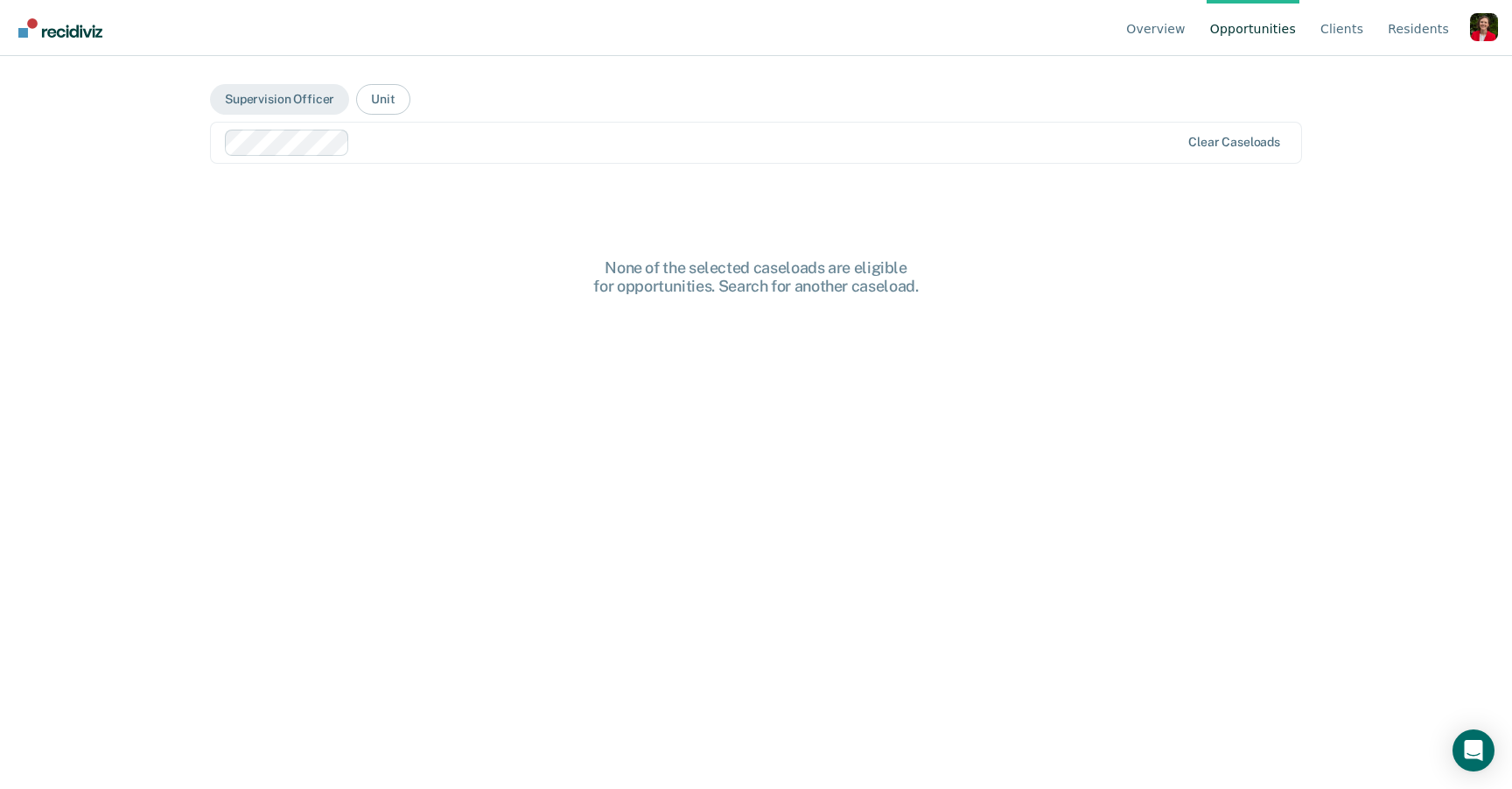
click at [378, 140] on div at bounding box center [768, 142] width 823 height 21
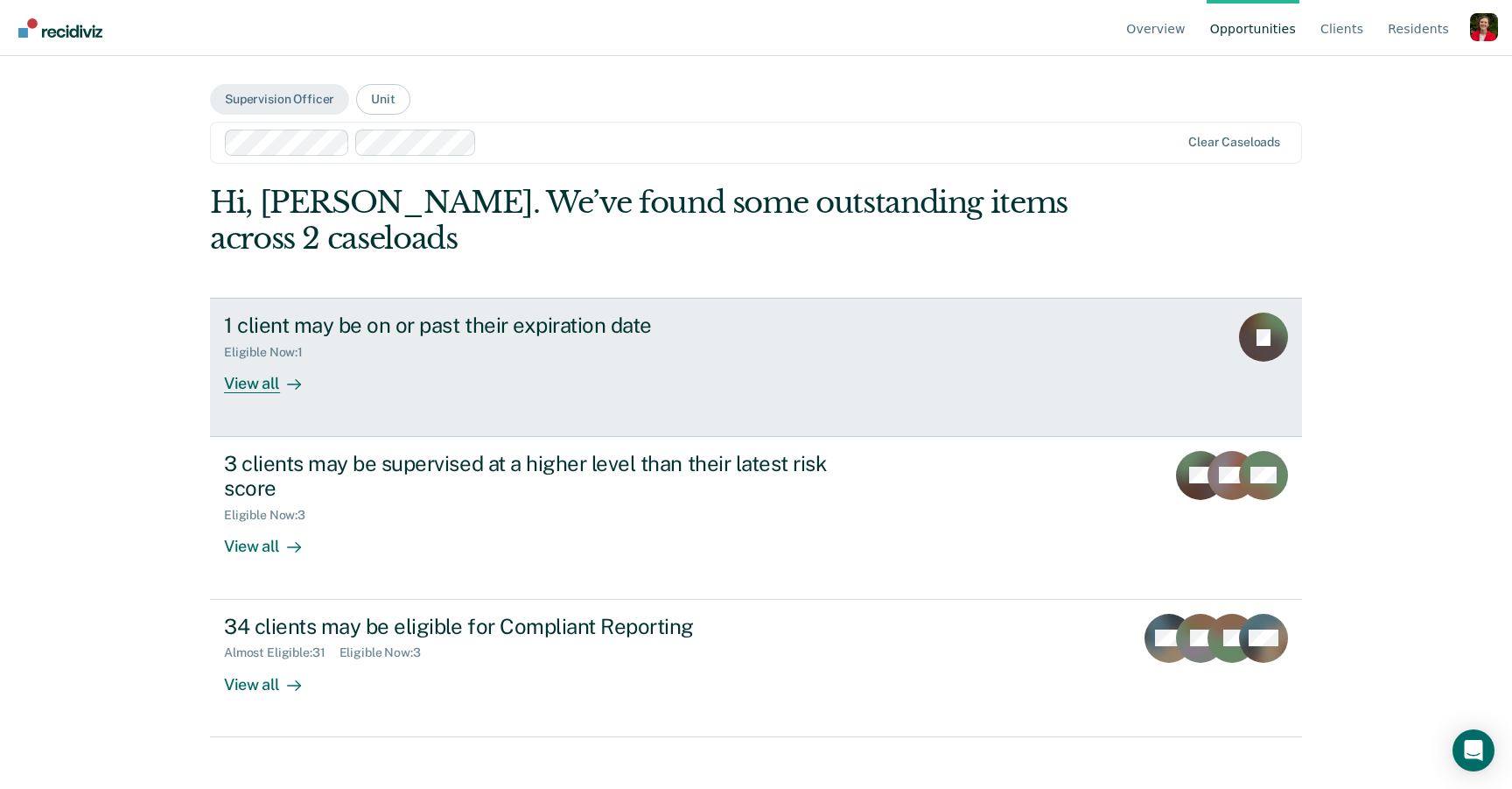
click at [374, 399] on link "1 client may be on or past their expiration date Eligible Now : 1 View all TI" at bounding box center [756, 367] width 1092 height 139
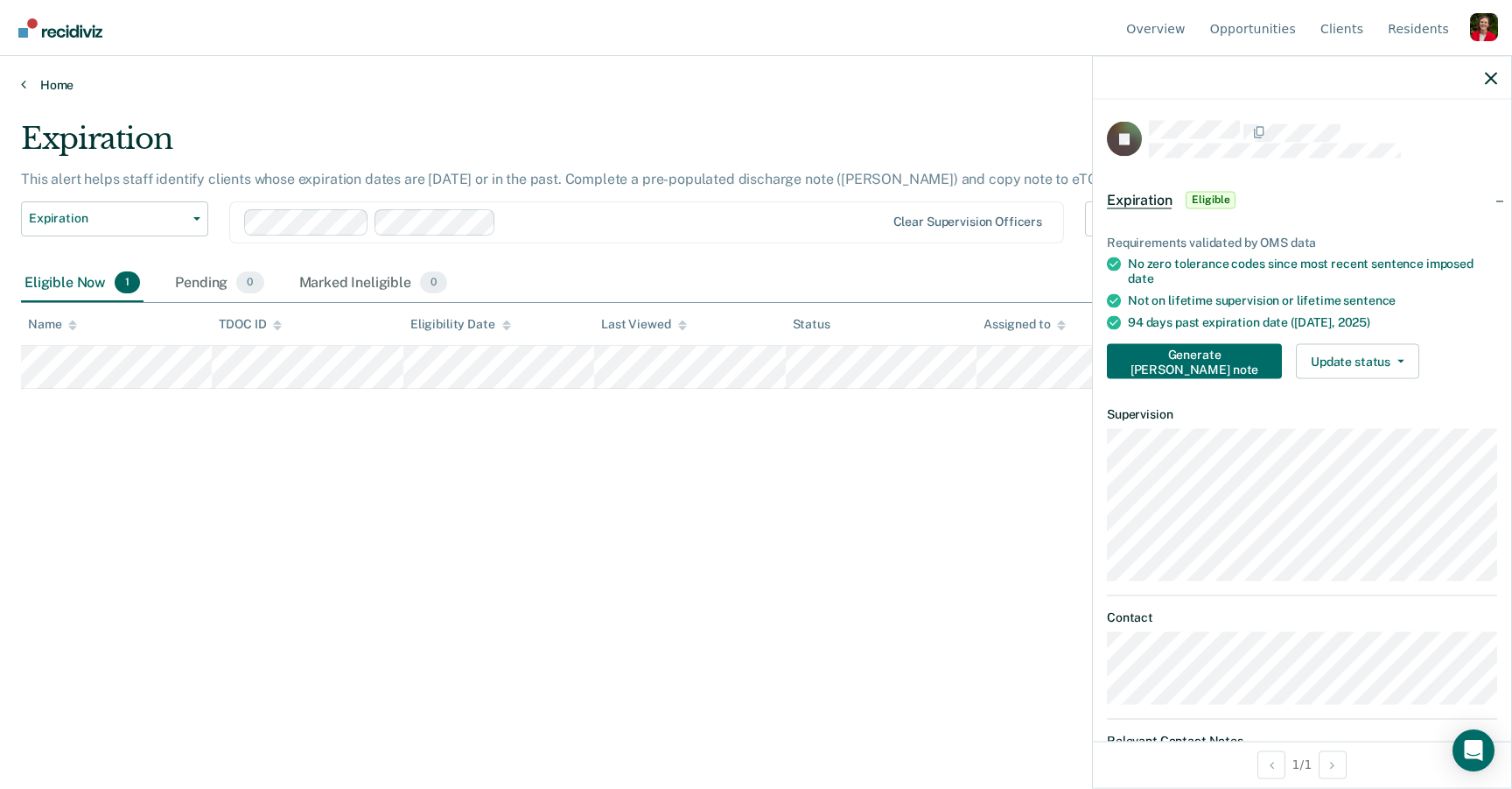
click at [49, 87] on link "Home" at bounding box center [756, 85] width 1470 height 16
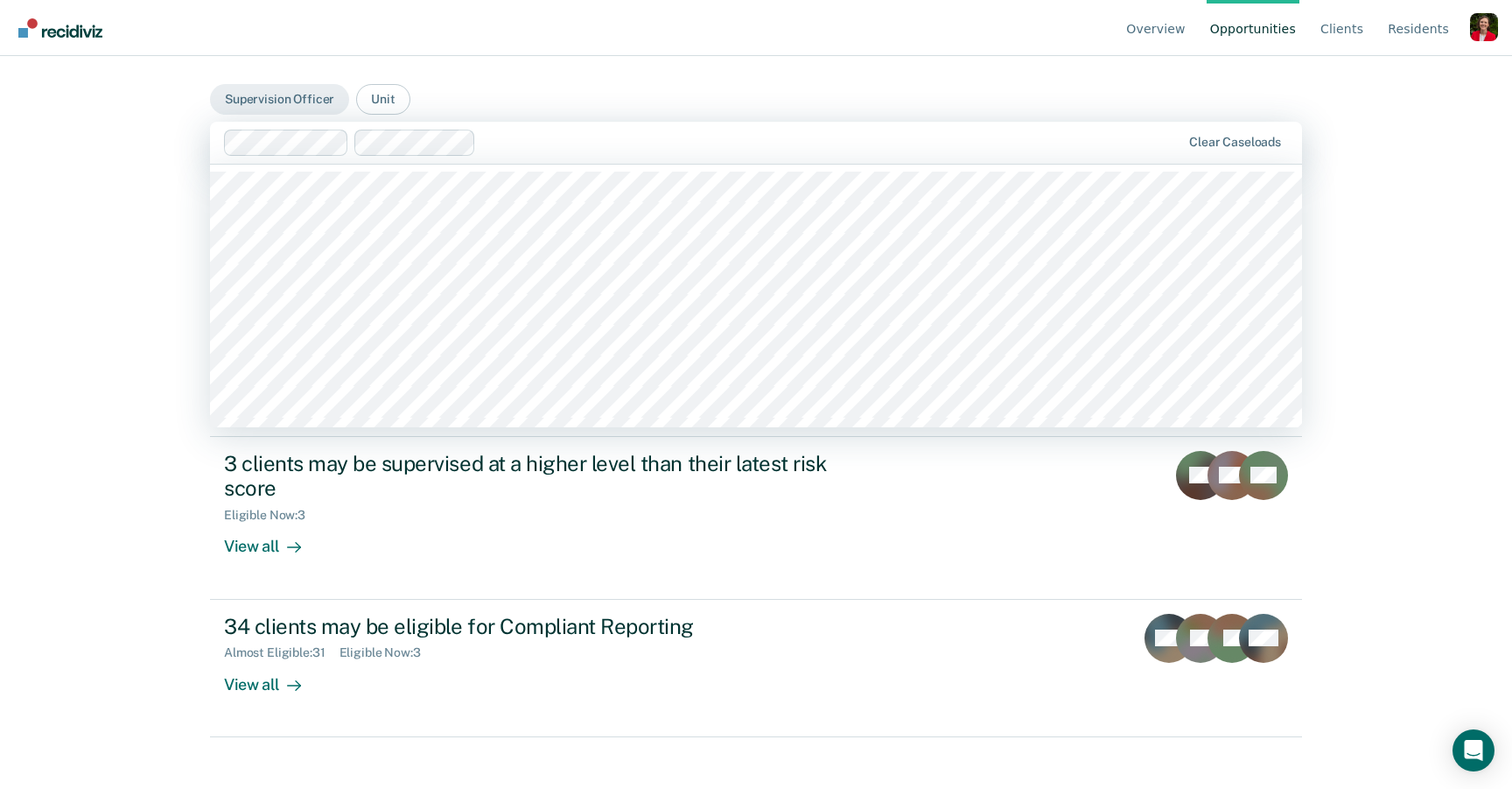
click at [522, 138] on div at bounding box center [832, 142] width 697 height 21
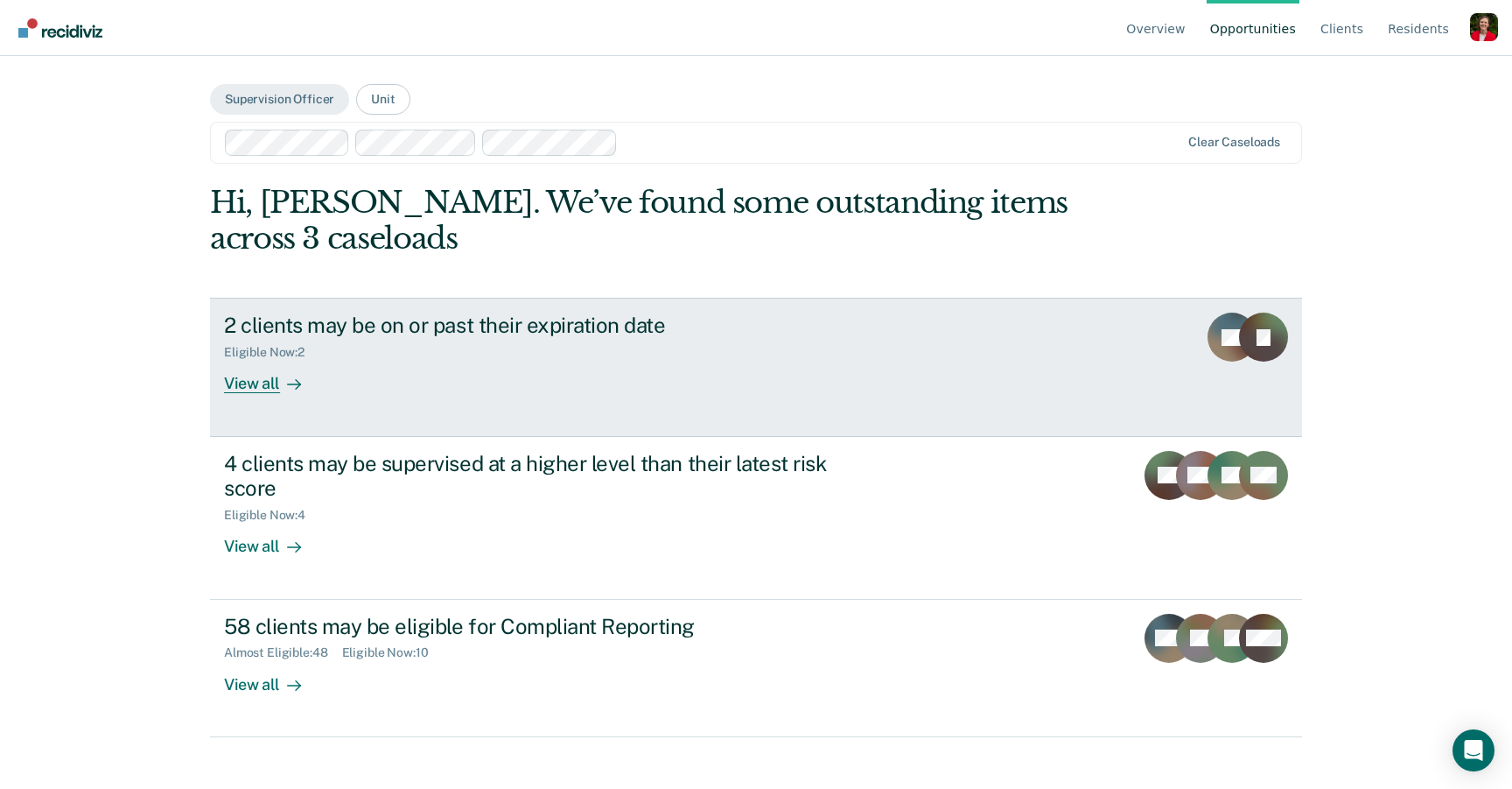
click at [361, 359] on div "Eligible Now : 2" at bounding box center [530, 349] width 614 height 21
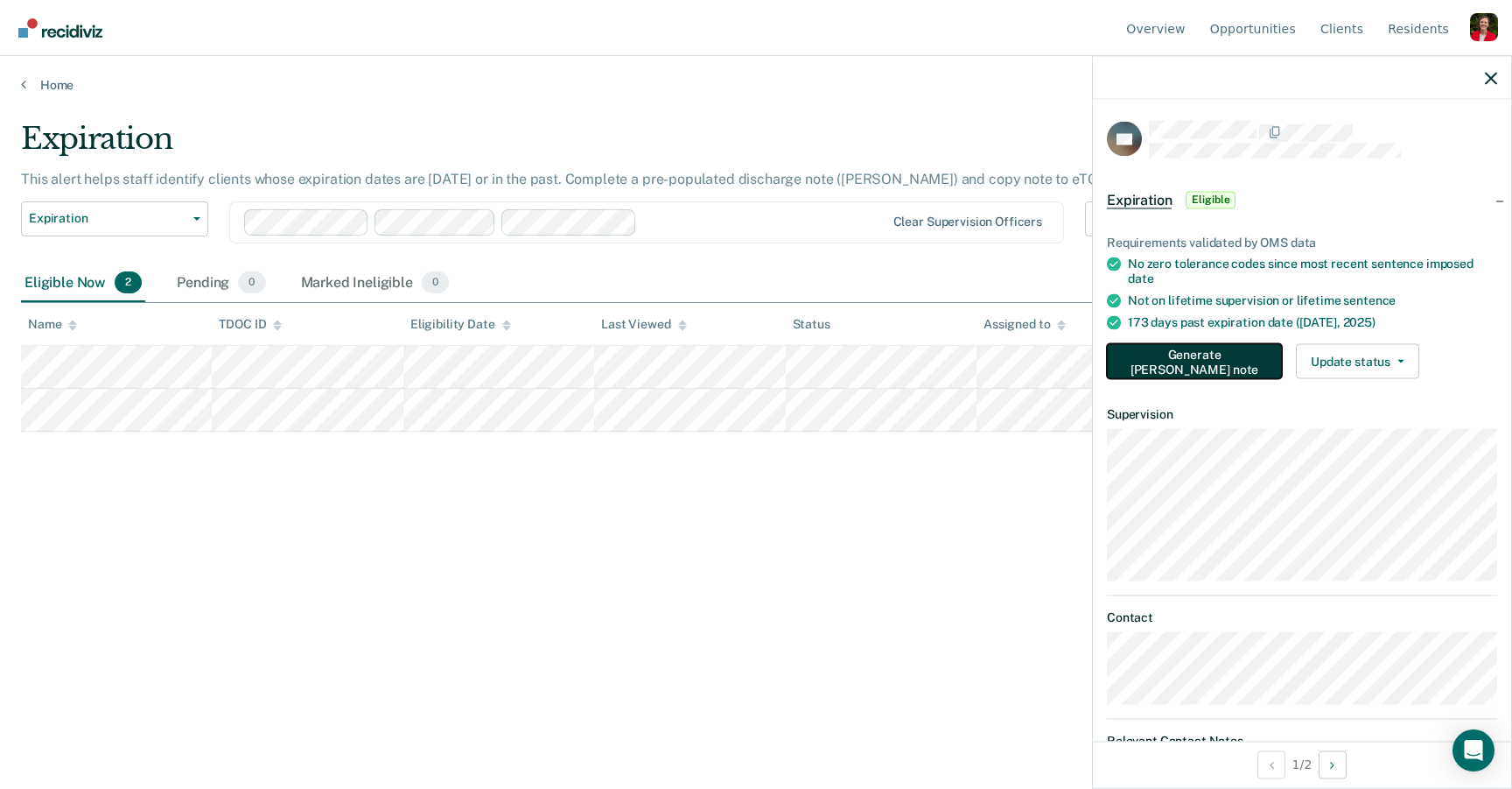
click at [1203, 360] on button "Generate TEPE note" at bounding box center [1195, 361] width 175 height 35
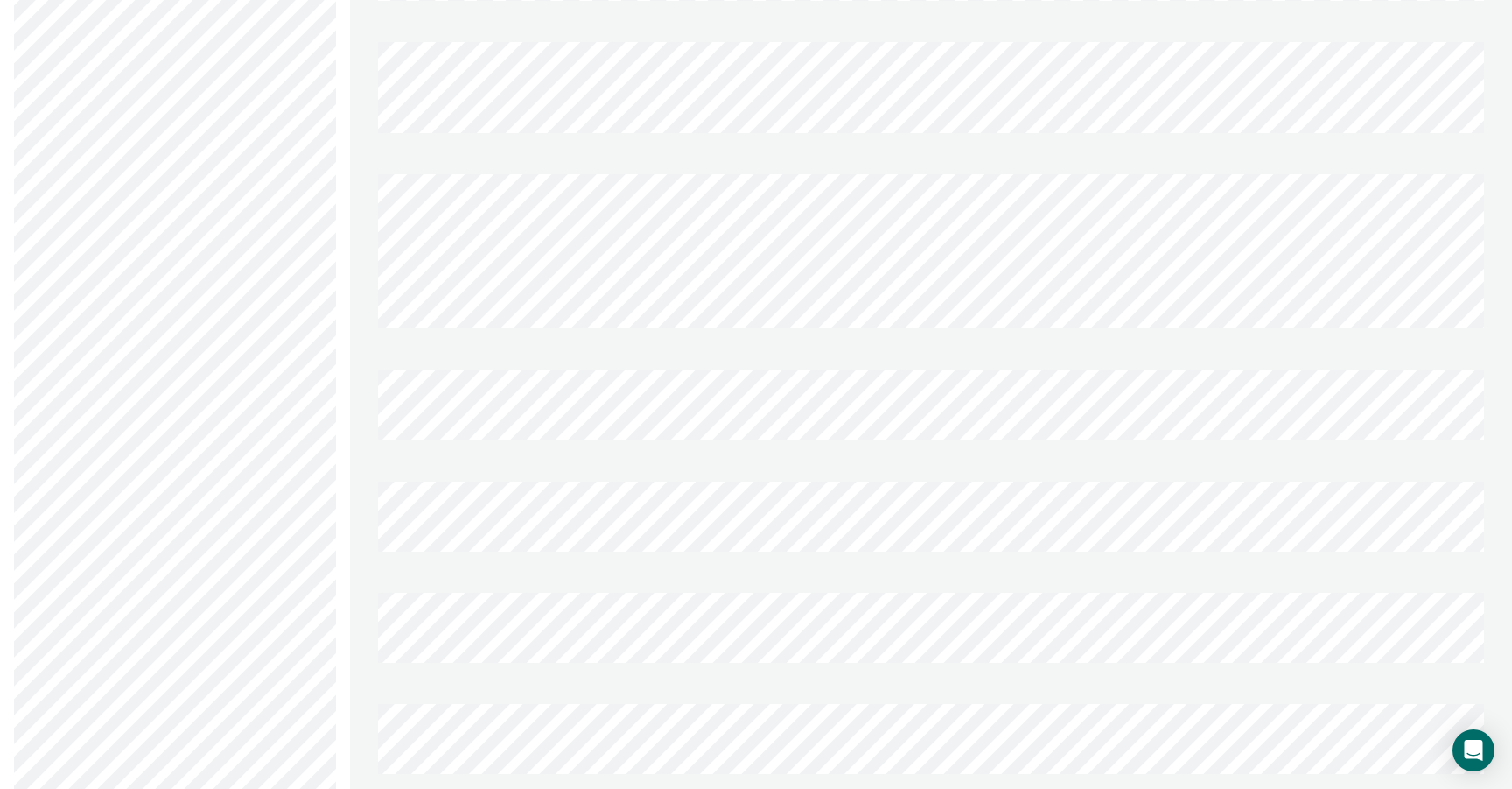
scroll to position [894, 0]
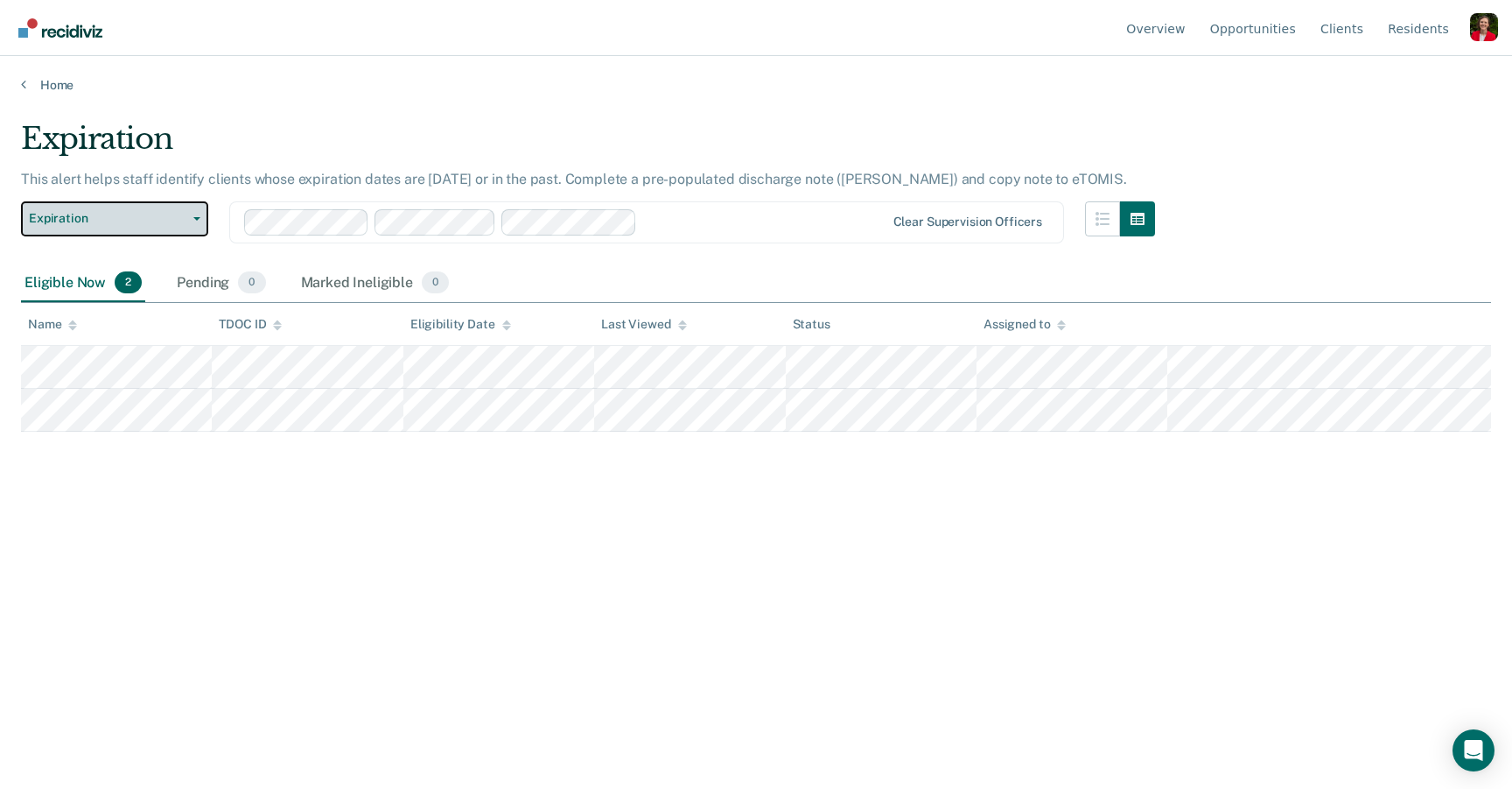
click at [97, 206] on button "Expiration" at bounding box center [114, 218] width 187 height 35
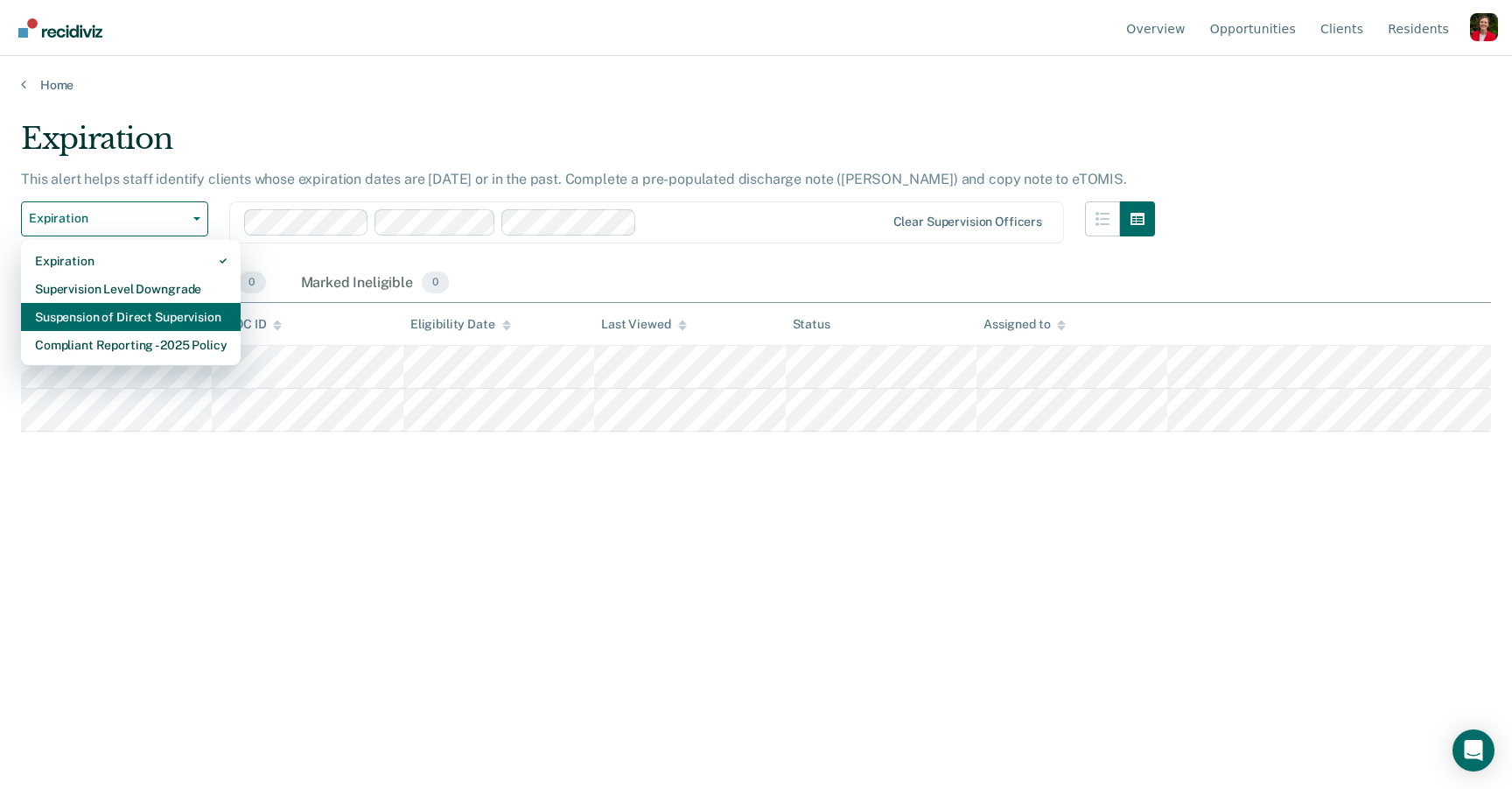
click at [112, 316] on div "Suspension of Direct Supervision" at bounding box center [131, 317] width 191 height 28
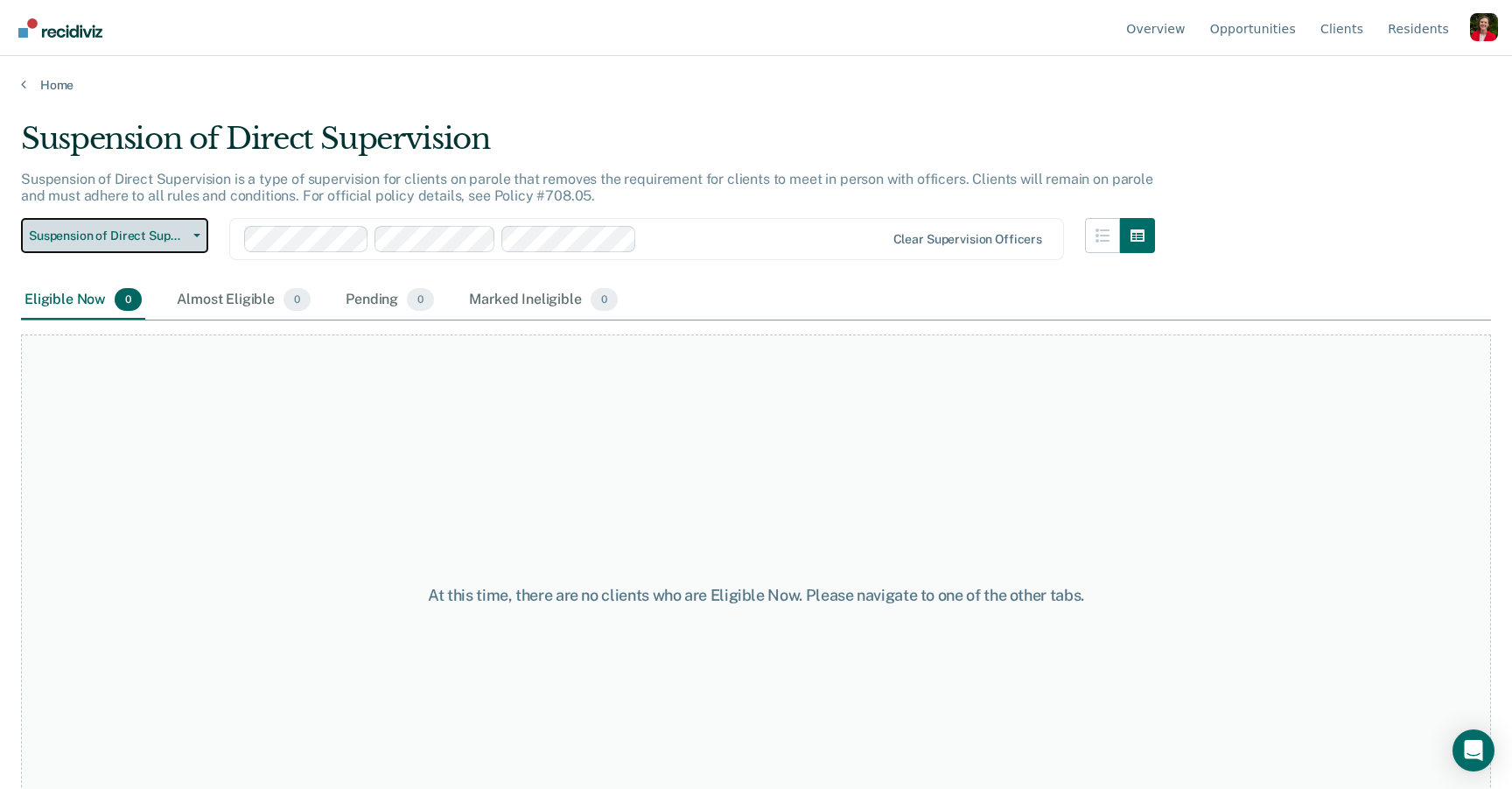
click at [111, 240] on span "Suspension of Direct Supervision" at bounding box center [107, 235] width 157 height 15
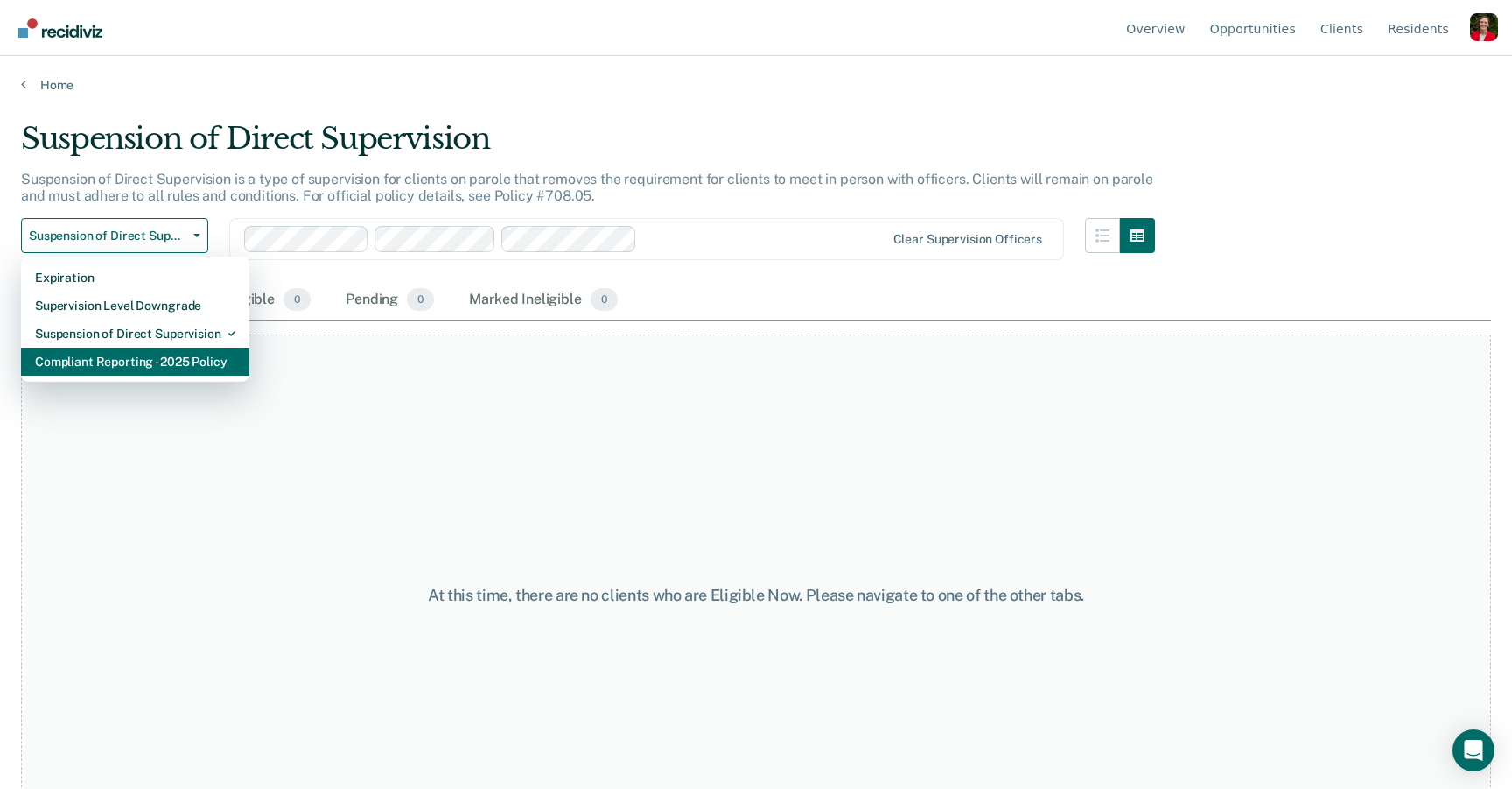
click at [103, 365] on div "Compliant Reporting - 2025 Policy" at bounding box center [135, 361] width 200 height 28
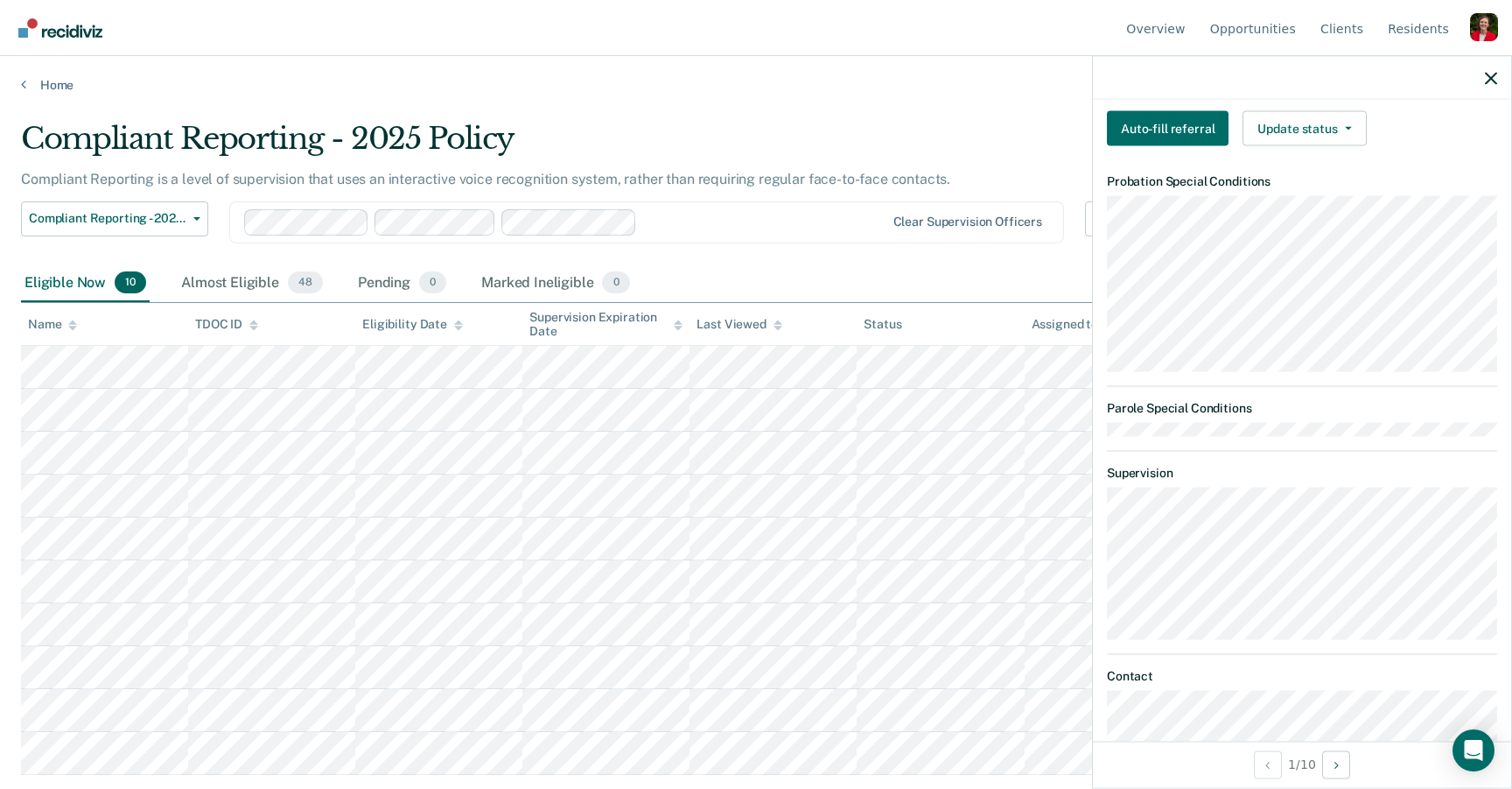
scroll to position [556, 0]
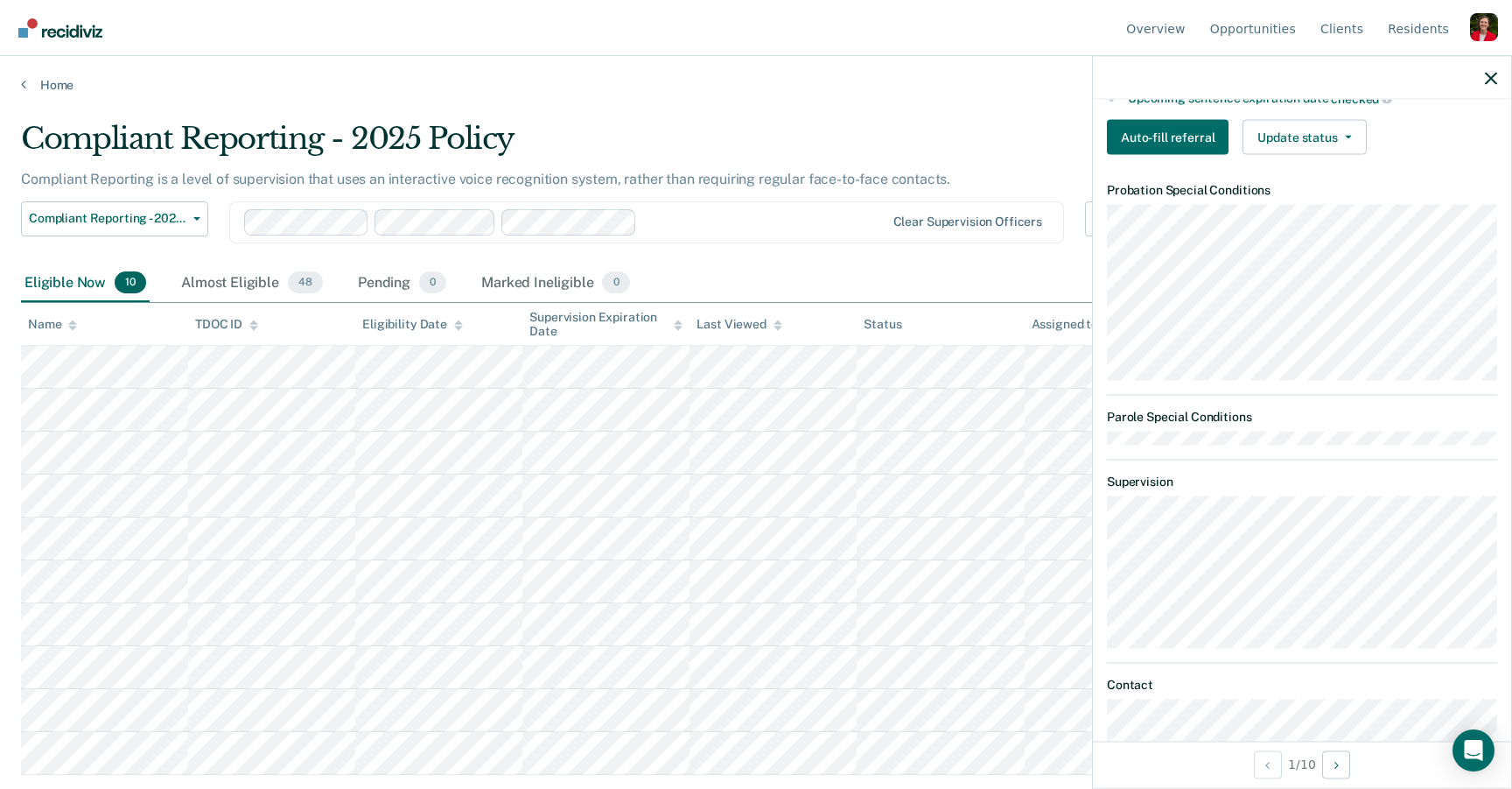
click at [855, 106] on main "Compliant Reporting - 2025 Policy Compliant Reporting is a level of supervision…" at bounding box center [756, 438] width 1512 height 691
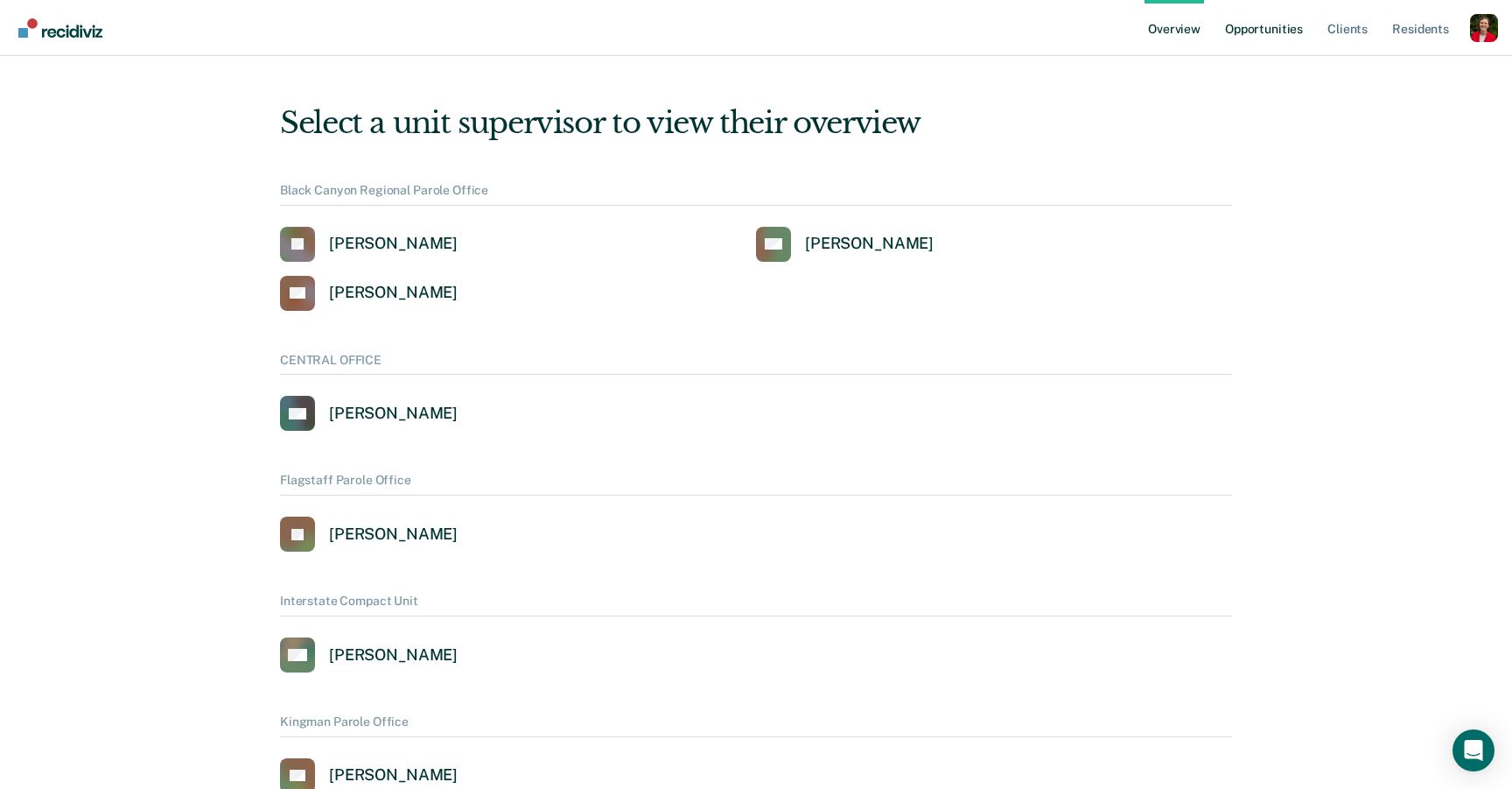
click at [1262, 33] on link "Opportunities" at bounding box center [1263, 28] width 85 height 56
click at [1489, 32] on div "Profile dropdown button" at bounding box center [1483, 28] width 28 height 28
click at [1381, 78] on link "Profile" at bounding box center [1414, 80] width 113 height 15
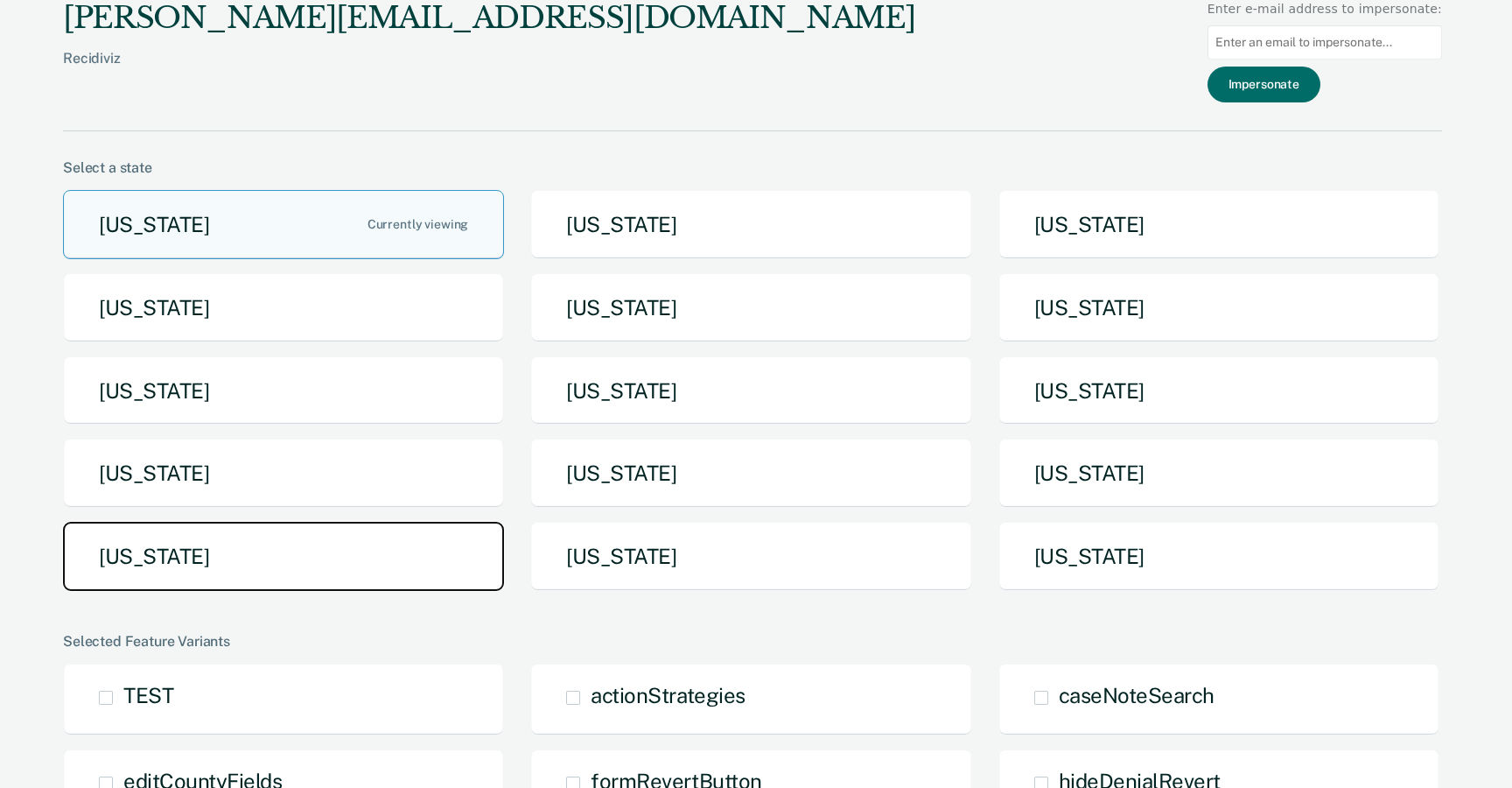
click at [258, 558] on button "[US_STATE]" at bounding box center [283, 555] width 441 height 69
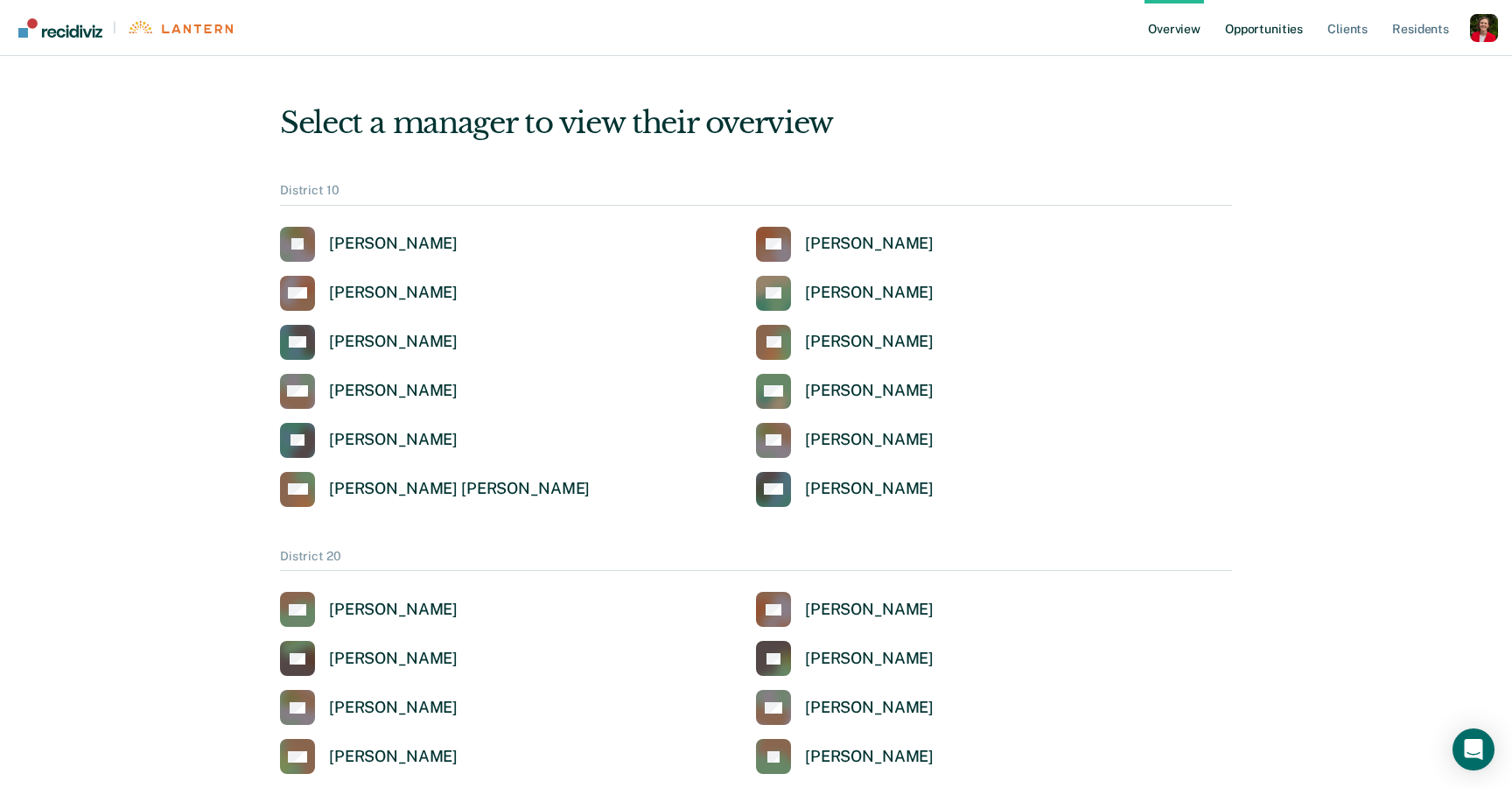
click at [1263, 40] on link "Opportunities" at bounding box center [1263, 28] width 85 height 56
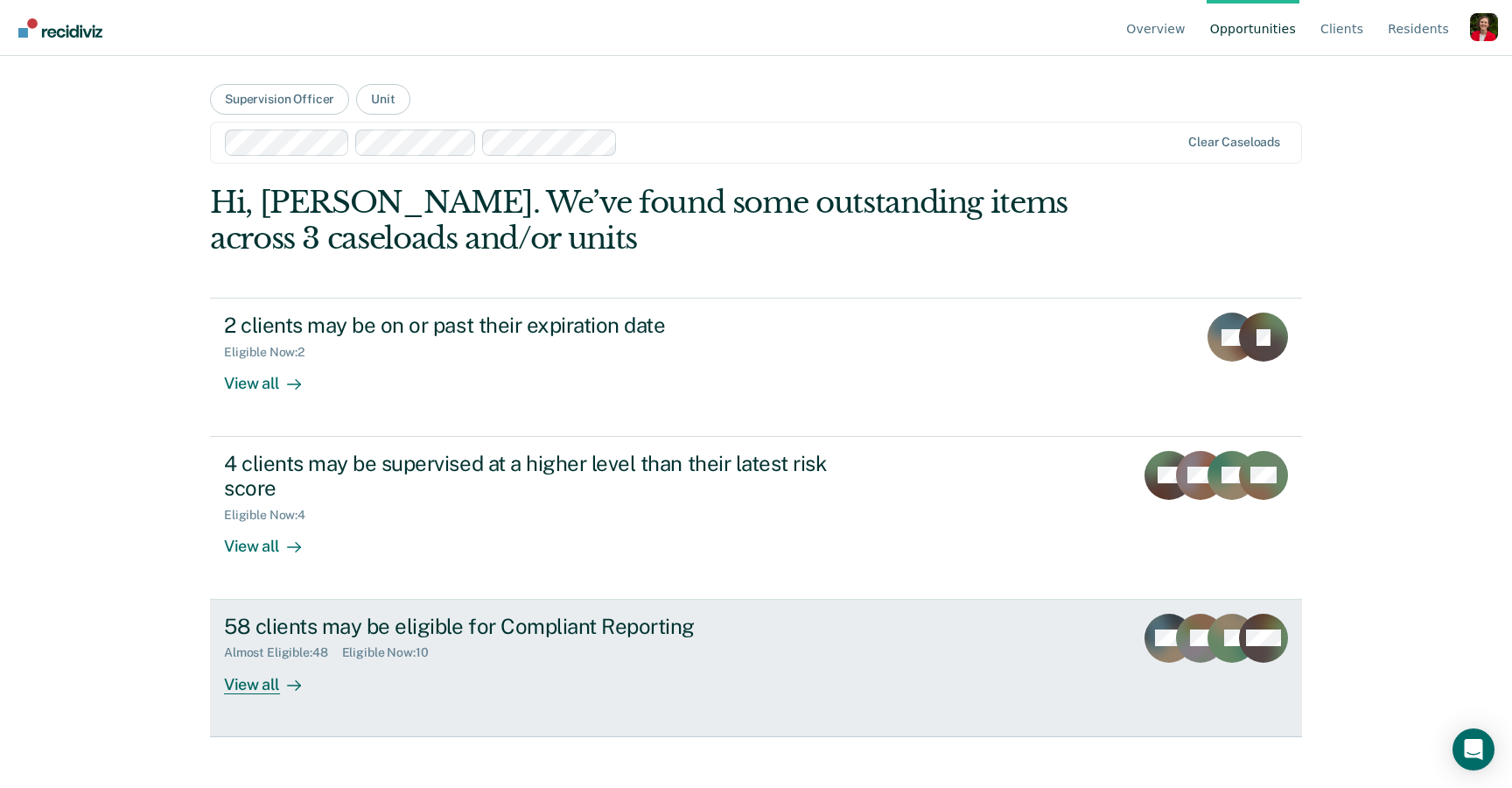
click at [354, 679] on div "58 clients may be eligible for Compliant Reporting Almost Eligible : 48 Eligibl…" at bounding box center [552, 654] width 656 height 80
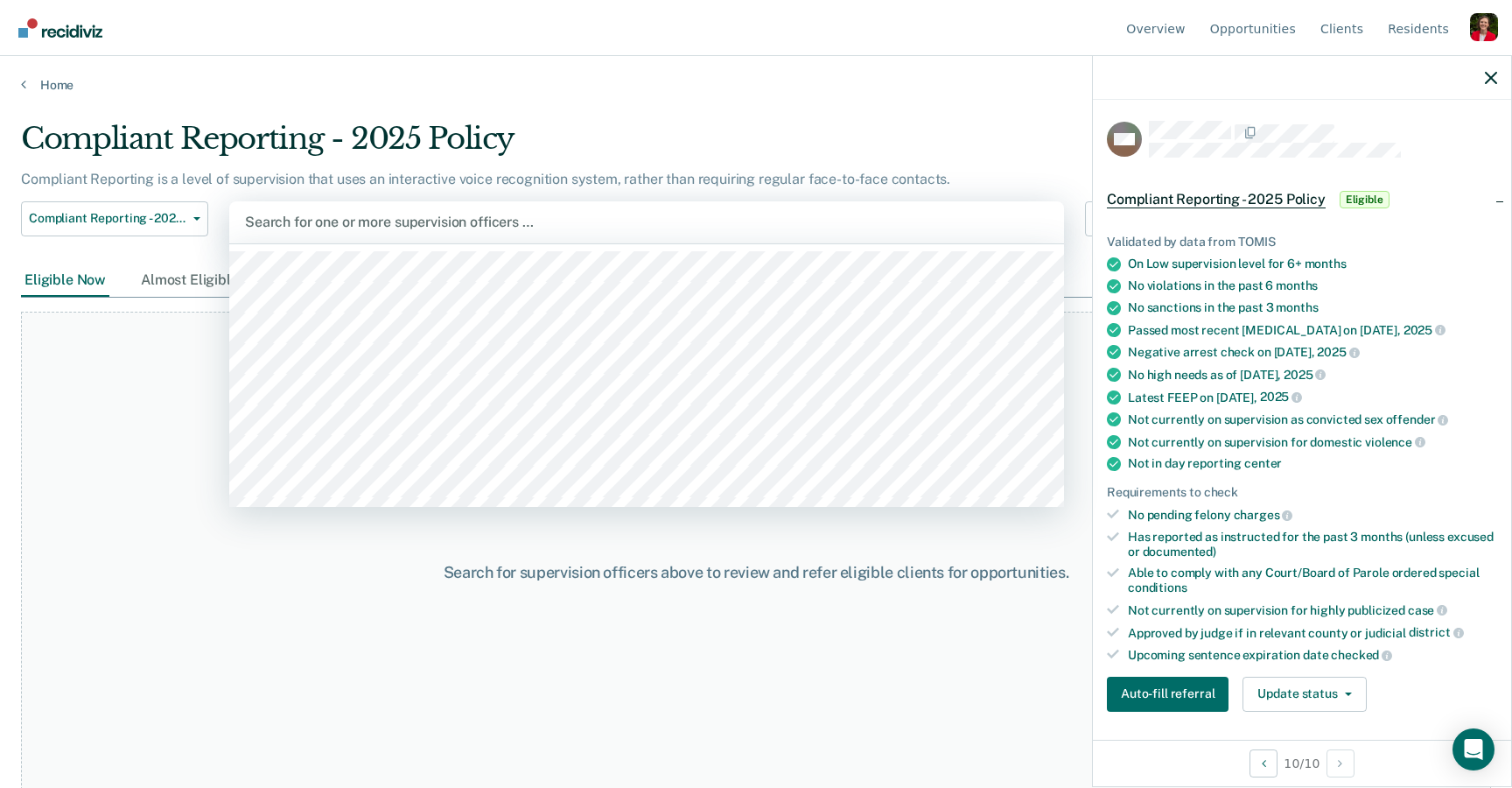
click at [415, 223] on div at bounding box center [646, 222] width 803 height 21
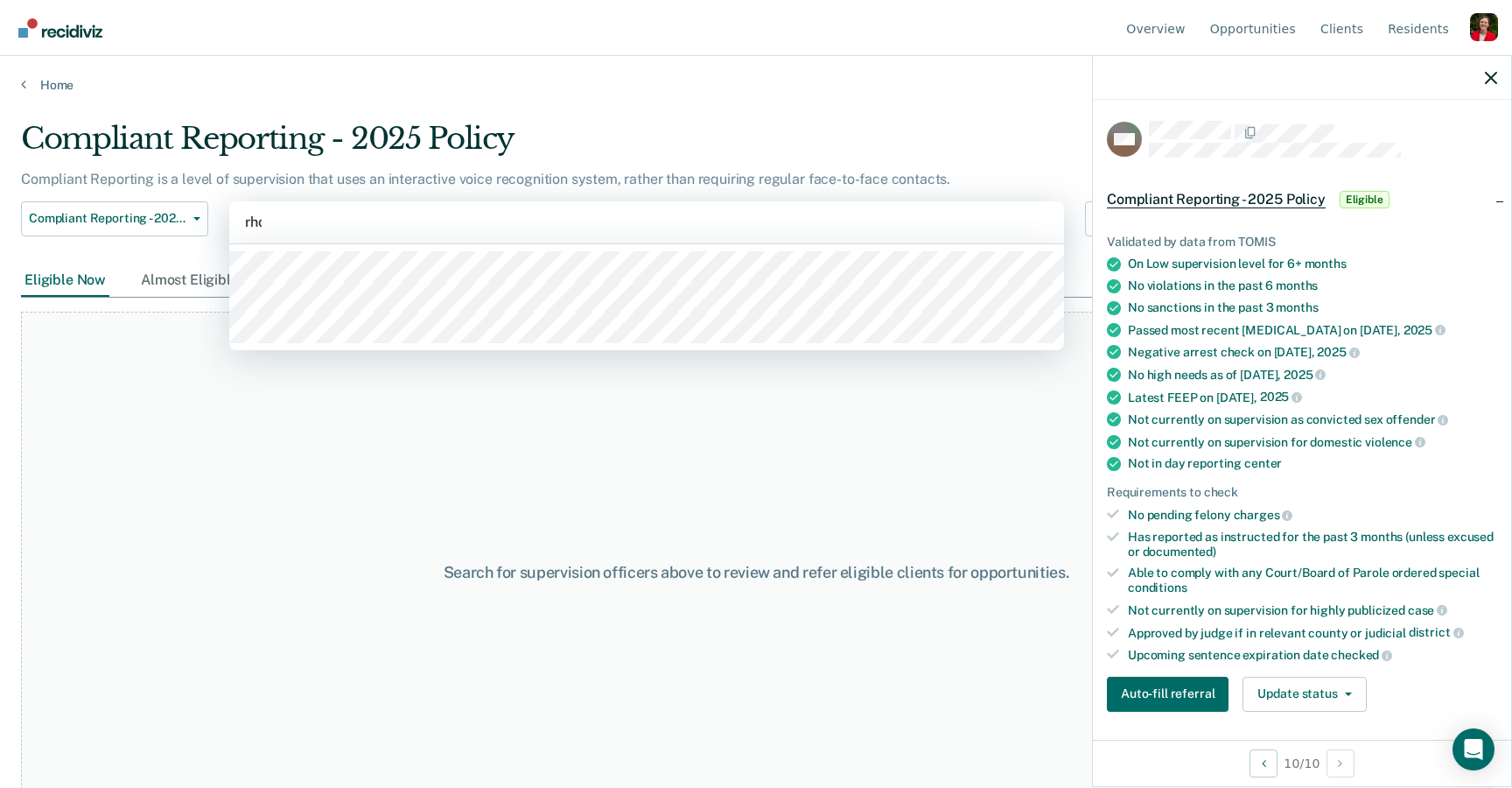
type input "[PERSON_NAME]"
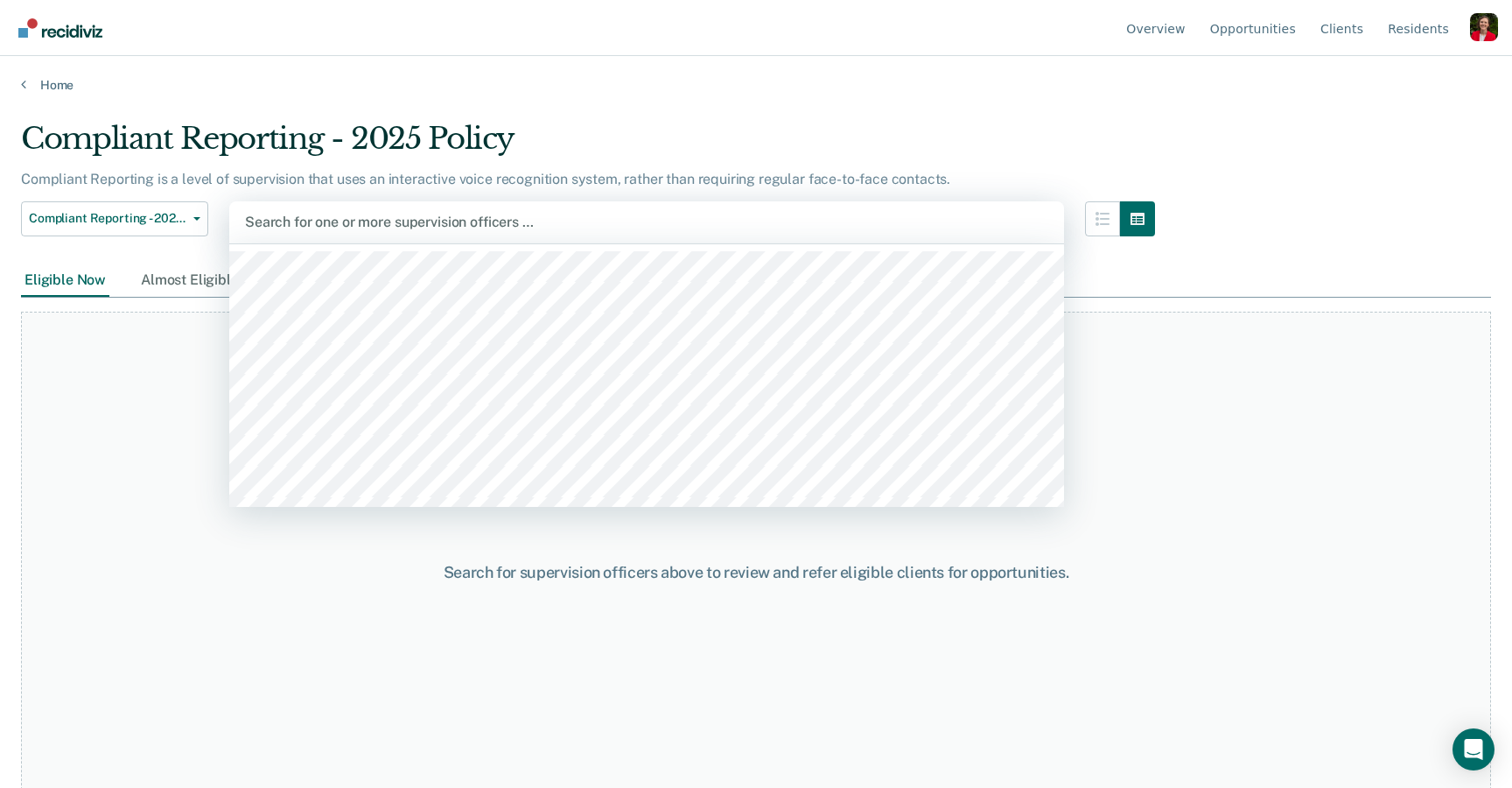
click at [375, 217] on div at bounding box center [646, 222] width 803 height 21
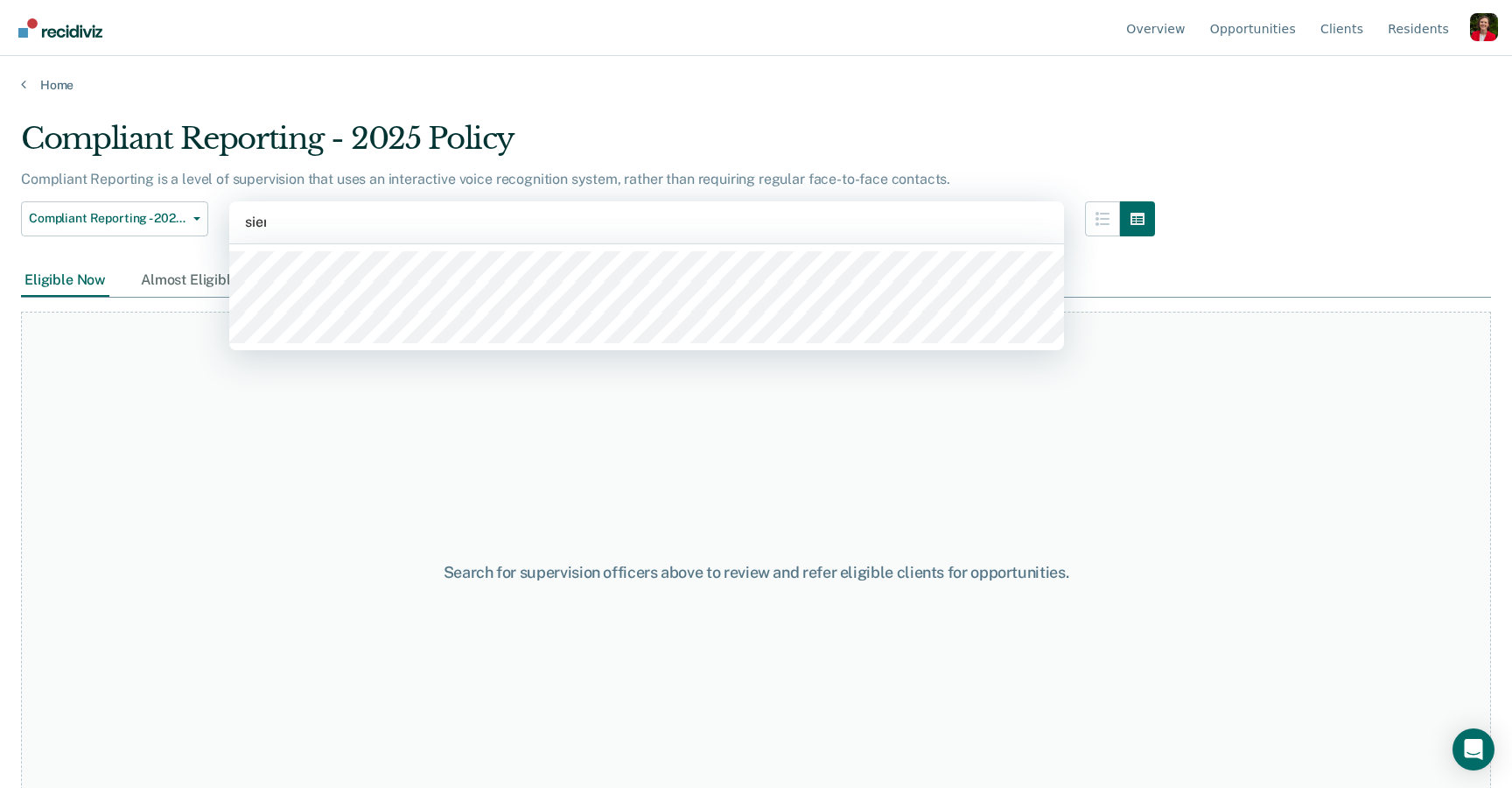
type input "sierr"
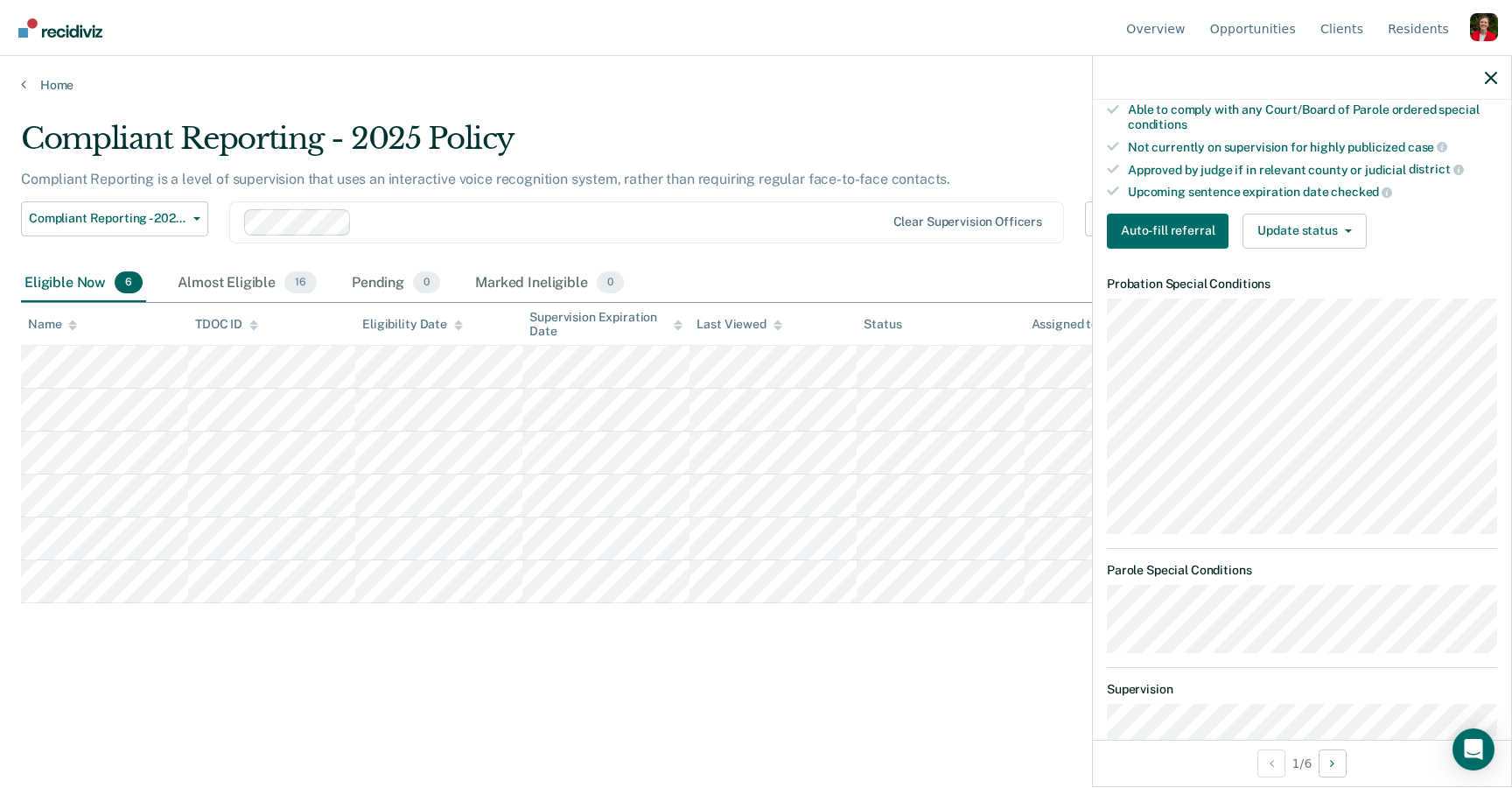
scroll to position [479, 0]
